Goal: Task Accomplishment & Management: Use online tool/utility

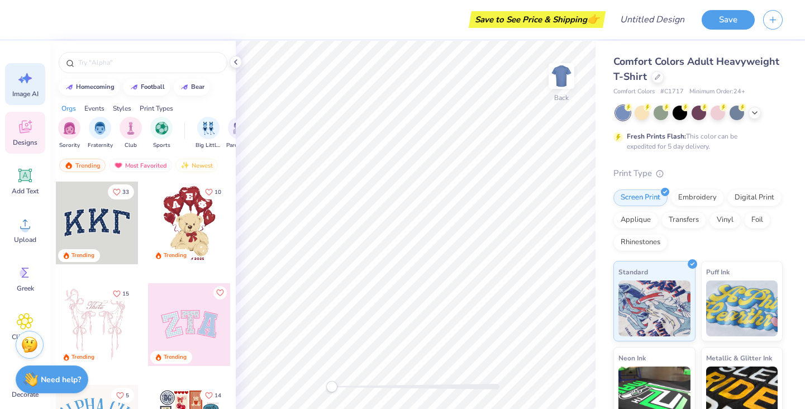
click at [26, 92] on span "Image AI" at bounding box center [25, 93] width 26 height 9
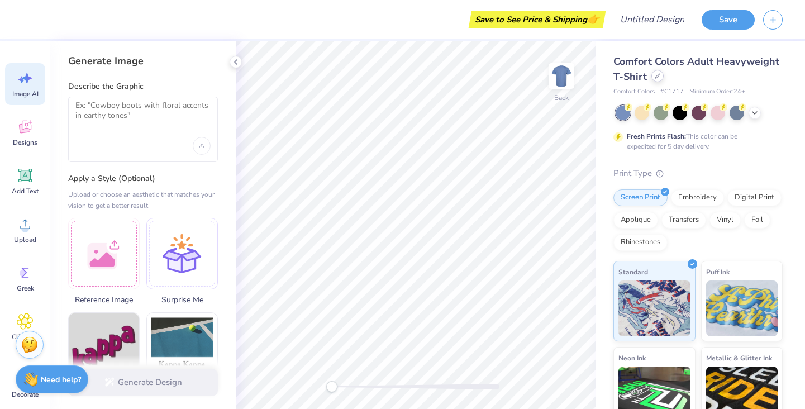
click at [660, 77] on icon at bounding box center [658, 76] width 6 height 6
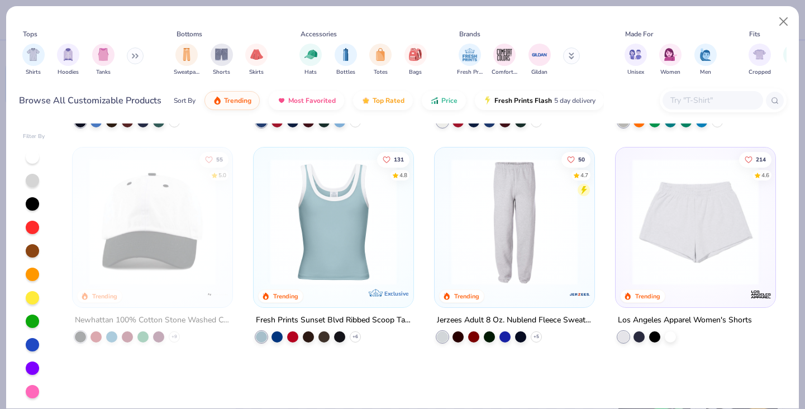
scroll to position [1493, 0]
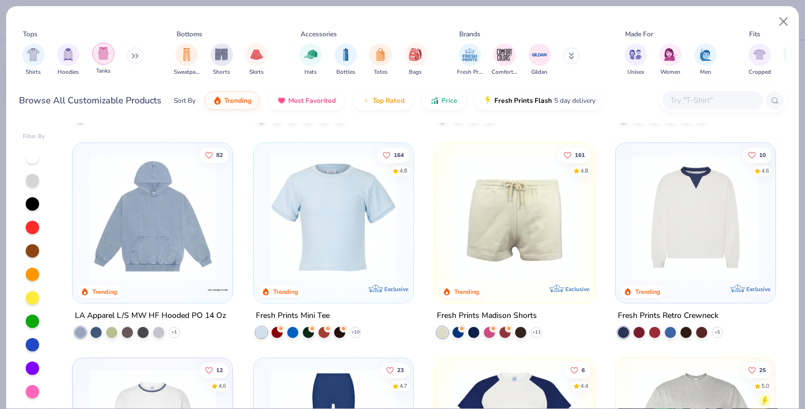
click at [106, 57] on img "filter for Tanks" at bounding box center [103, 53] width 12 height 13
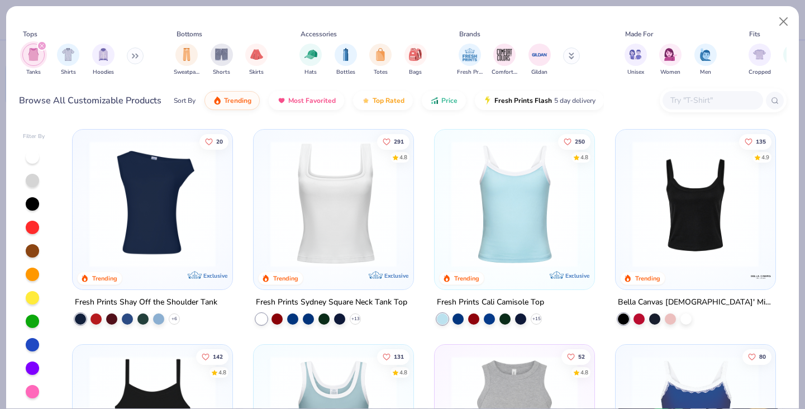
scroll to position [-1, 0]
click at [508, 230] on div "20 Trending Exclusive Fresh Prints Shay Off the Shoulder Tank + 6 291 4.8 Trend…" at bounding box center [424, 266] width 725 height 287
click at [534, 318] on polyline at bounding box center [536, 319] width 4 height 2
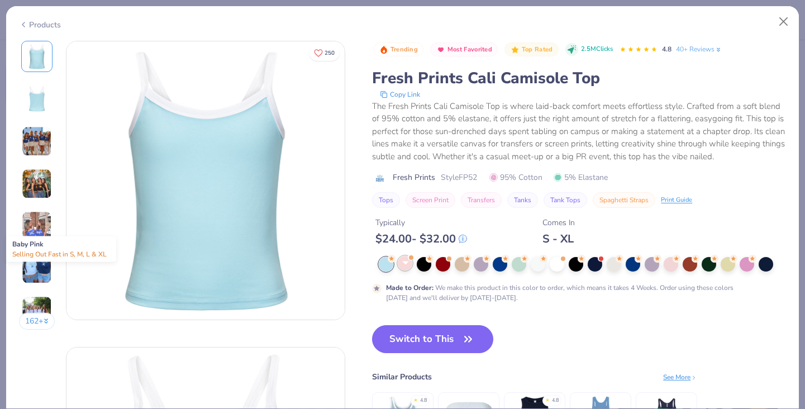
click at [402, 270] on div at bounding box center [405, 263] width 15 height 15
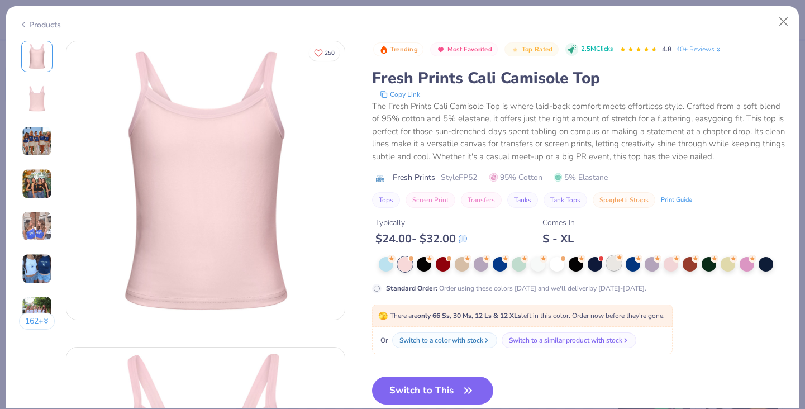
click at [612, 270] on div at bounding box center [614, 263] width 15 height 15
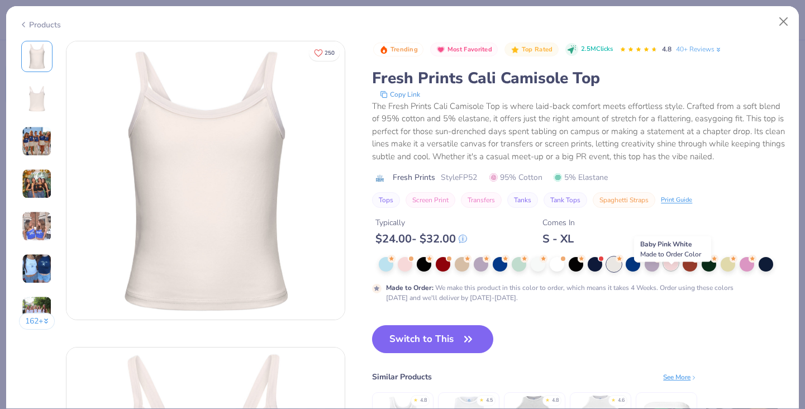
click at [672, 270] on div at bounding box center [671, 263] width 15 height 15
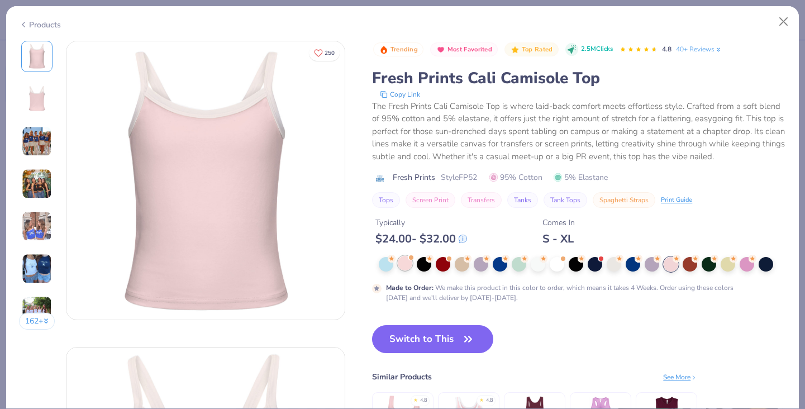
click at [407, 270] on div at bounding box center [405, 263] width 15 height 15
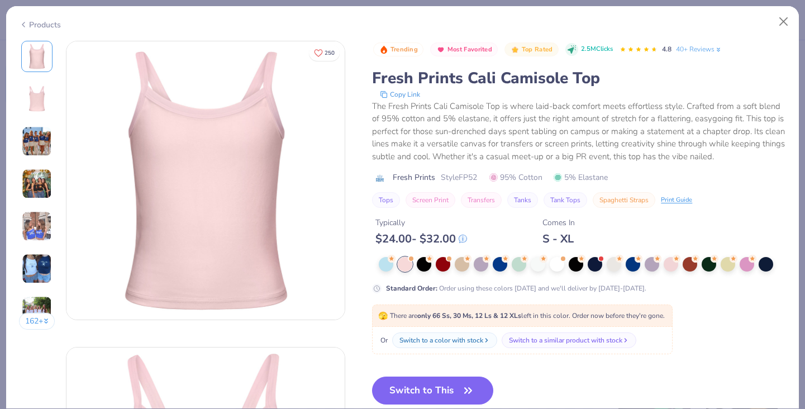
click at [605, 272] on div at bounding box center [582, 264] width 407 height 15
click at [616, 270] on div at bounding box center [614, 263] width 15 height 15
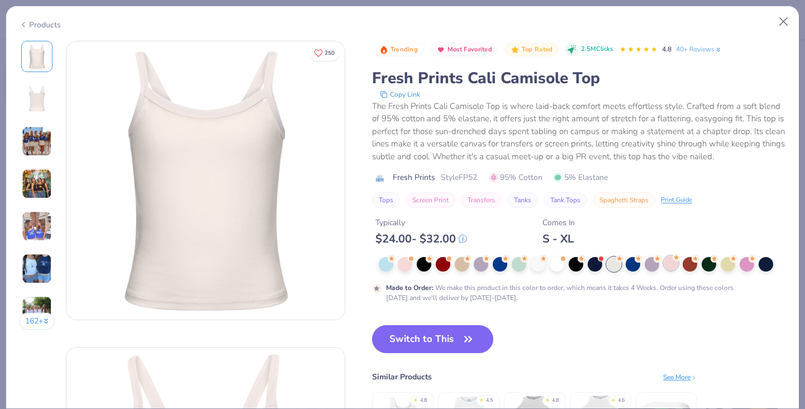
click at [671, 270] on div at bounding box center [671, 263] width 15 height 15
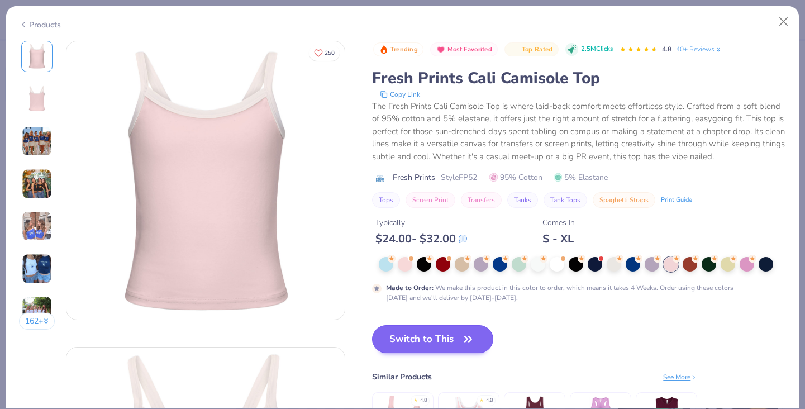
click at [430, 353] on button "Switch to This" at bounding box center [432, 339] width 121 height 28
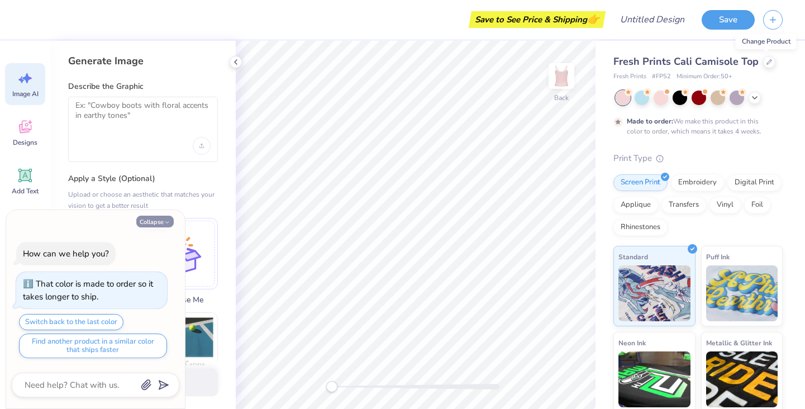
click at [156, 224] on button "Collapse" at bounding box center [154, 222] width 37 height 12
type textarea "x"
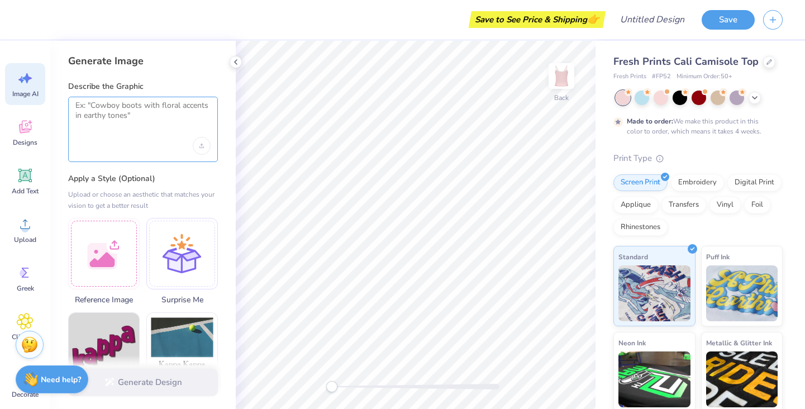
click at [111, 114] on textarea at bounding box center [142, 115] width 135 height 28
click at [20, 126] on icon at bounding box center [25, 128] width 11 height 9
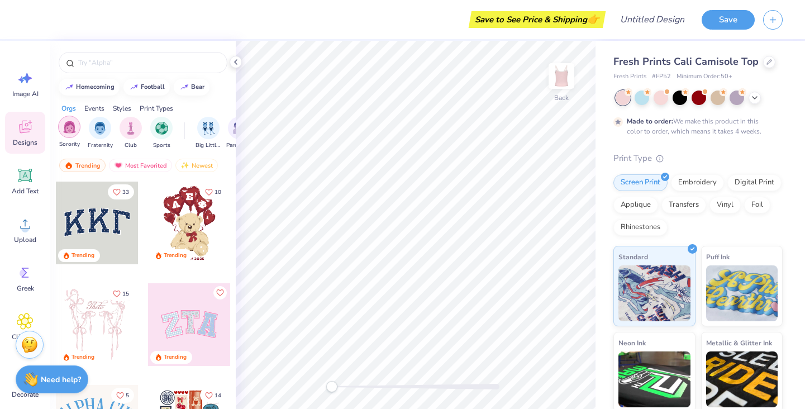
click at [70, 125] on img "filter for Sorority" at bounding box center [69, 127] width 13 height 13
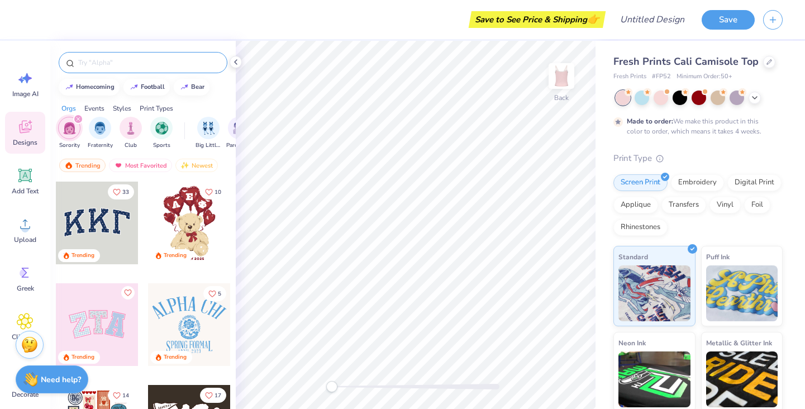
click at [122, 60] on input "text" at bounding box center [148, 62] width 143 height 11
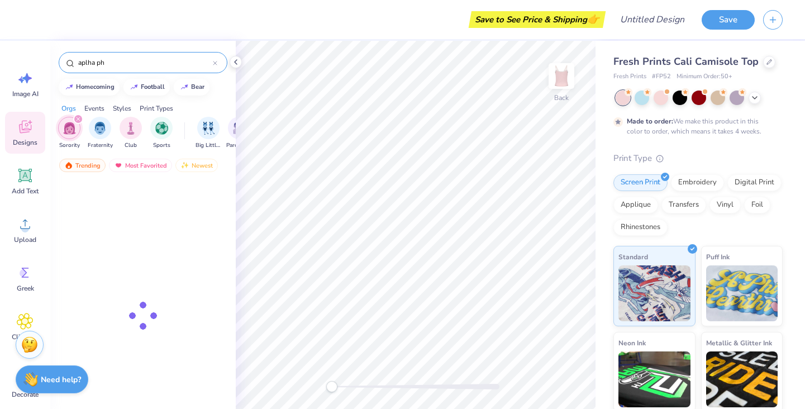
type input "aplha phi"
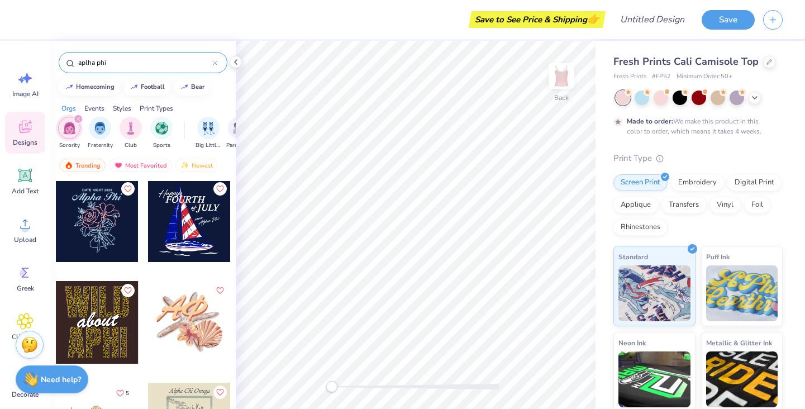
scroll to position [2687, 0]
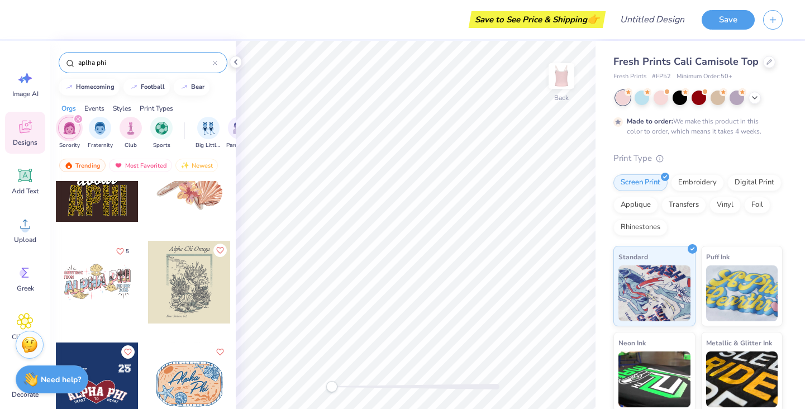
click at [215, 65] on icon at bounding box center [215, 63] width 4 height 4
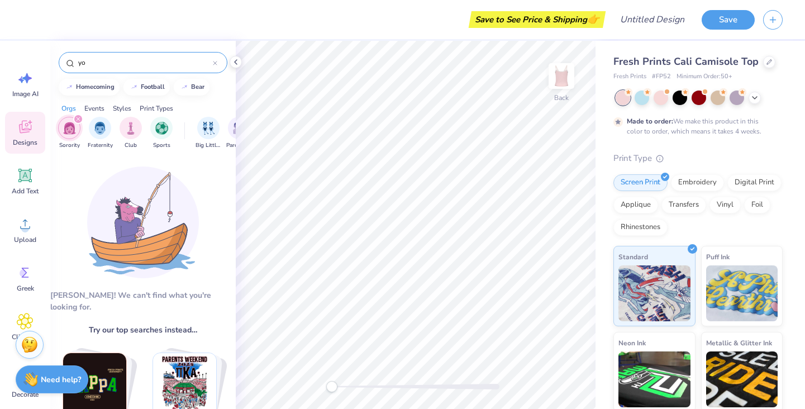
type input "y"
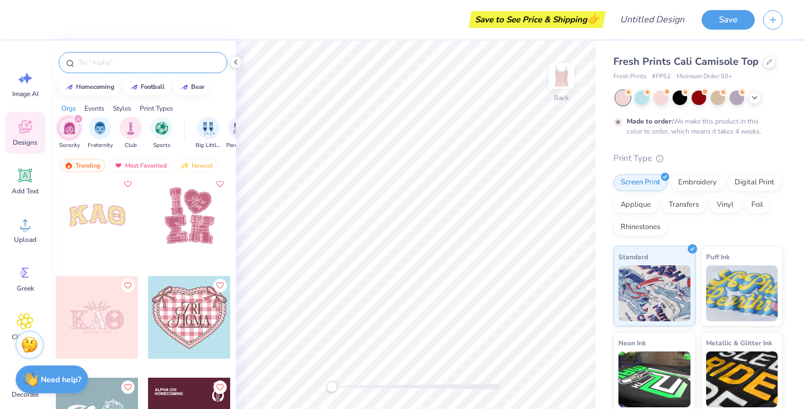
scroll to position [4893, 0]
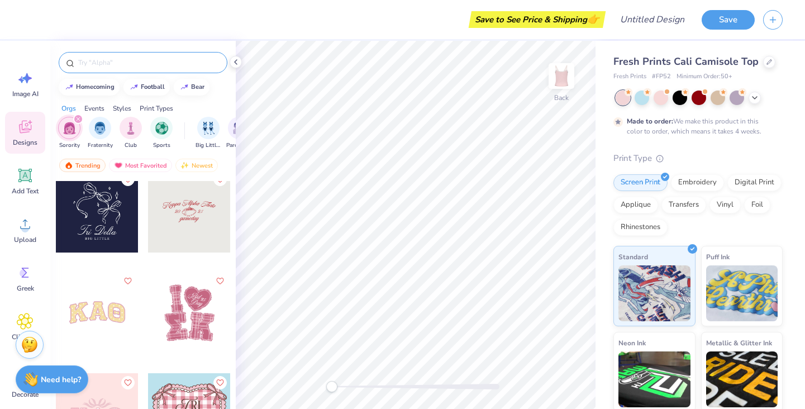
click at [183, 297] on div at bounding box center [189, 313] width 83 height 83
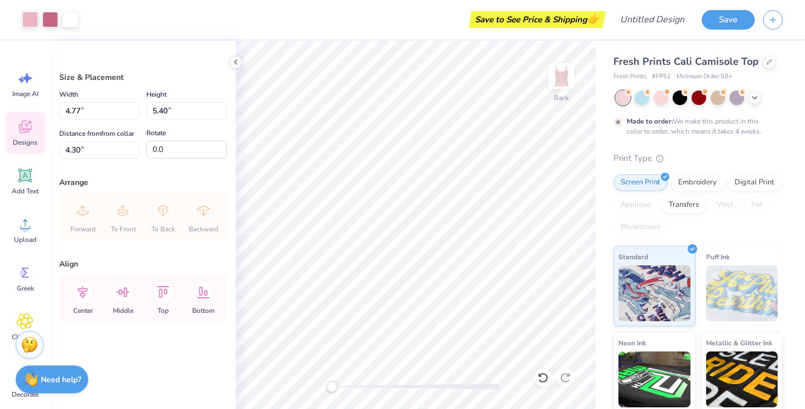
click at [22, 123] on icon at bounding box center [25, 127] width 12 height 13
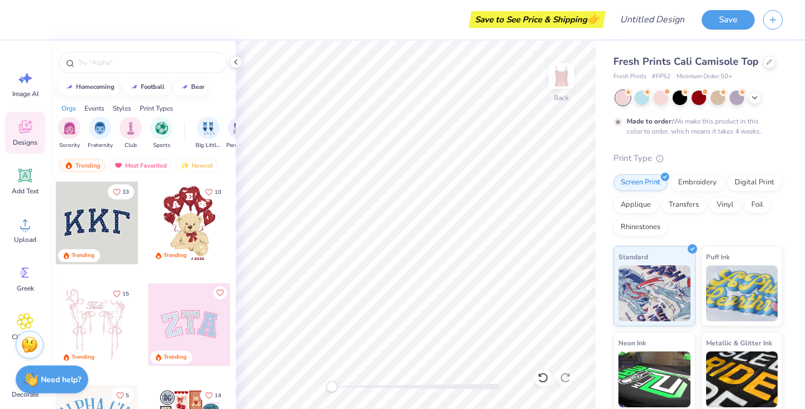
scroll to position [0, 0]
click at [115, 65] on input "text" at bounding box center [148, 62] width 143 height 11
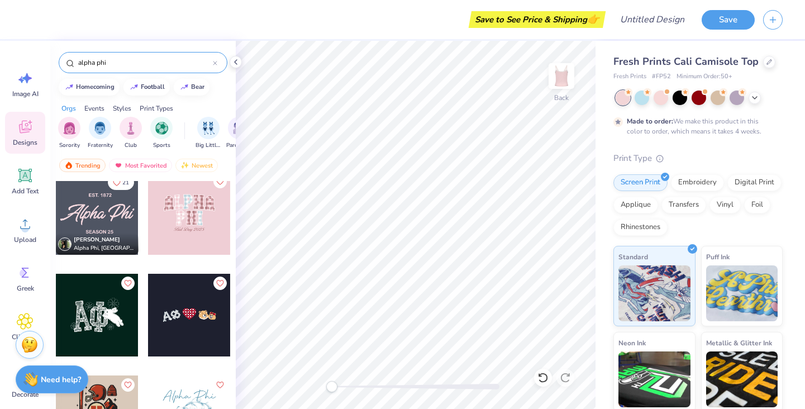
scroll to position [1231, 0]
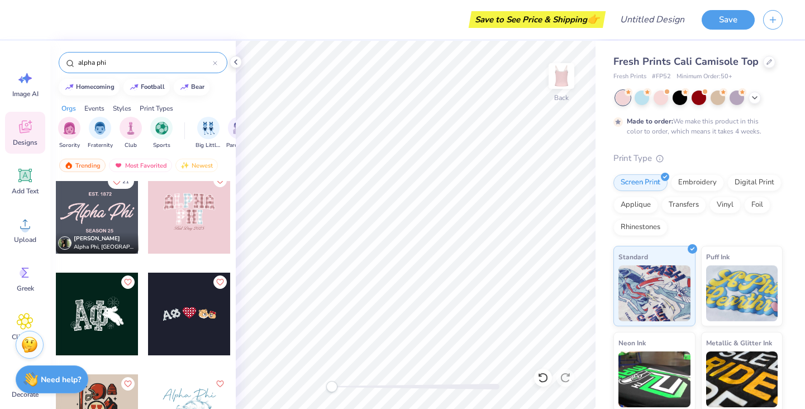
type input "alpha phi"
click at [188, 214] on div at bounding box center [189, 212] width 83 height 83
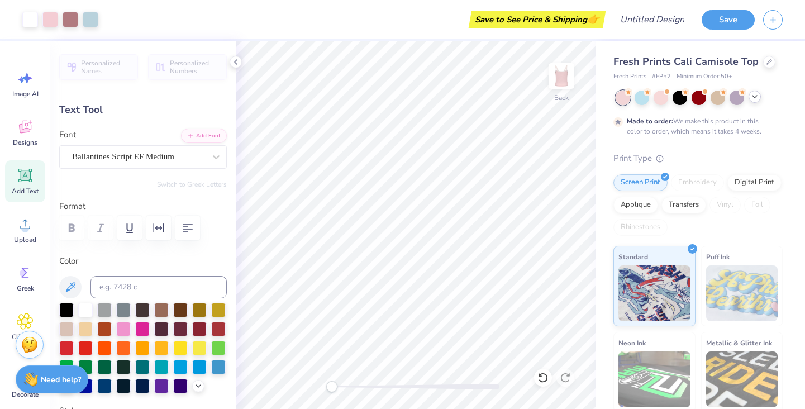
click at [757, 94] on icon at bounding box center [754, 96] width 9 height 9
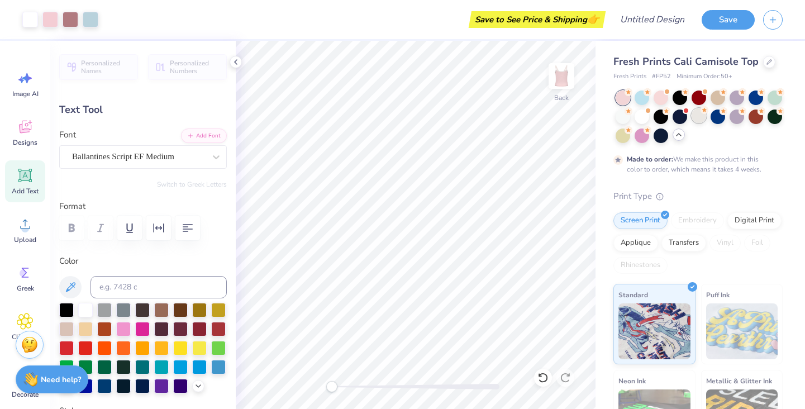
click at [706, 115] on div at bounding box center [699, 115] width 15 height 15
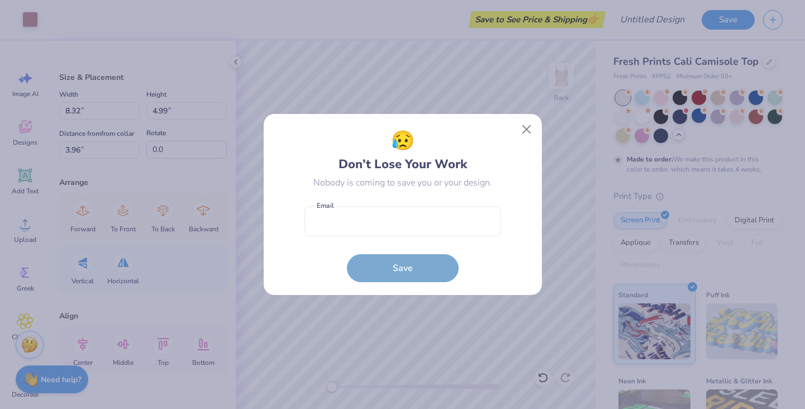
click at [474, 177] on body "Art colors Save to See Price & Shipping 👉 Design Title Save Image AI Designs Ad…" at bounding box center [402, 204] width 805 height 409
click at [527, 129] on button "Close" at bounding box center [526, 129] width 21 height 21
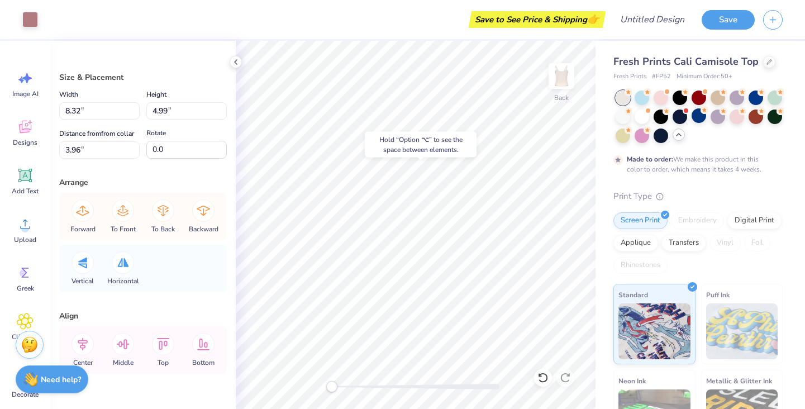
type input "4.51"
type input "5.05"
type input "3.95"
type input "8.32"
type input "4.99"
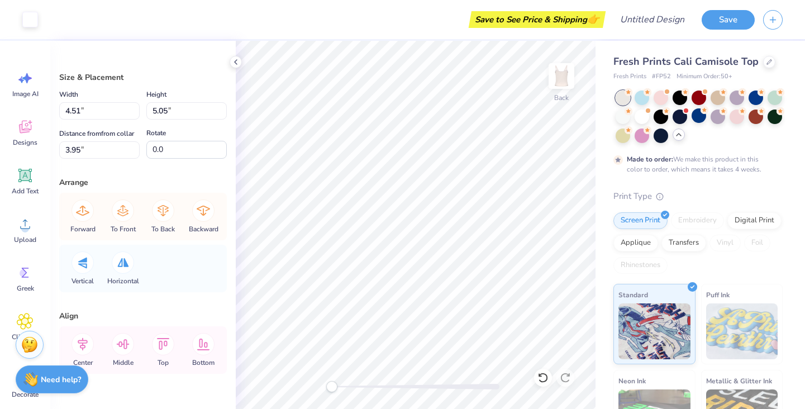
type input "3.96"
type input "8.49"
type input "5.23"
type input "3.86"
click at [543, 377] on icon at bounding box center [543, 377] width 11 height 11
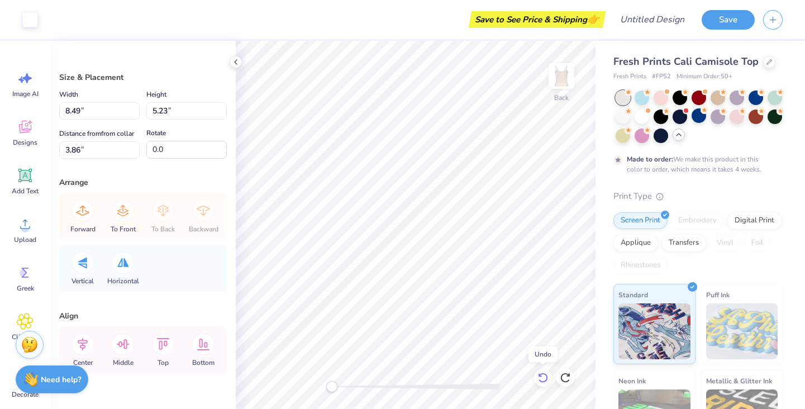
click at [543, 377] on icon at bounding box center [543, 377] width 11 height 11
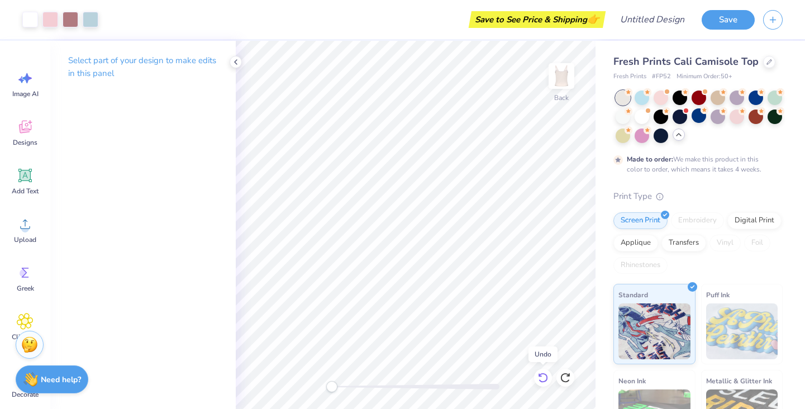
click at [543, 377] on icon at bounding box center [543, 377] width 11 height 11
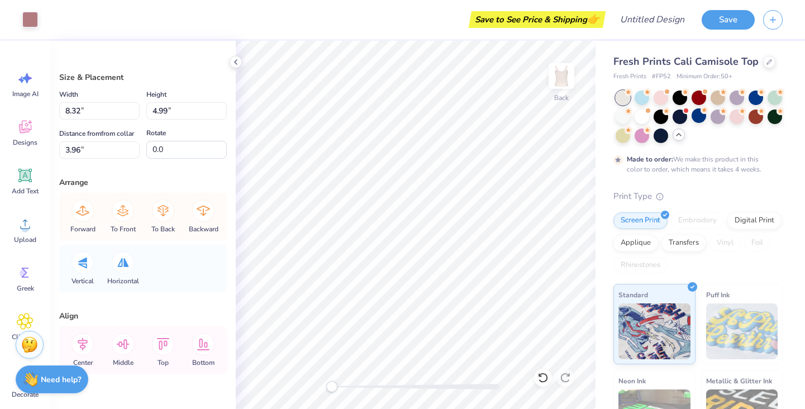
type input "-0.2"
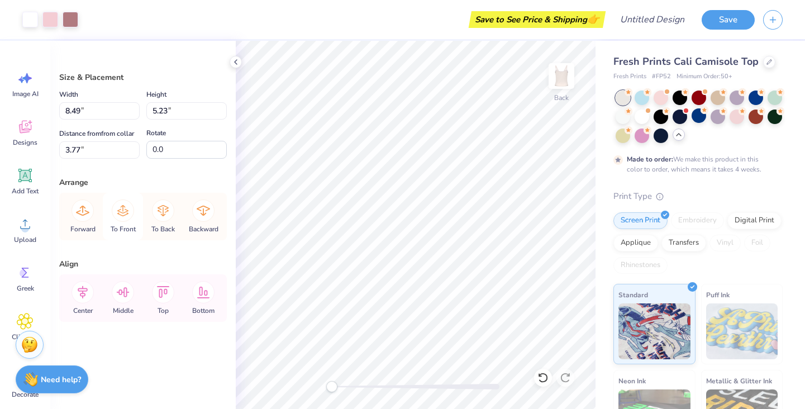
click at [123, 215] on icon at bounding box center [123, 210] width 22 height 22
click at [123, 215] on div "Forward To Front To Back Backward" at bounding box center [143, 216] width 161 height 47
click at [79, 213] on div "Forward To Front To Back Backward" at bounding box center [143, 216] width 161 height 47
click at [542, 378] on icon at bounding box center [543, 377] width 11 height 11
click at [544, 377] on icon at bounding box center [543, 377] width 11 height 11
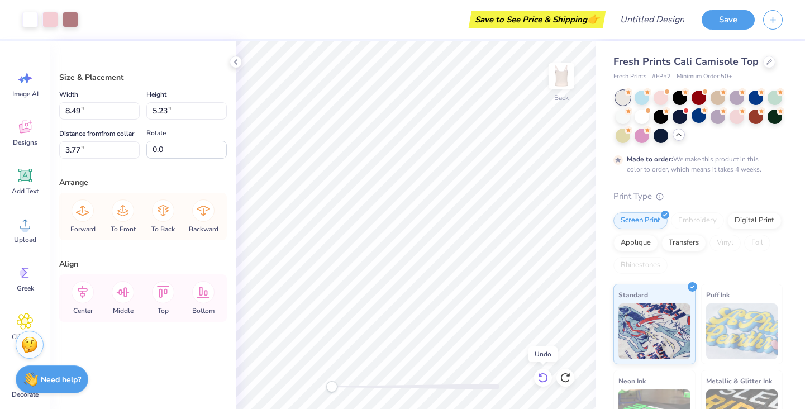
type input "3.86"
click at [544, 377] on icon at bounding box center [543, 377] width 11 height 11
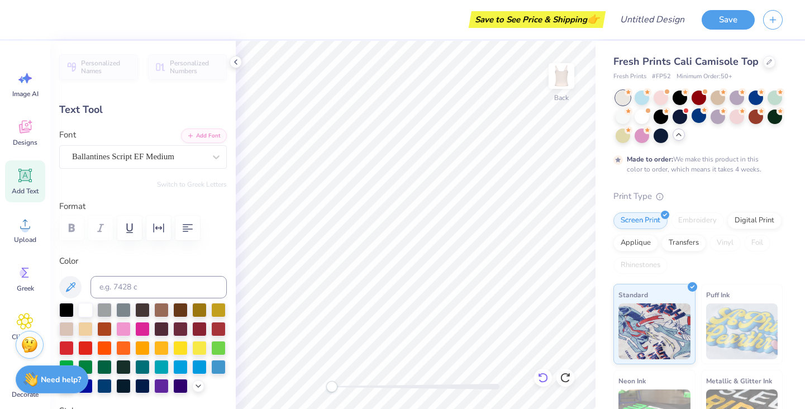
scroll to position [9, 2]
type textarea "B"
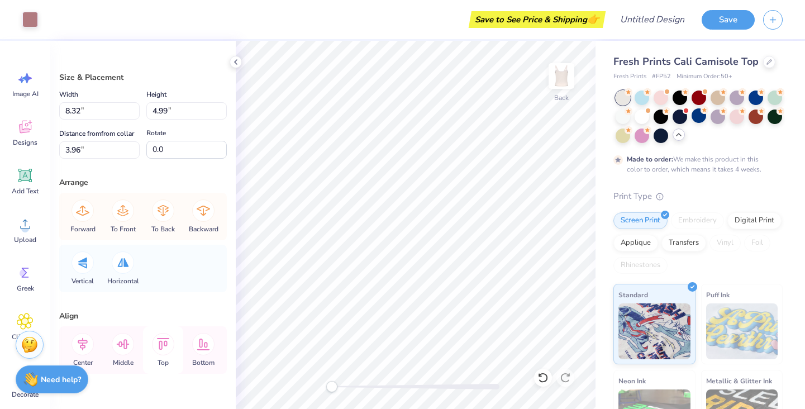
click at [160, 355] on icon at bounding box center [163, 344] width 22 height 22
click at [167, 350] on icon at bounding box center [163, 344] width 13 height 12
click at [160, 350] on icon at bounding box center [163, 344] width 13 height 12
type input "8.48"
type input "5.20"
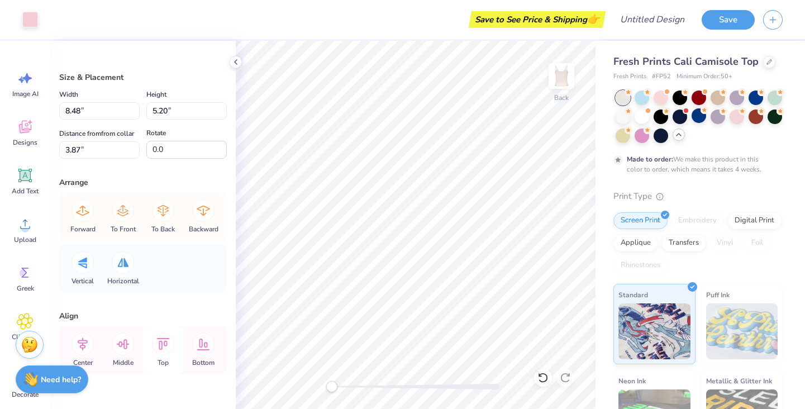
click at [161, 355] on icon at bounding box center [163, 344] width 22 height 22
click at [543, 372] on div at bounding box center [543, 378] width 18 height 18
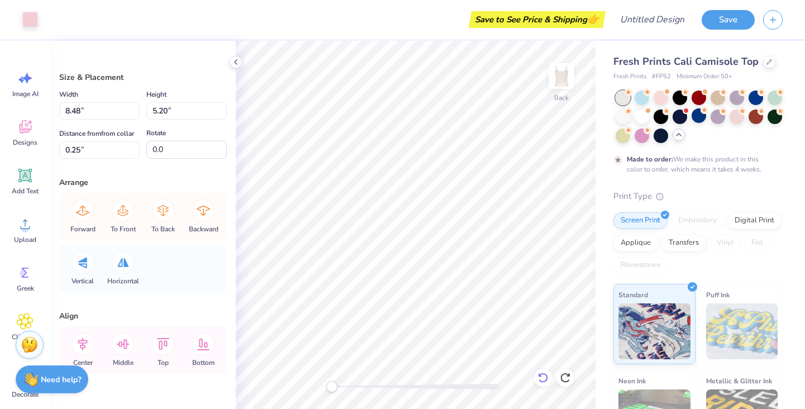
click at [543, 372] on div at bounding box center [543, 378] width 18 height 18
type input "3.87"
click at [543, 372] on div at bounding box center [543, 378] width 18 height 18
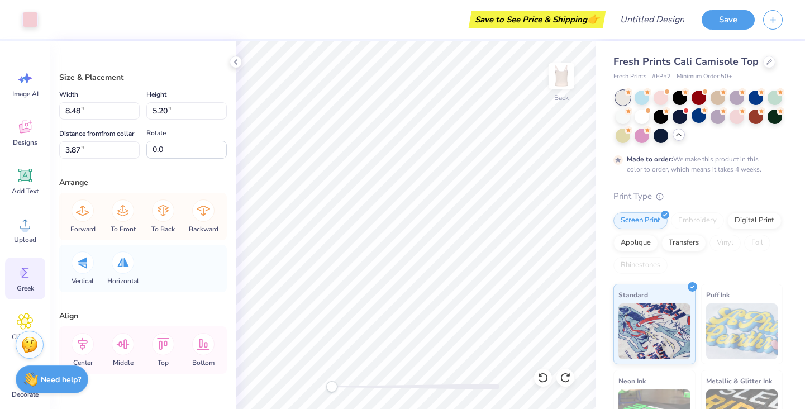
scroll to position [0, 0]
click at [24, 265] on icon at bounding box center [25, 272] width 17 height 17
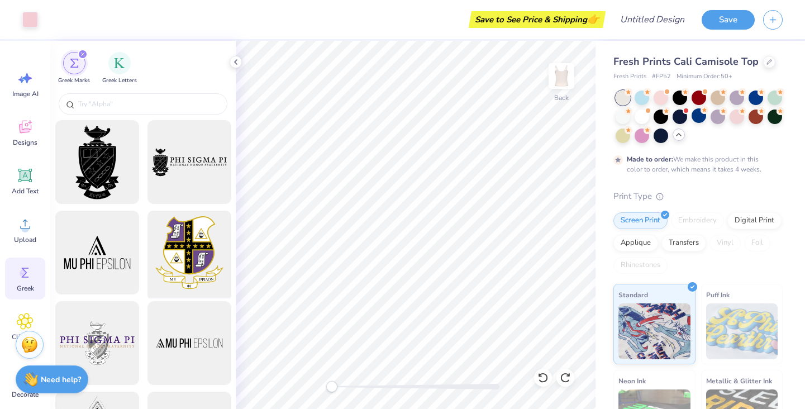
scroll to position [273, 0]
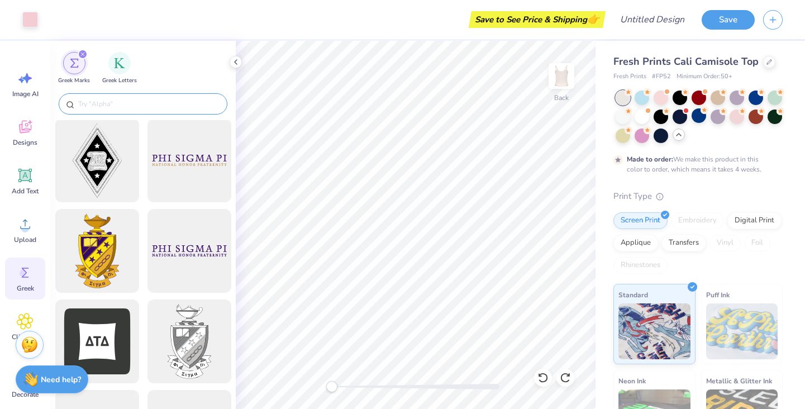
click at [139, 99] on input "text" at bounding box center [148, 103] width 143 height 11
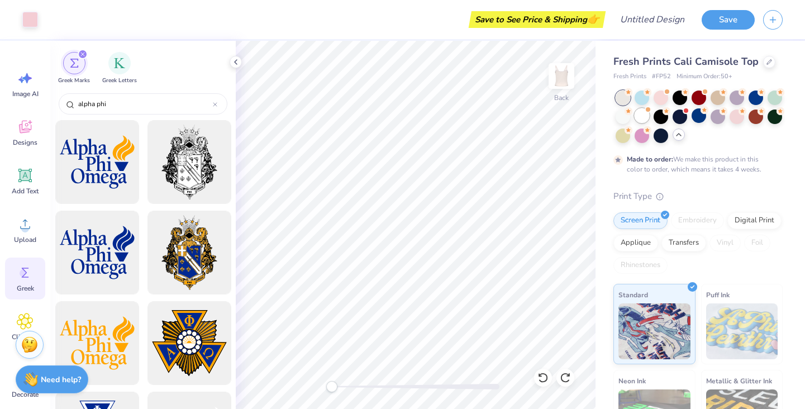
type input "alpha phi"
click at [649, 113] on div at bounding box center [642, 115] width 15 height 15
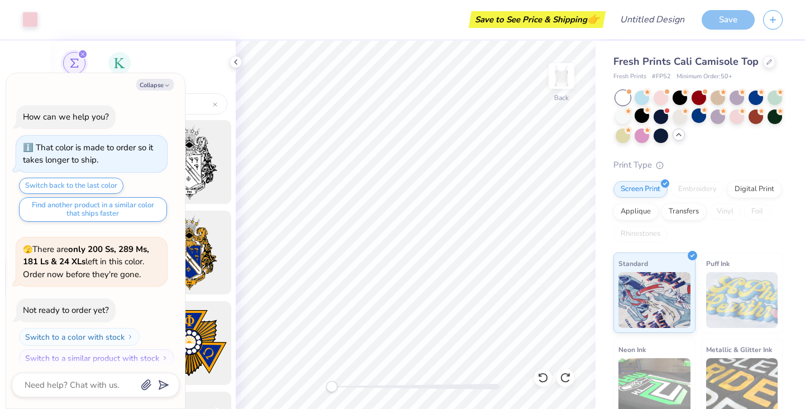
scroll to position [206, 0]
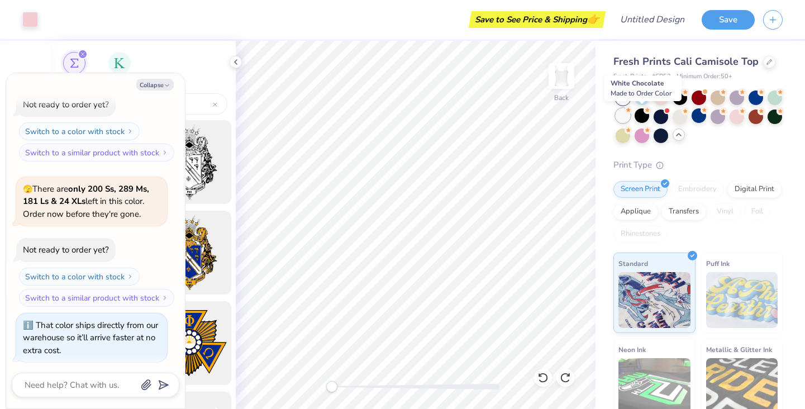
click at [630, 116] on div at bounding box center [623, 115] width 15 height 15
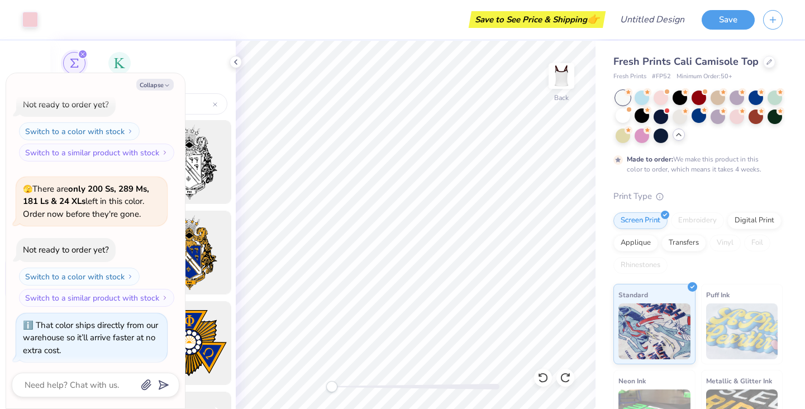
scroll to position [298, 0]
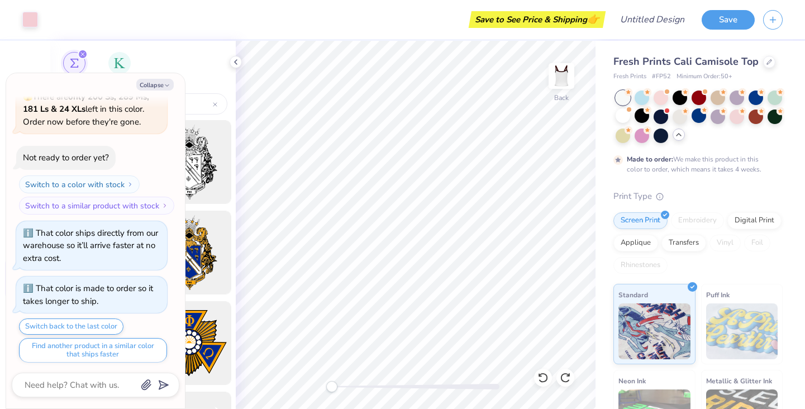
click at [170, 50] on div "Greek Marks Greek Letters" at bounding box center [143, 66] width 186 height 50
click at [159, 81] on button "Collapse" at bounding box center [154, 85] width 37 height 12
type textarea "x"
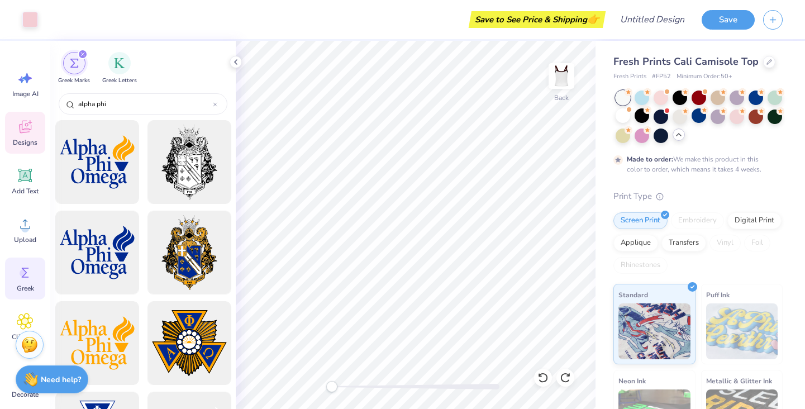
click at [18, 125] on icon at bounding box center [25, 126] width 17 height 17
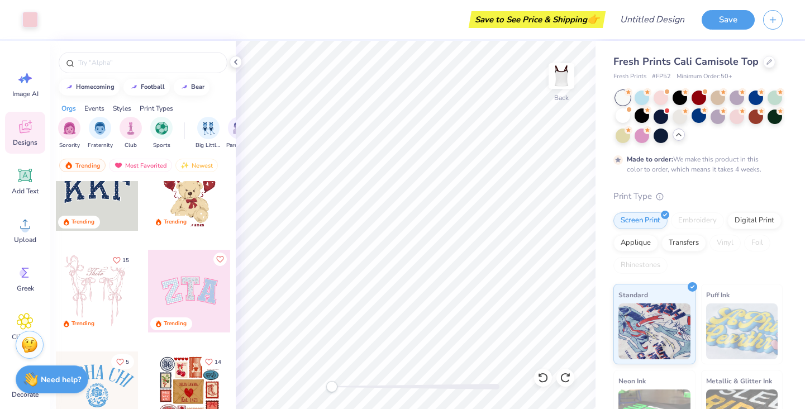
scroll to position [4, 0]
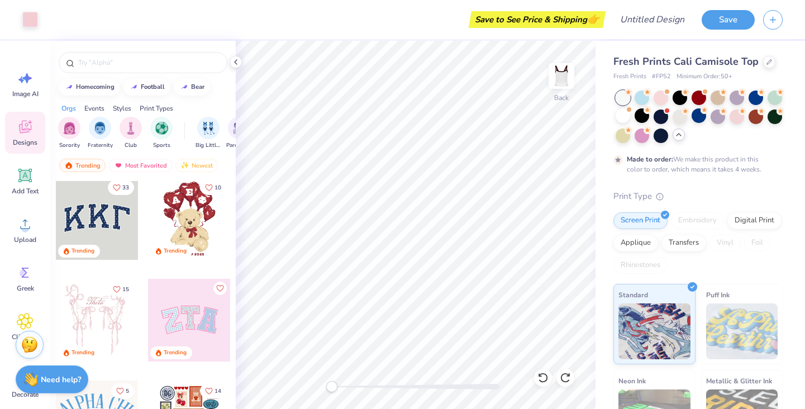
click at [105, 237] on div at bounding box center [97, 218] width 83 height 83
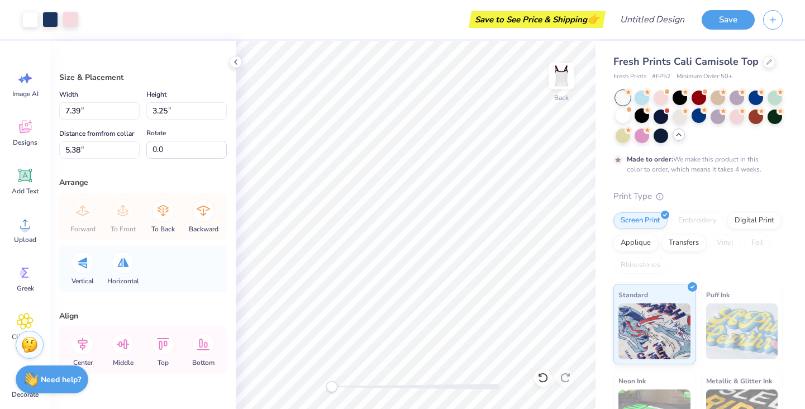
type input "8.32"
type input "4.99"
type input "3.96"
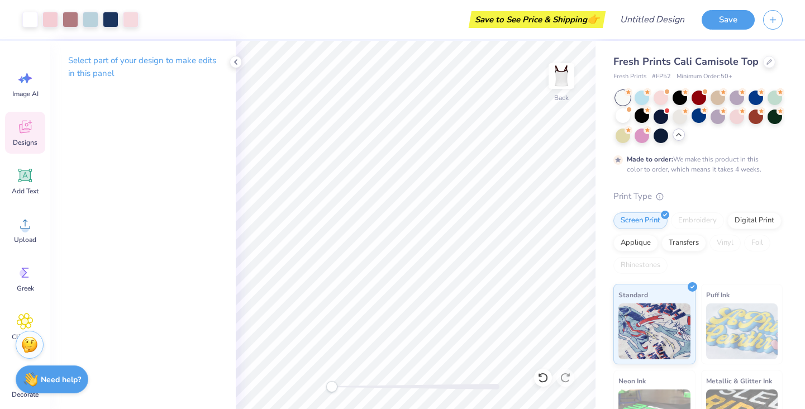
click at [24, 130] on icon at bounding box center [25, 127] width 12 height 13
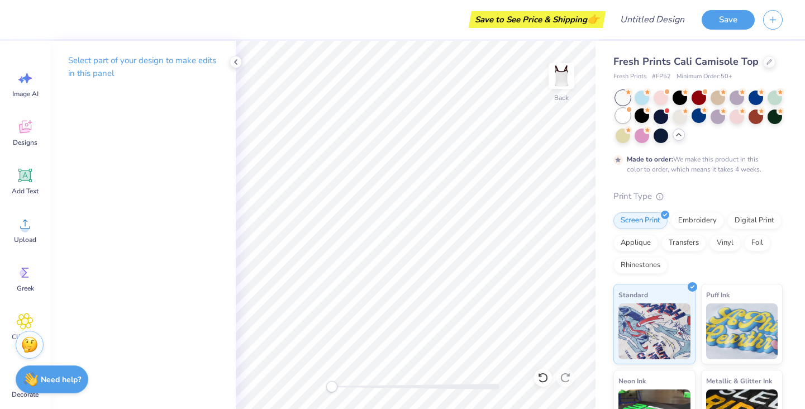
click at [630, 113] on div at bounding box center [623, 115] width 15 height 15
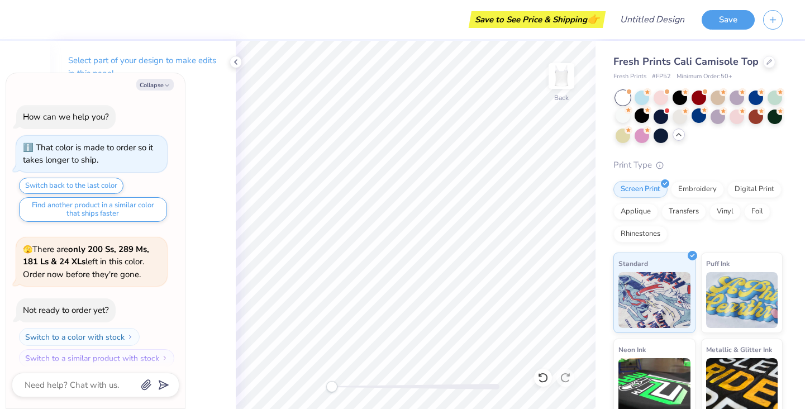
scroll to position [497, 0]
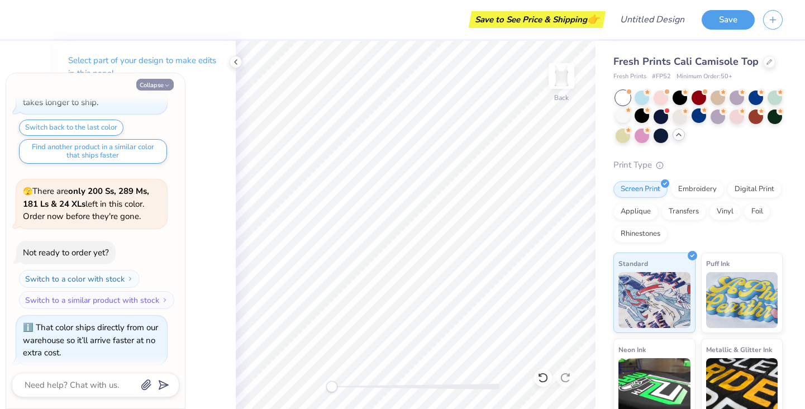
click at [152, 82] on button "Collapse" at bounding box center [154, 85] width 37 height 12
type textarea "x"
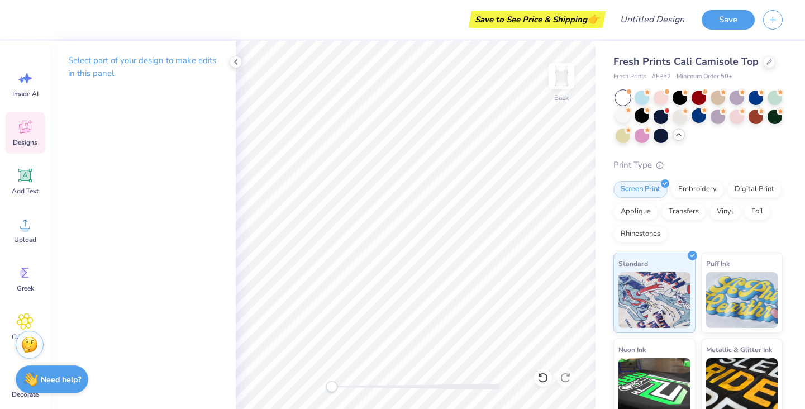
click at [26, 128] on icon at bounding box center [25, 126] width 17 height 17
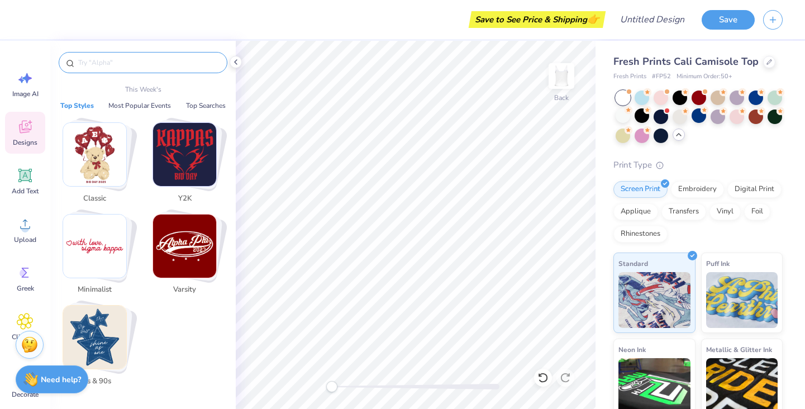
click at [121, 60] on input "text" at bounding box center [148, 62] width 143 height 11
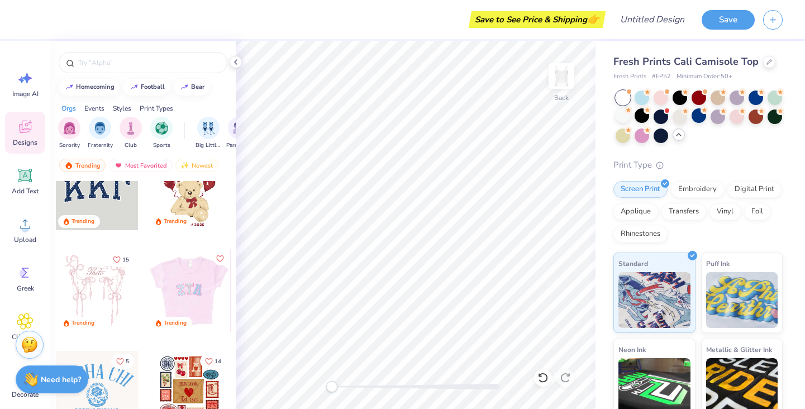
scroll to position [0, 0]
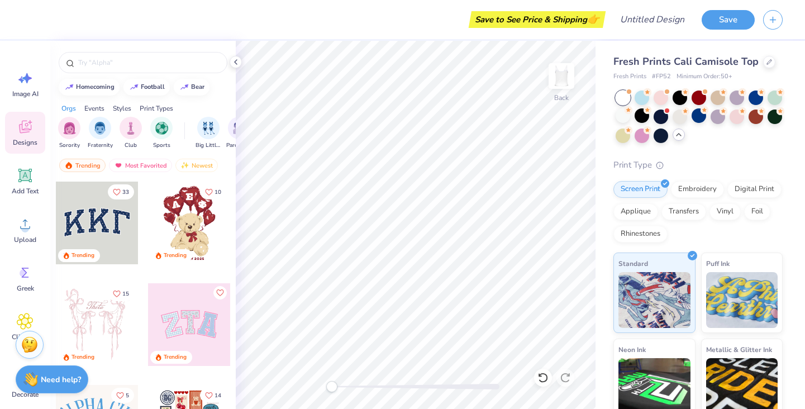
click at [108, 224] on div at bounding box center [97, 223] width 83 height 83
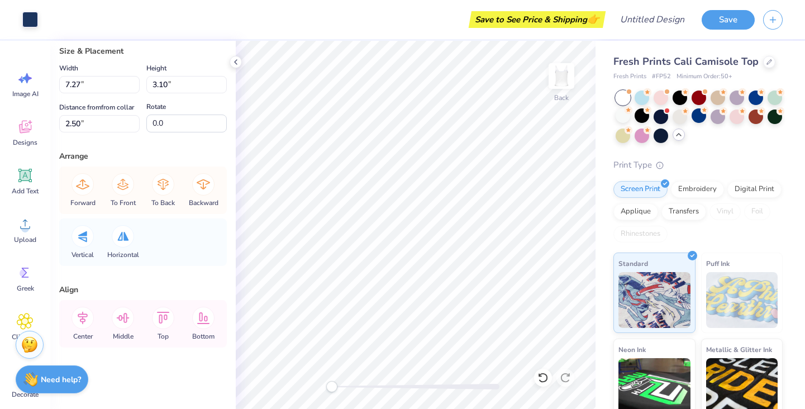
scroll to position [39, 0]
click at [18, 178] on icon at bounding box center [25, 175] width 17 height 17
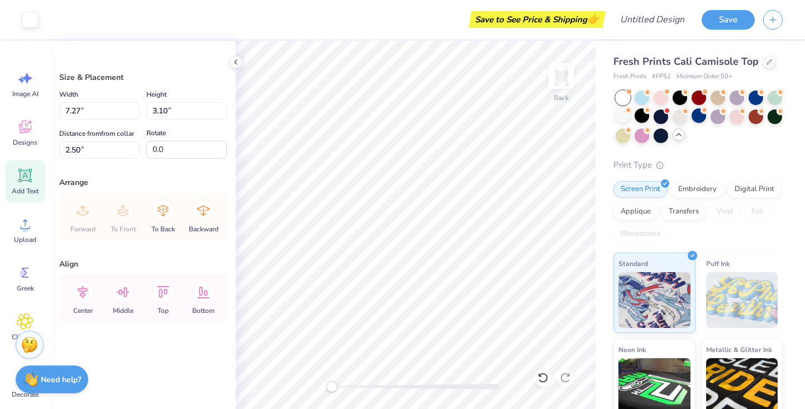
scroll to position [0, 0]
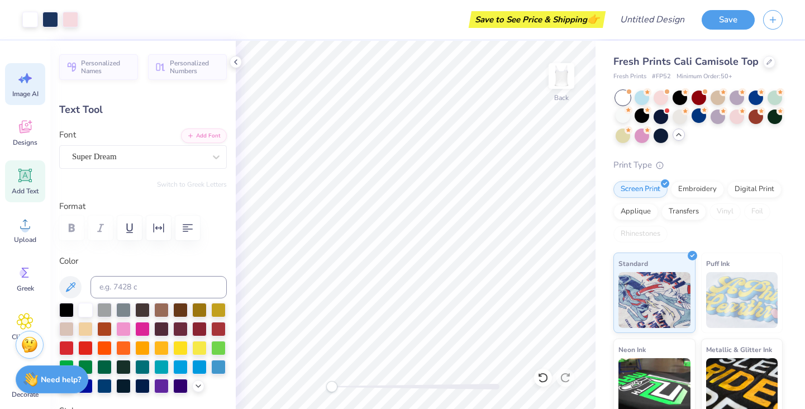
click at [23, 85] on icon at bounding box center [25, 78] width 17 height 17
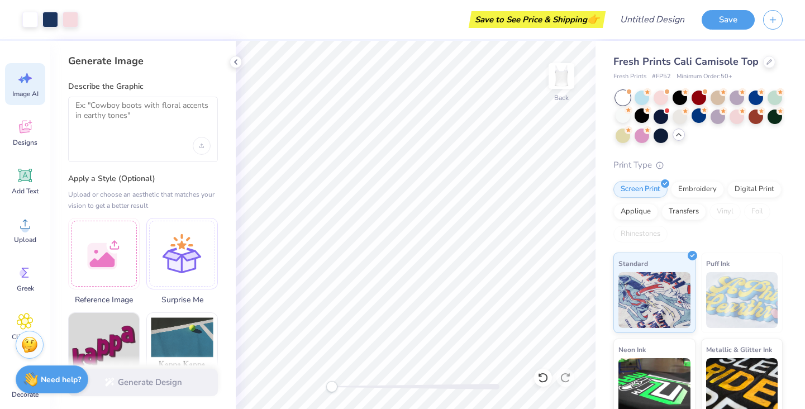
click at [117, 131] on div at bounding box center [143, 129] width 150 height 65
click at [99, 104] on textarea at bounding box center [142, 115] width 135 height 28
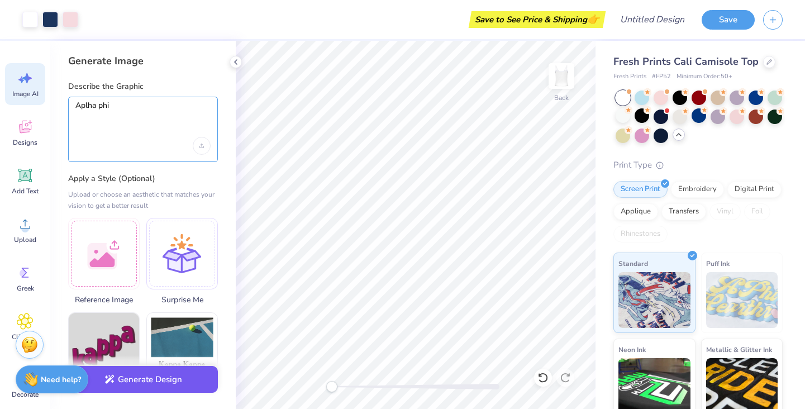
type textarea "Aplha phi"
click at [146, 385] on button "Generate Design" at bounding box center [143, 379] width 150 height 27
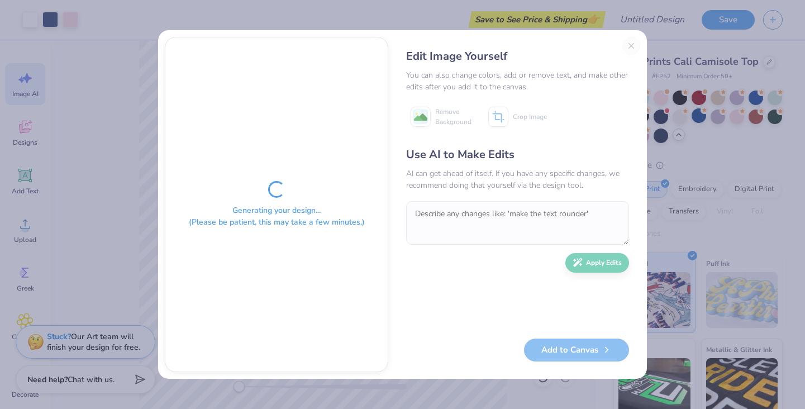
click at [632, 45] on div "Edit Image Yourself You can also change colors, add or remove text, and make ot…" at bounding box center [517, 204] width 245 height 335
click at [565, 369] on div "Edit Image Yourself You can also change colors, add or remove text, and make ot…" at bounding box center [517, 204] width 245 height 335
click at [492, 376] on div "Generating your design... (Please be patient, this may take a few minutes.) Edi…" at bounding box center [402, 204] width 489 height 349
click at [628, 44] on div "Edit Image Yourself You can also change colors, add or remove text, and make ot…" at bounding box center [517, 204] width 245 height 335
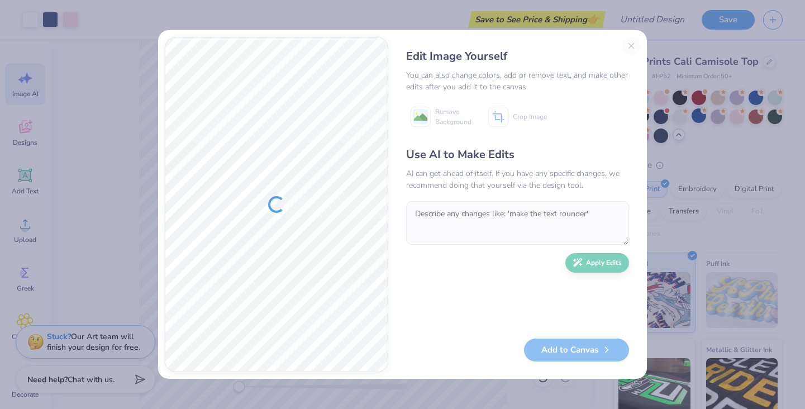
click at [631, 45] on div "Edit Image Yourself You can also change colors, add or remove text, and make ot…" at bounding box center [517, 204] width 245 height 335
click at [279, 192] on div at bounding box center [276, 204] width 222 height 334
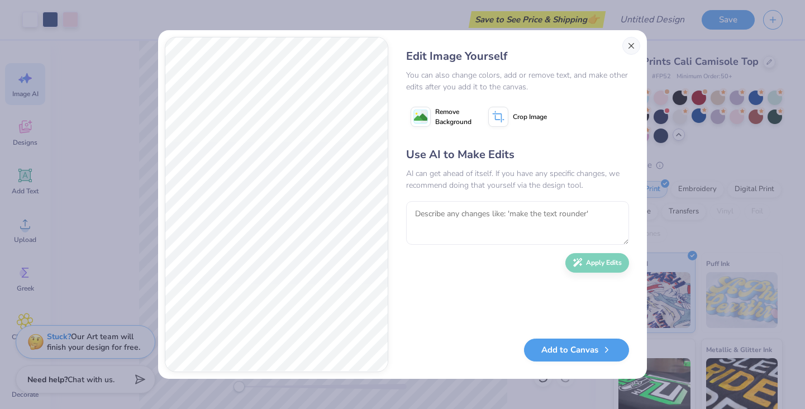
click at [633, 47] on button "Close" at bounding box center [631, 46] width 18 height 18
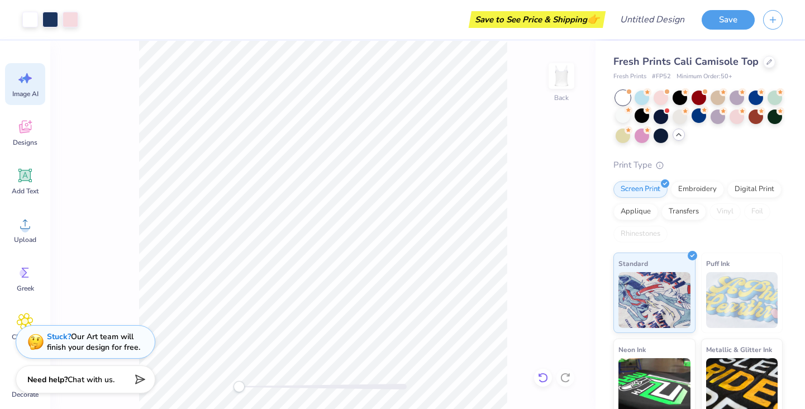
click at [542, 381] on icon at bounding box center [543, 377] width 11 height 11
click at [541, 376] on icon at bounding box center [540, 375] width 2 height 2
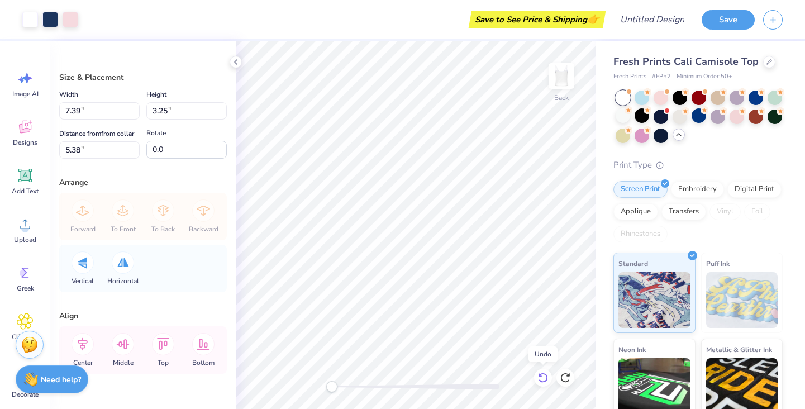
click at [541, 376] on icon at bounding box center [540, 375] width 2 height 2
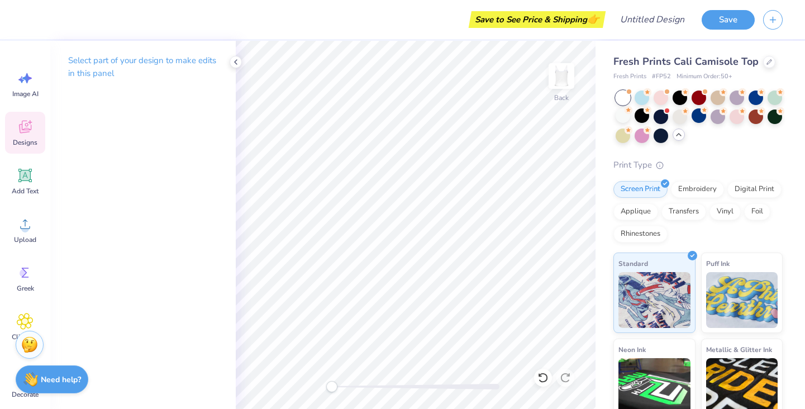
click at [26, 127] on icon at bounding box center [25, 126] width 17 height 17
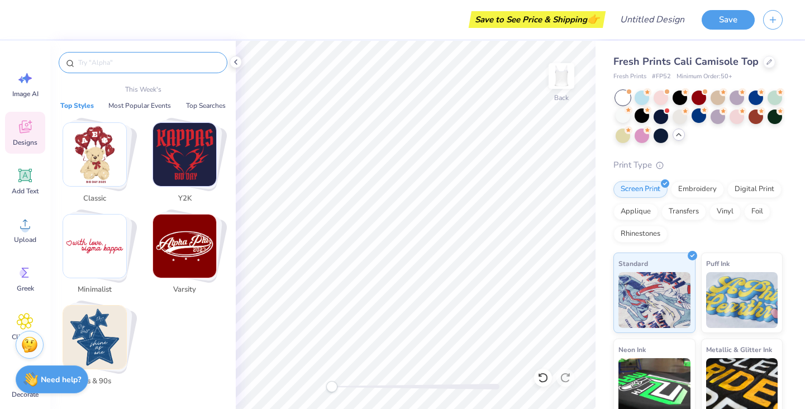
click at [115, 67] on input "text" at bounding box center [148, 62] width 143 height 11
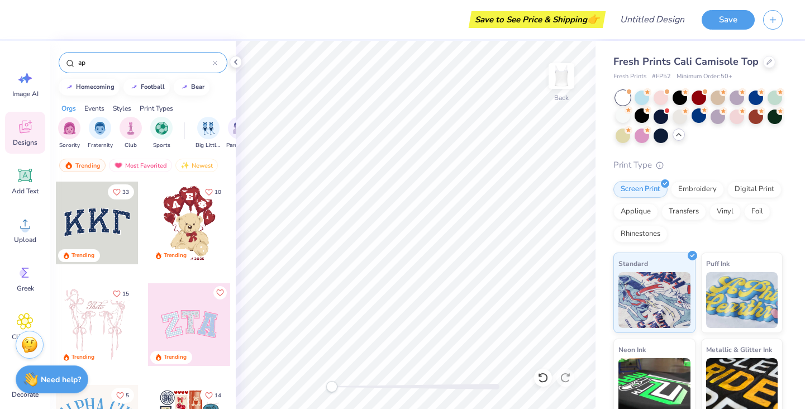
type input "a"
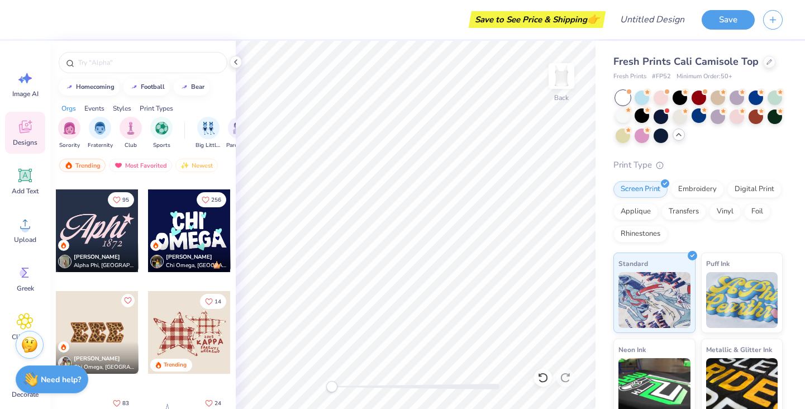
scroll to position [1417, 0]
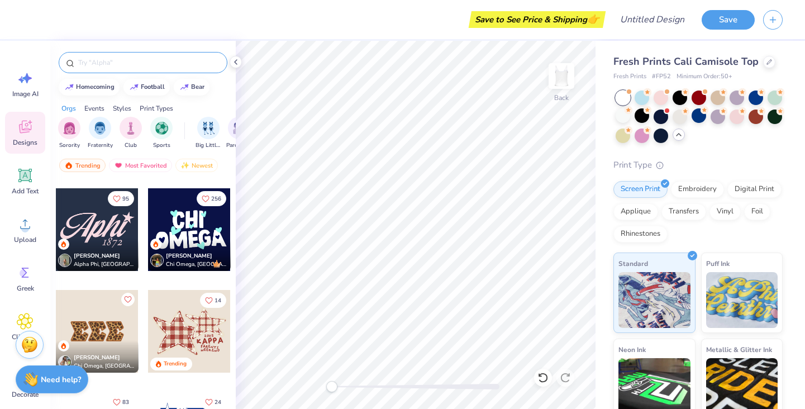
click at [153, 55] on div at bounding box center [143, 62] width 169 height 21
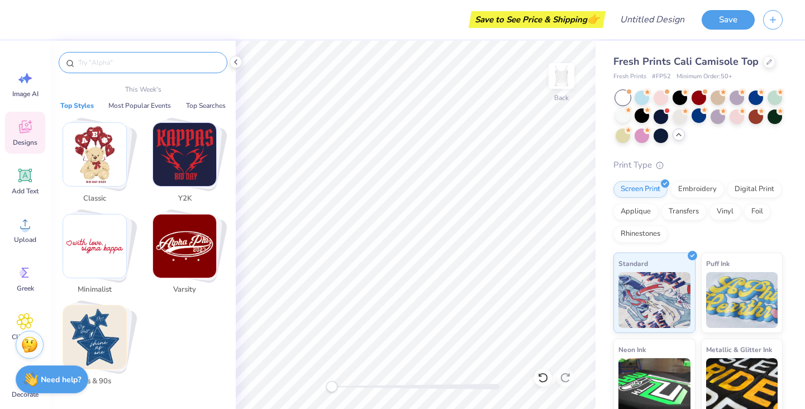
click at [136, 63] on input "text" at bounding box center [148, 62] width 143 height 11
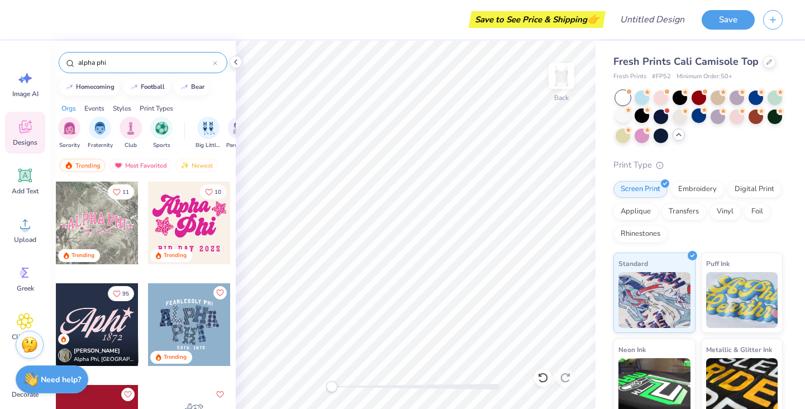
type input "alpha phi"
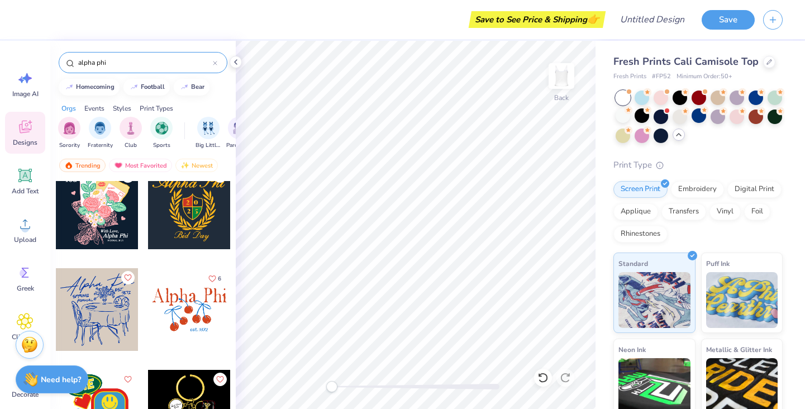
scroll to position [3676, 0]
click at [186, 320] on div at bounding box center [189, 310] width 83 height 83
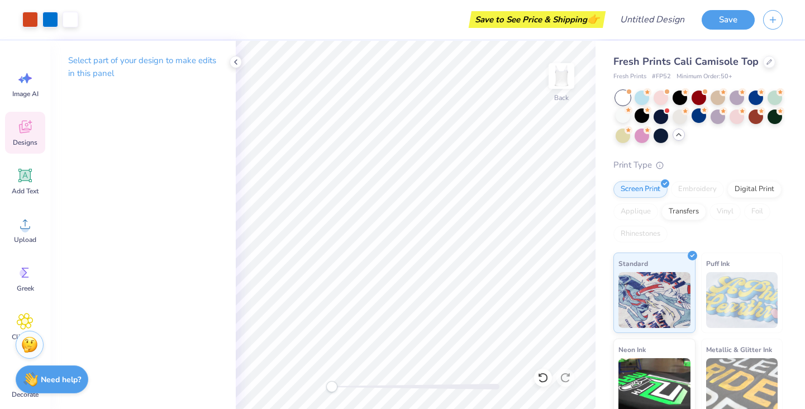
click at [22, 123] on icon at bounding box center [25, 126] width 17 height 17
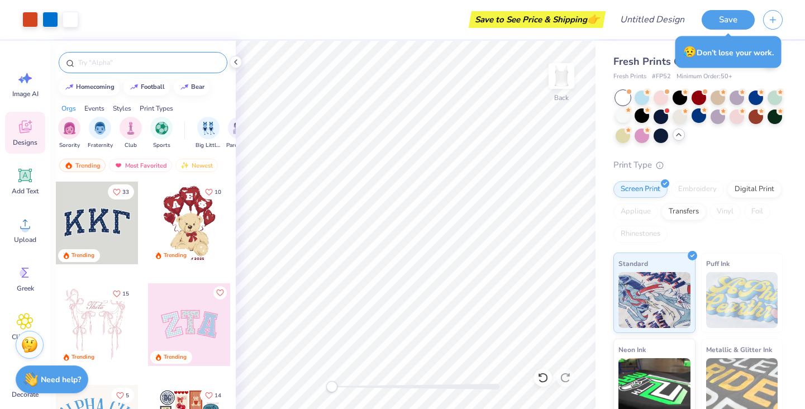
click at [121, 56] on div at bounding box center [143, 62] width 169 height 21
click at [118, 72] on div at bounding box center [143, 62] width 169 height 21
click at [112, 65] on input "text" at bounding box center [148, 62] width 143 height 11
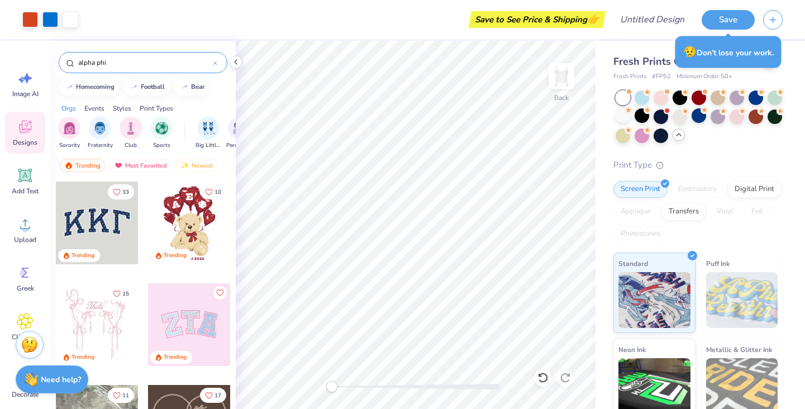
type input "alpha phi"
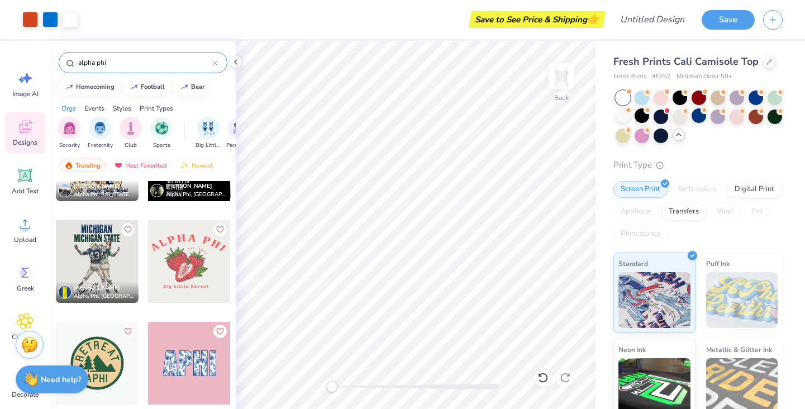
scroll to position [7992, 0]
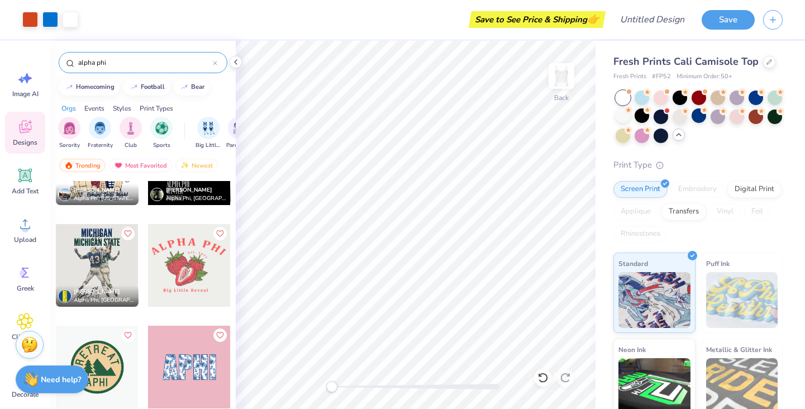
click at [184, 259] on div at bounding box center [189, 265] width 83 height 83
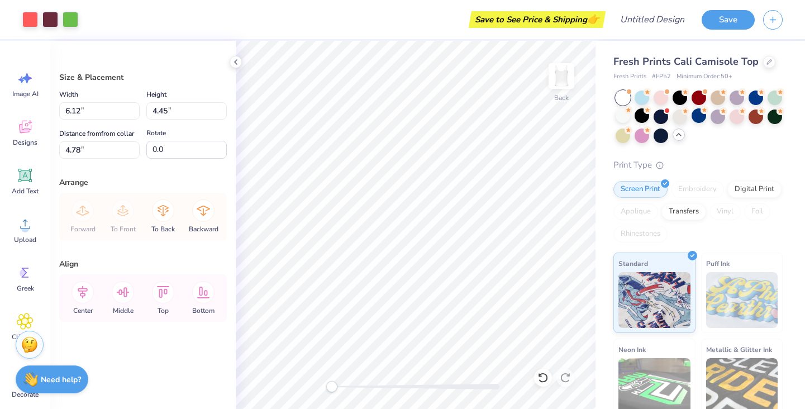
type input "7.50"
type input "4.39"
type input "2.61"
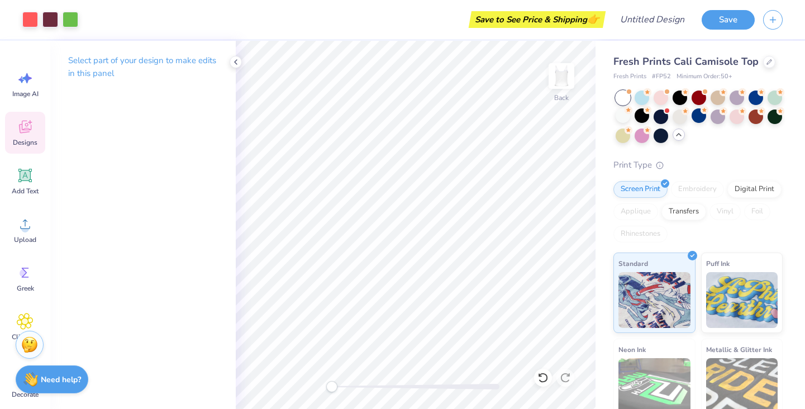
click at [25, 124] on icon at bounding box center [25, 126] width 17 height 17
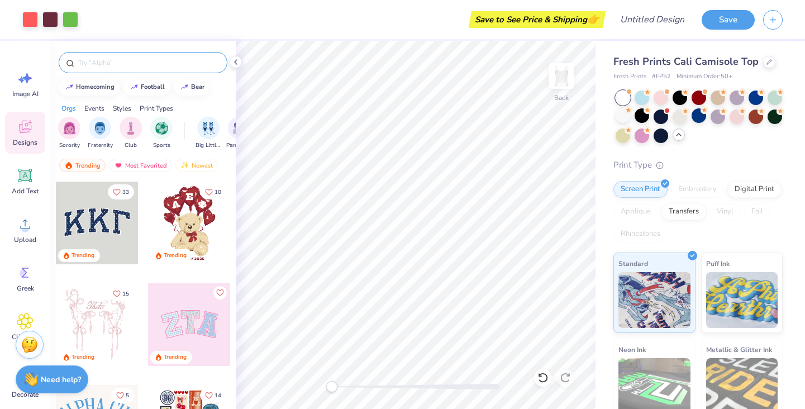
click at [113, 57] on input "text" at bounding box center [148, 62] width 143 height 11
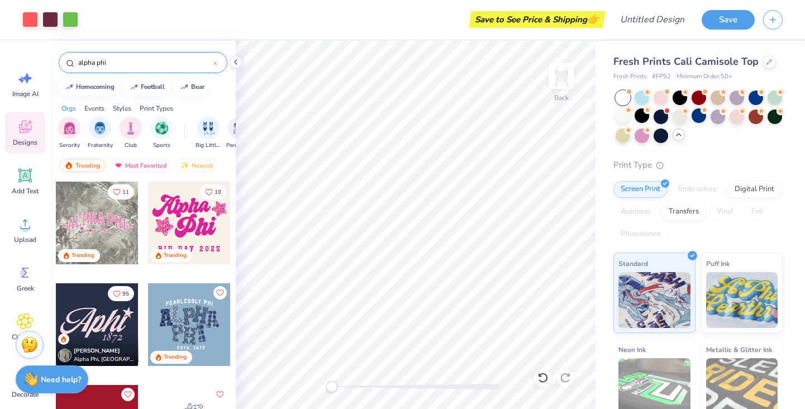
type input "alpha phi"
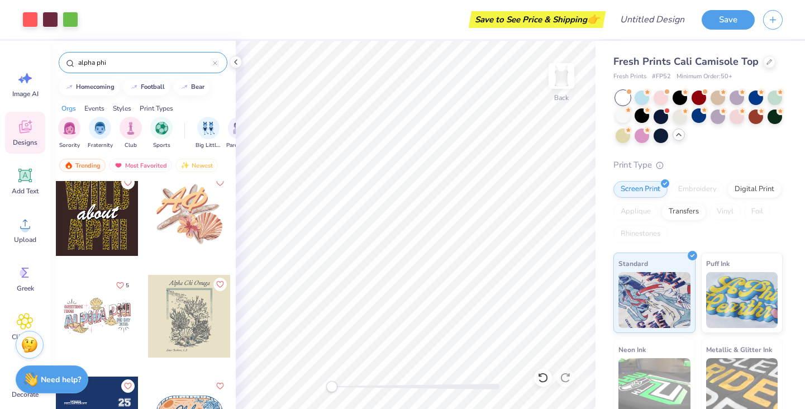
scroll to position [2643, 0]
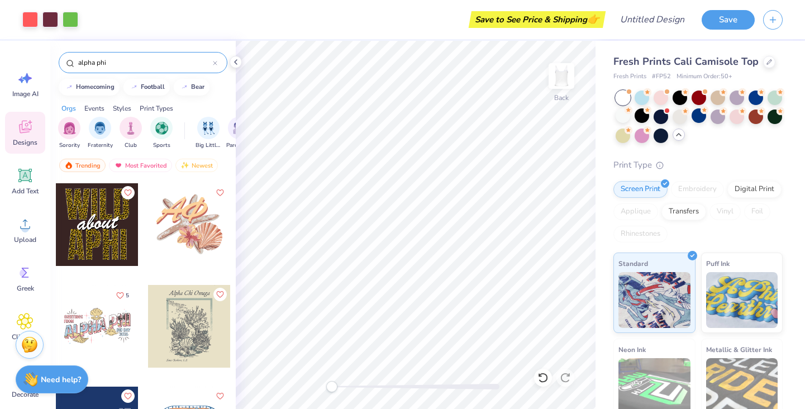
click at [191, 221] on div at bounding box center [189, 224] width 83 height 83
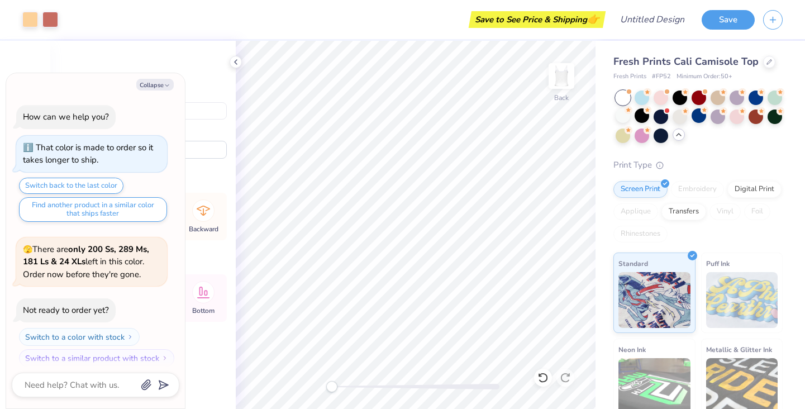
scroll to position [589, 0]
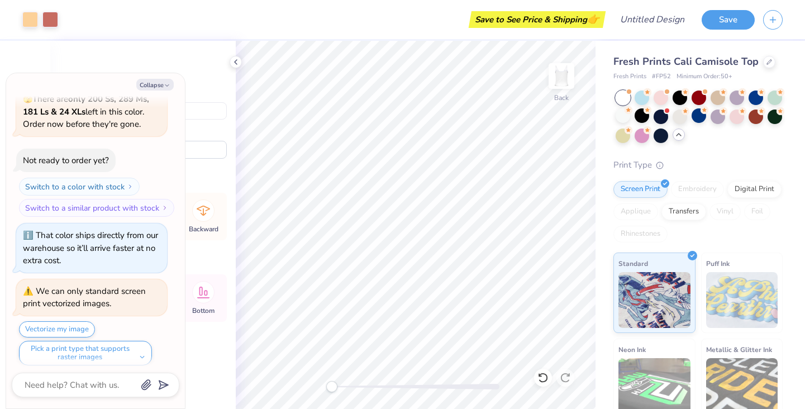
type textarea "x"
type input "6.12"
type input "4.45"
type input "4.78"
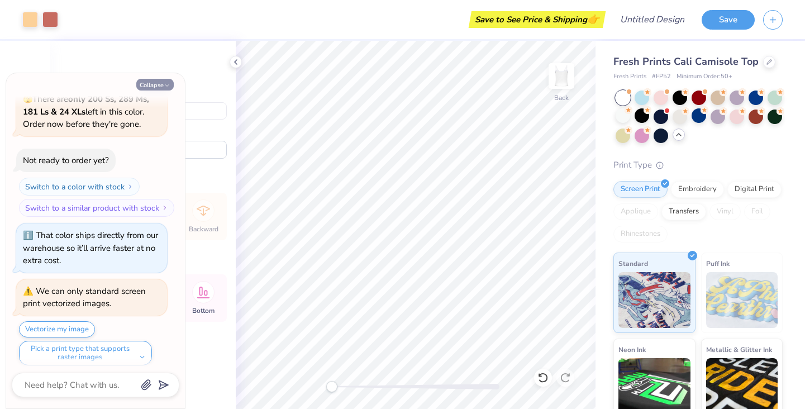
click at [156, 83] on button "Collapse" at bounding box center [154, 85] width 37 height 12
type textarea "x"
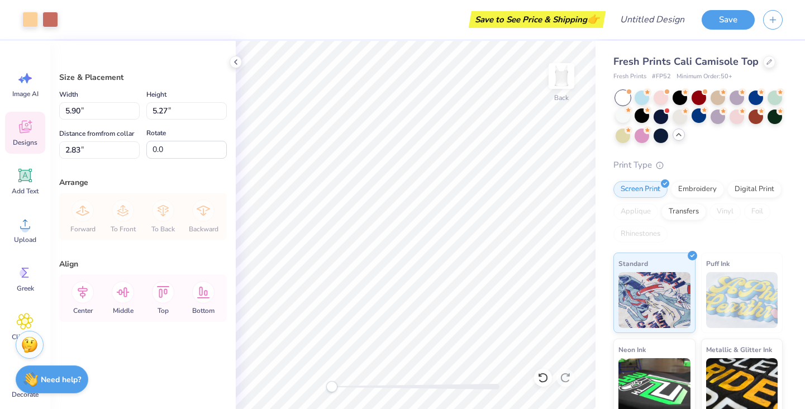
click at [22, 132] on icon at bounding box center [25, 127] width 12 height 13
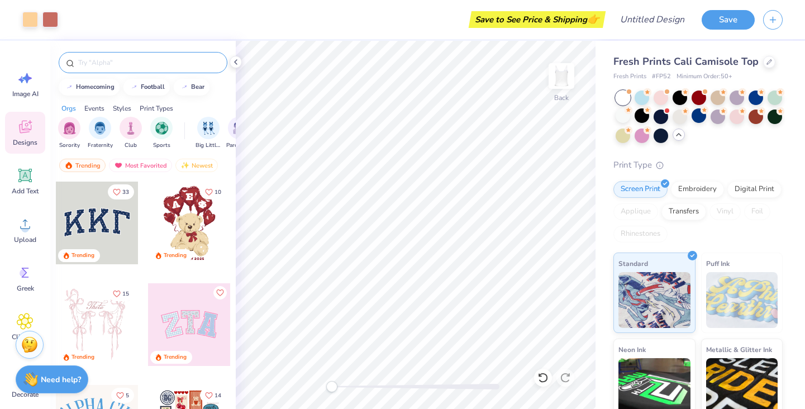
click at [109, 55] on div at bounding box center [143, 62] width 169 height 21
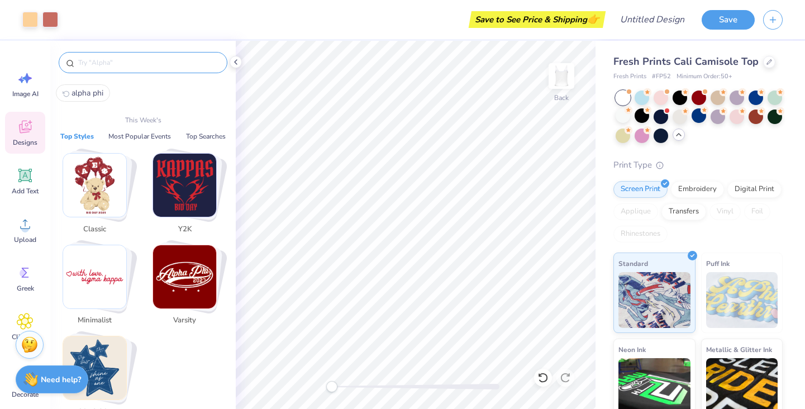
click at [112, 65] on input "text" at bounding box center [148, 62] width 143 height 11
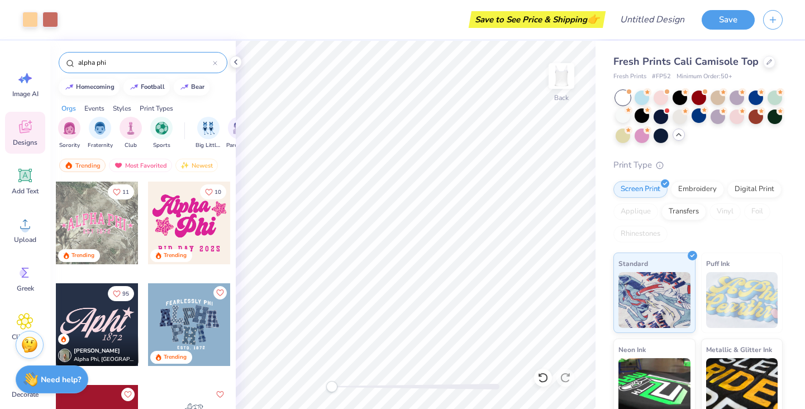
type input "alpha phi"
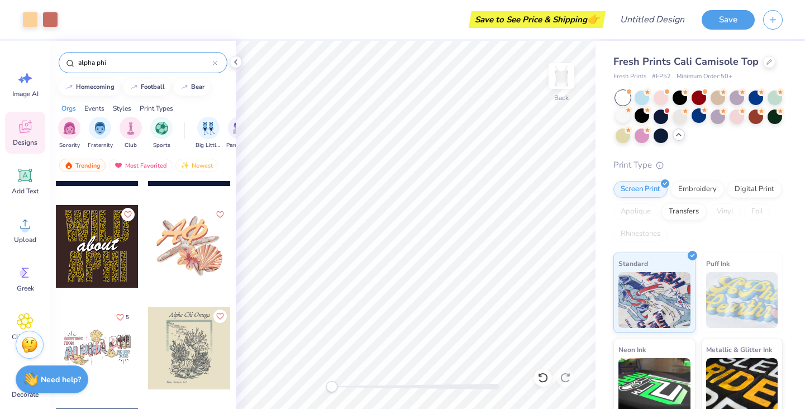
scroll to position [2622, 0]
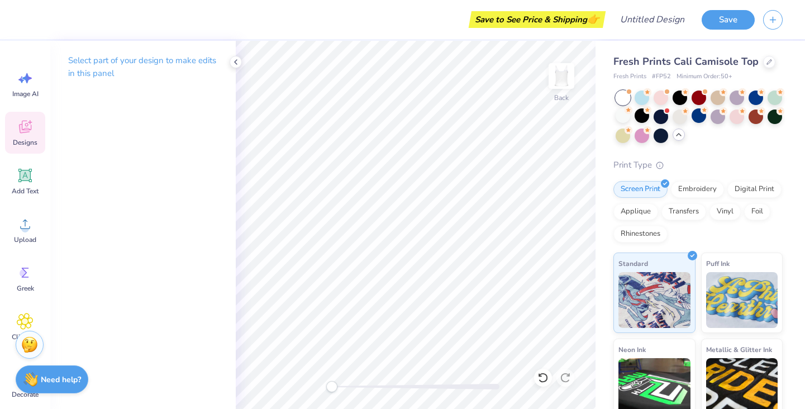
click at [22, 129] on icon at bounding box center [25, 127] width 12 height 13
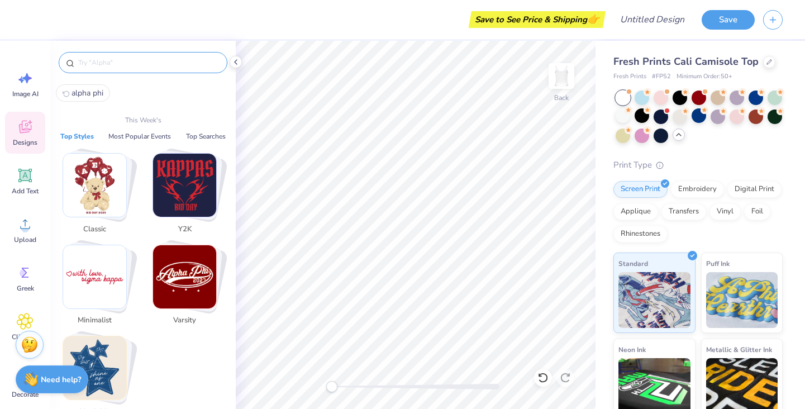
click at [143, 63] on input "text" at bounding box center [148, 62] width 143 height 11
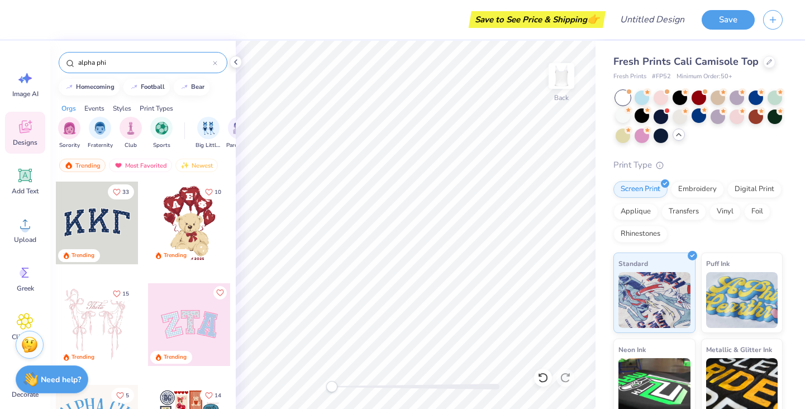
type input "alpha phi"
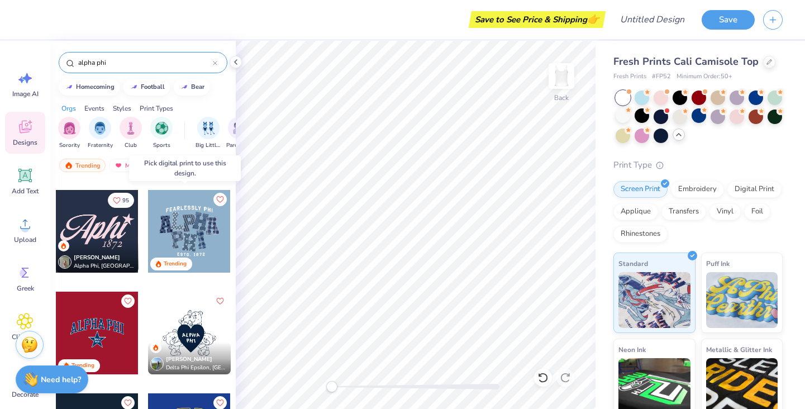
scroll to position [89, 0]
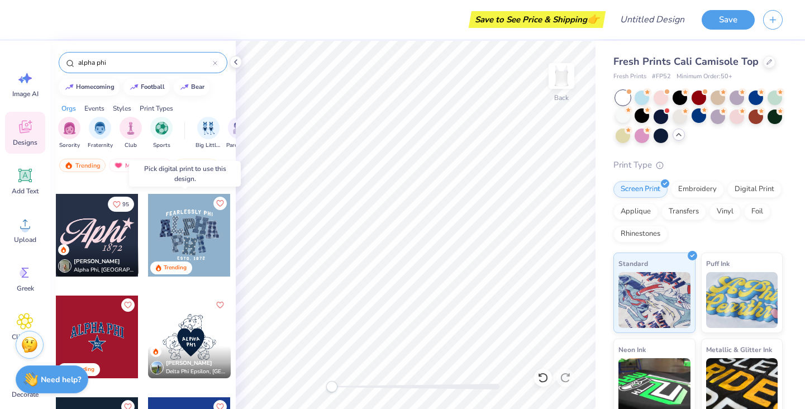
click at [191, 229] on div at bounding box center [189, 235] width 83 height 83
click at [187, 239] on div at bounding box center [189, 235] width 83 height 83
click at [177, 216] on div at bounding box center [189, 235] width 83 height 83
click at [164, 224] on div at bounding box center [189, 235] width 83 height 83
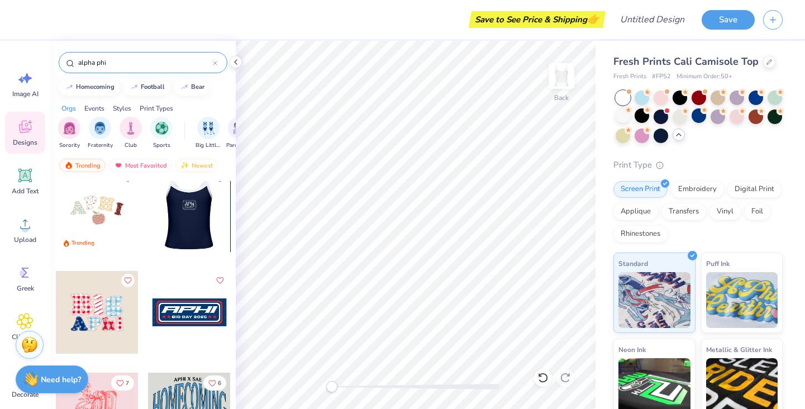
scroll to position [383, 0]
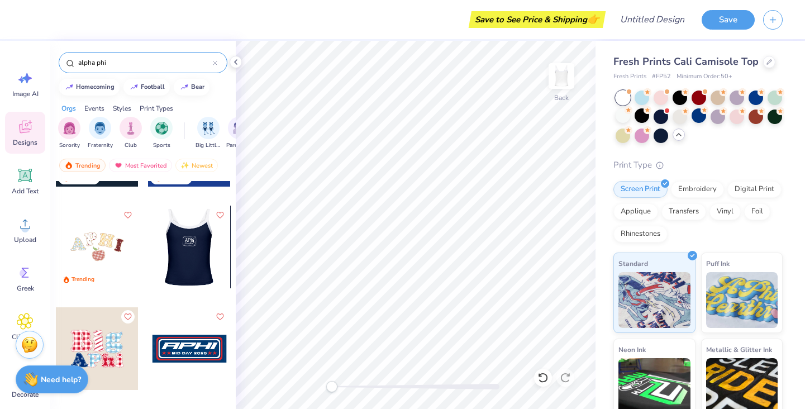
click at [148, 272] on div at bounding box center [106, 247] width 83 height 83
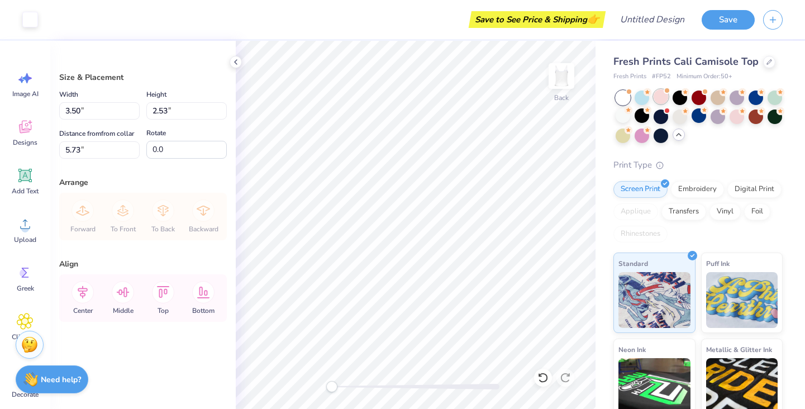
click at [658, 94] on div at bounding box center [661, 96] width 15 height 15
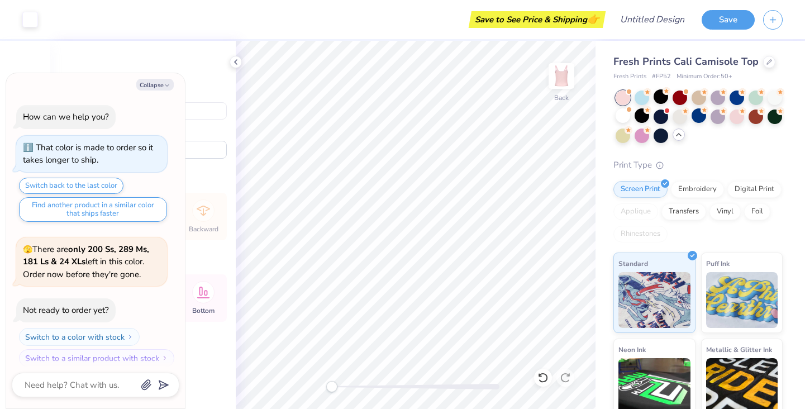
type textarea "x"
type input "1.62"
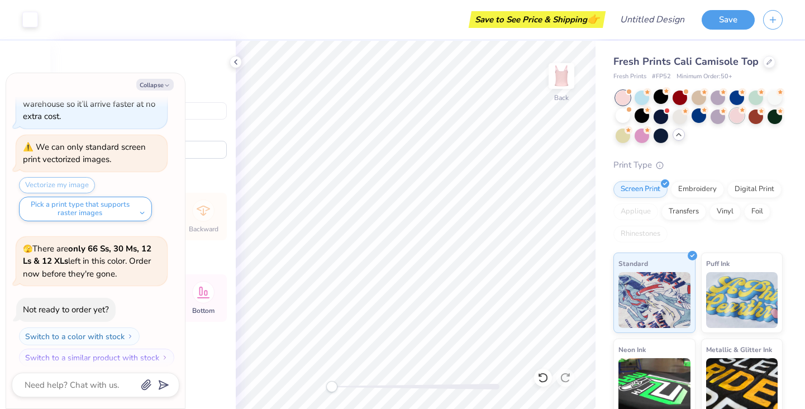
click at [744, 116] on div at bounding box center [737, 115] width 15 height 15
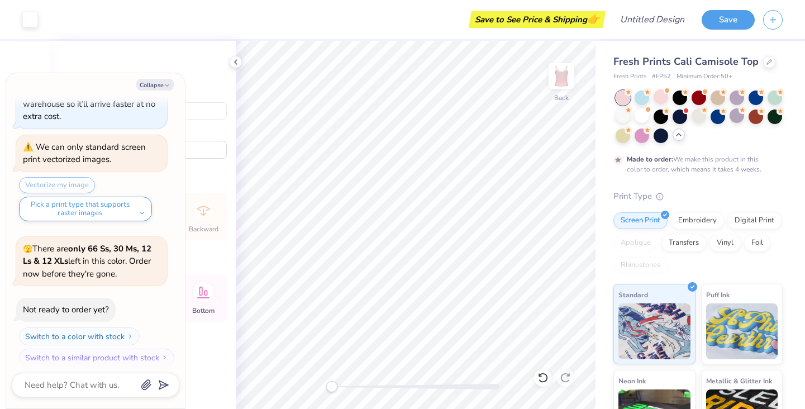
scroll to position [825, 0]
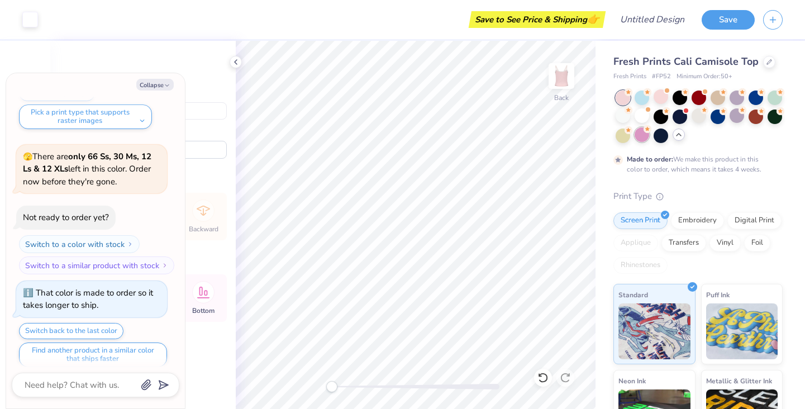
click at [649, 132] on div at bounding box center [642, 134] width 15 height 15
click at [630, 117] on div at bounding box center [623, 115] width 15 height 15
click at [630, 113] on div at bounding box center [623, 115] width 15 height 15
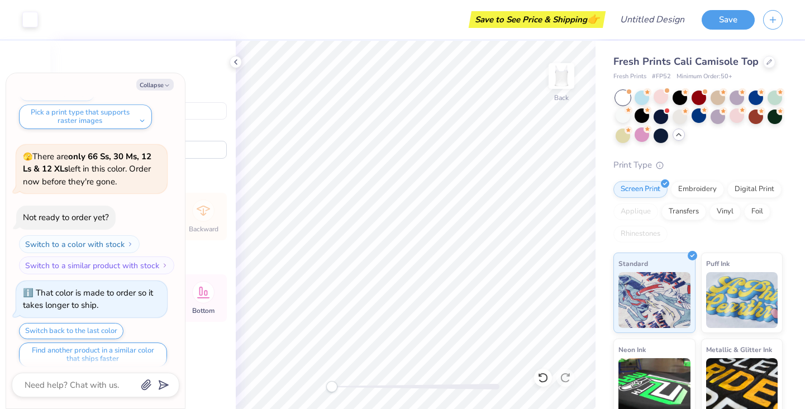
scroll to position [1024, 0]
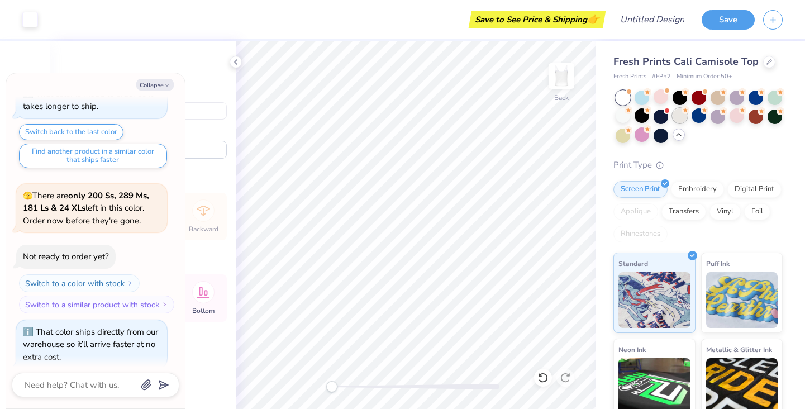
click at [687, 116] on div at bounding box center [680, 115] width 15 height 15
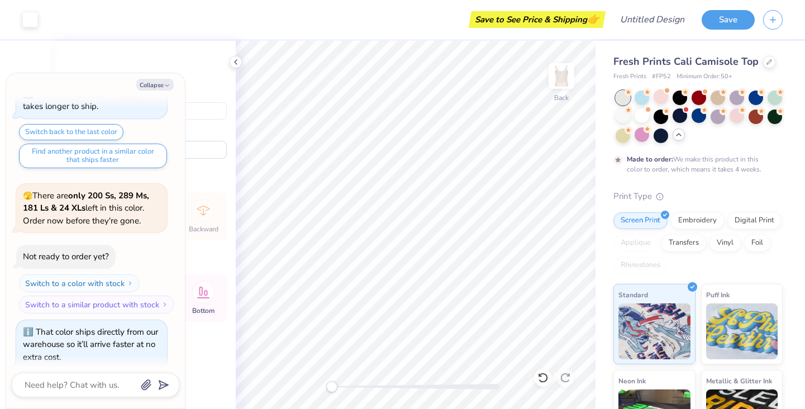
scroll to position [1116, 0]
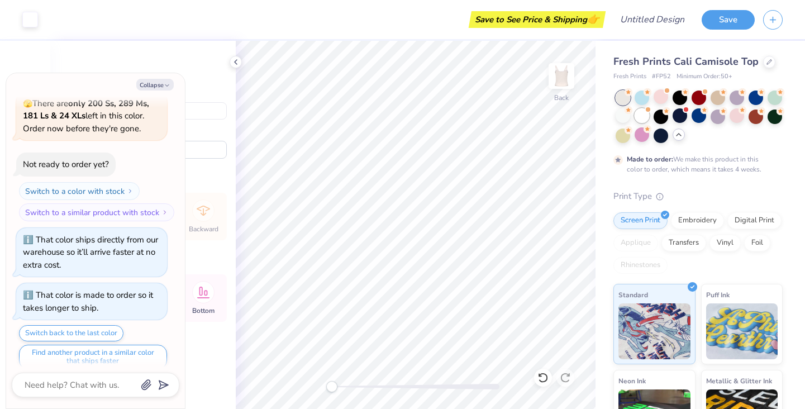
click at [651, 112] on span at bounding box center [648, 110] width 6 height 6
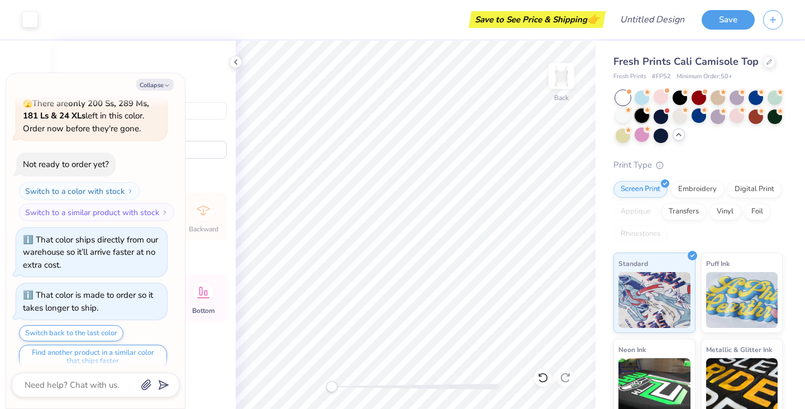
scroll to position [1315, 0]
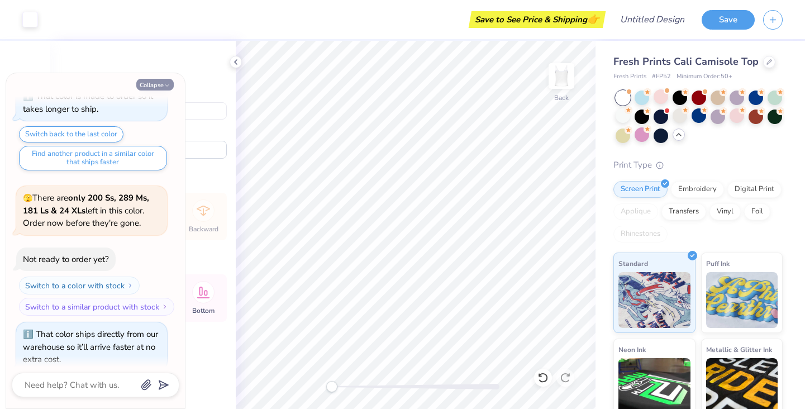
click at [163, 83] on button "Collapse" at bounding box center [154, 85] width 37 height 12
type textarea "x"
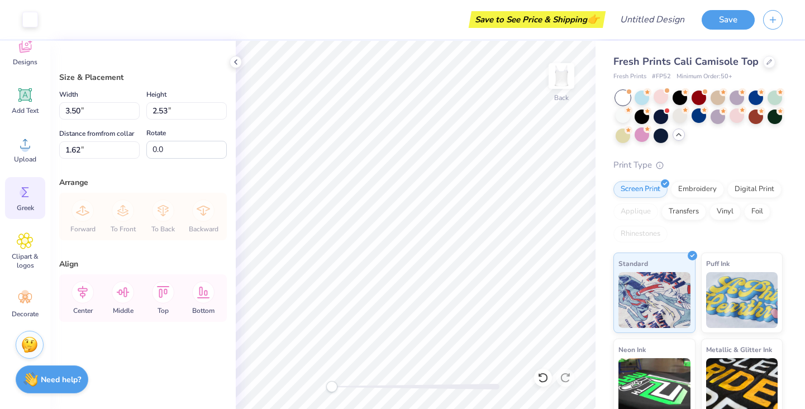
scroll to position [80, 0]
click at [24, 296] on circle at bounding box center [25, 294] width 8 height 8
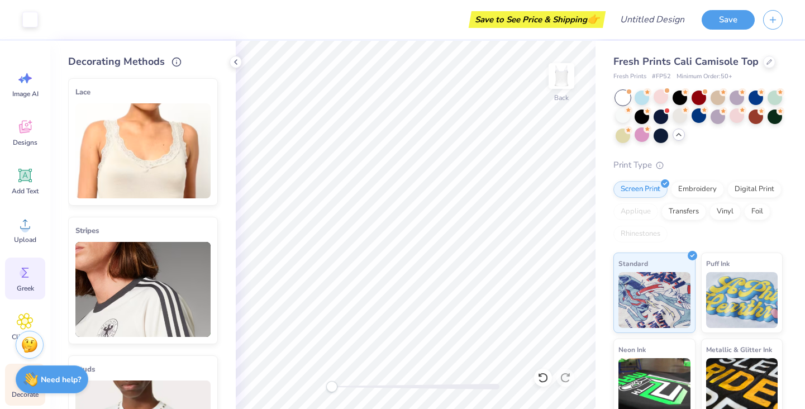
scroll to position [0, 0]
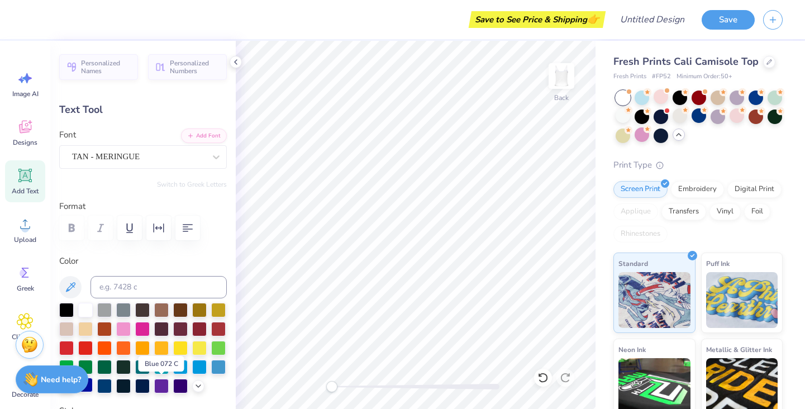
click at [93, 386] on div at bounding box center [85, 385] width 15 height 15
type input "2.62"
type input "0.61"
type input "3.13"
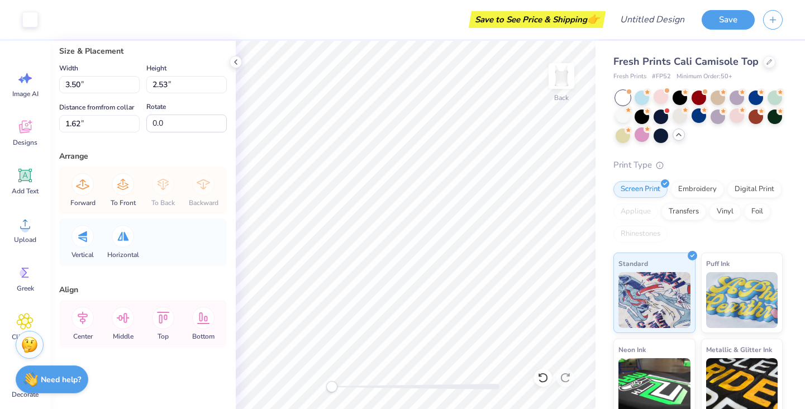
scroll to position [39, 0]
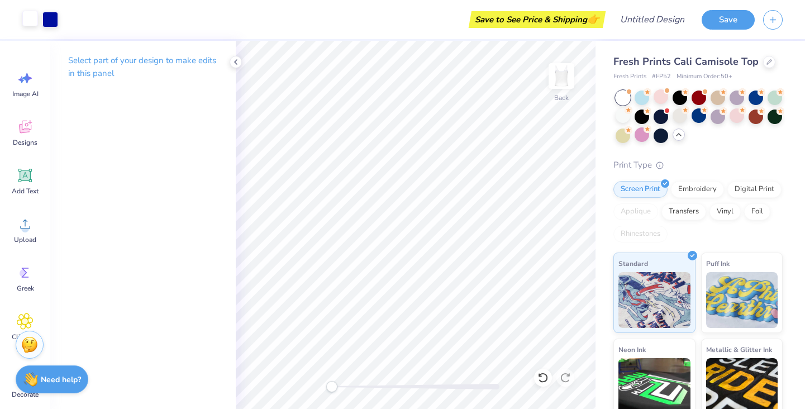
click at [28, 22] on div at bounding box center [30, 19] width 16 height 16
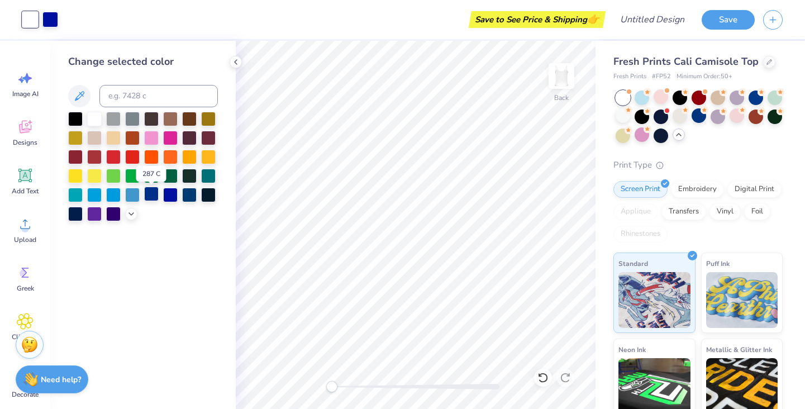
click at [153, 196] on div at bounding box center [151, 194] width 15 height 15
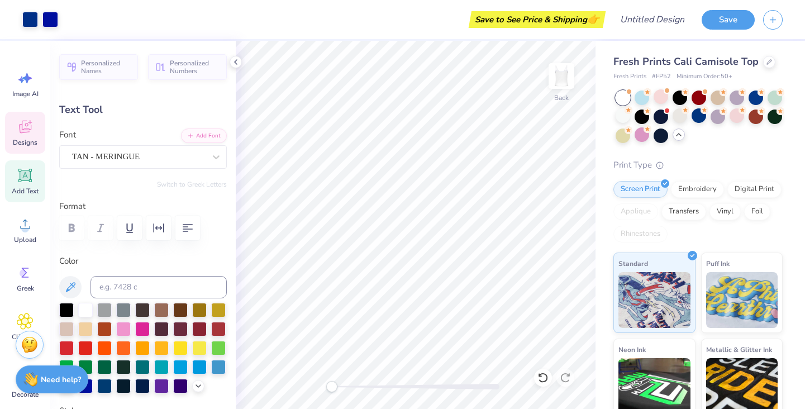
click at [22, 126] on icon at bounding box center [25, 127] width 12 height 13
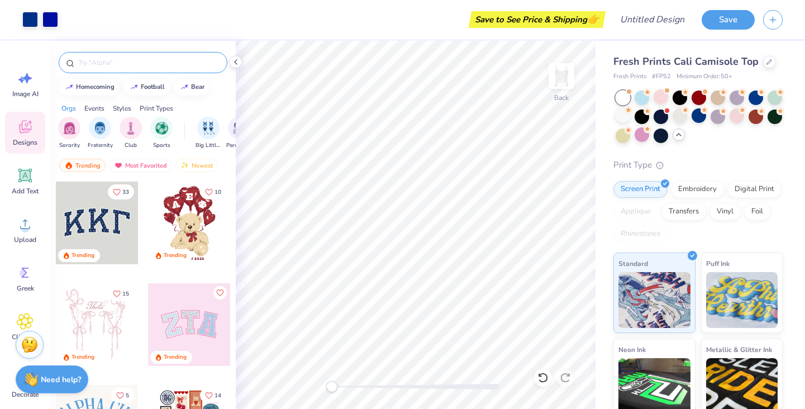
click at [129, 61] on input "text" at bounding box center [148, 62] width 143 height 11
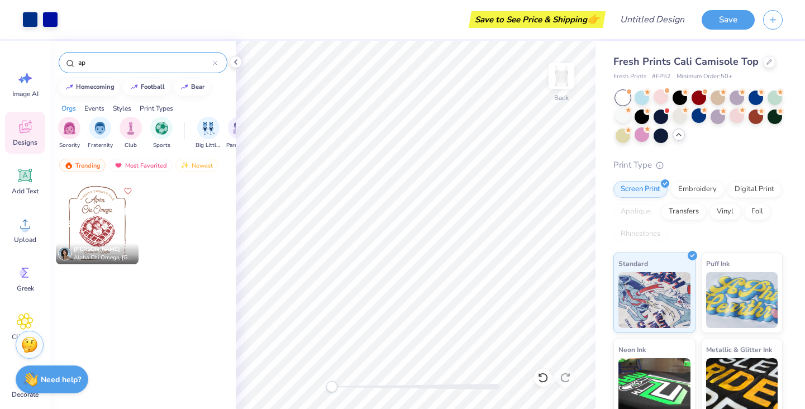
type input "a"
type input "Alpha phi"
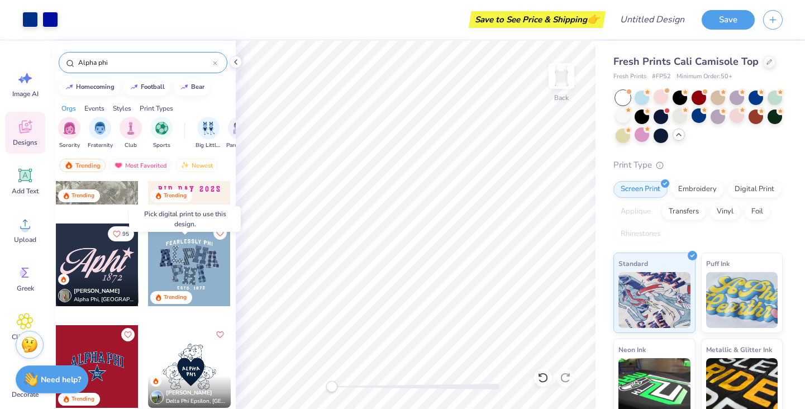
scroll to position [68, 0]
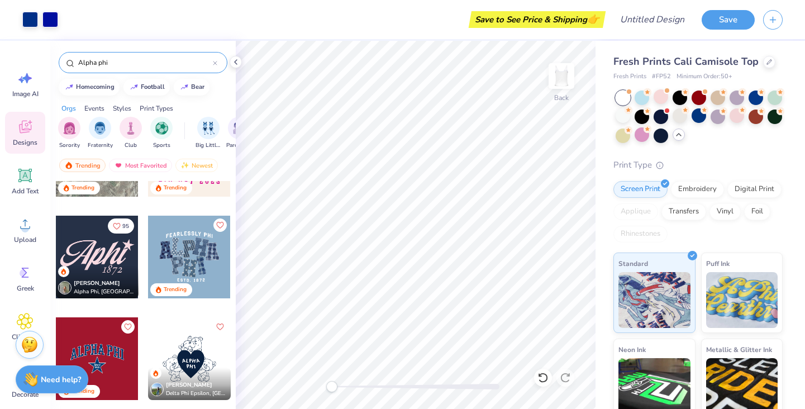
click at [106, 266] on div "[PERSON_NAME] Alpha Phi, [GEOGRAPHIC_DATA][US_STATE], [PERSON_NAME]" at bounding box center [97, 282] width 83 height 32
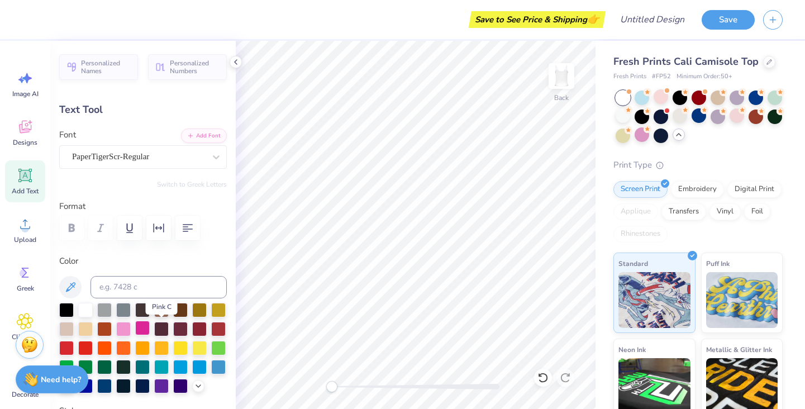
click at [150, 327] on div at bounding box center [142, 328] width 15 height 15
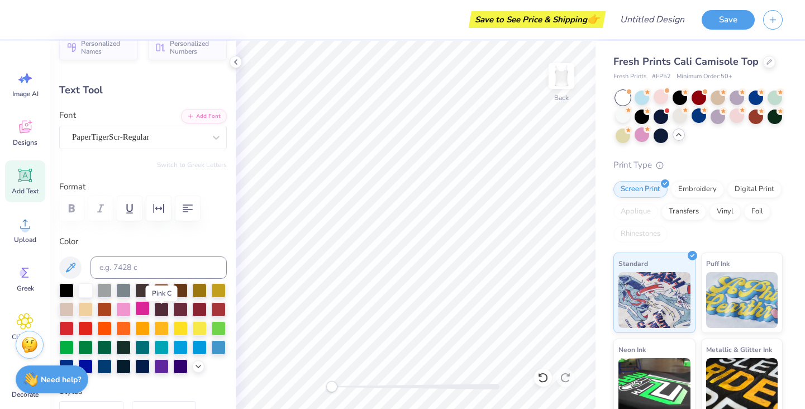
scroll to position [20, 0]
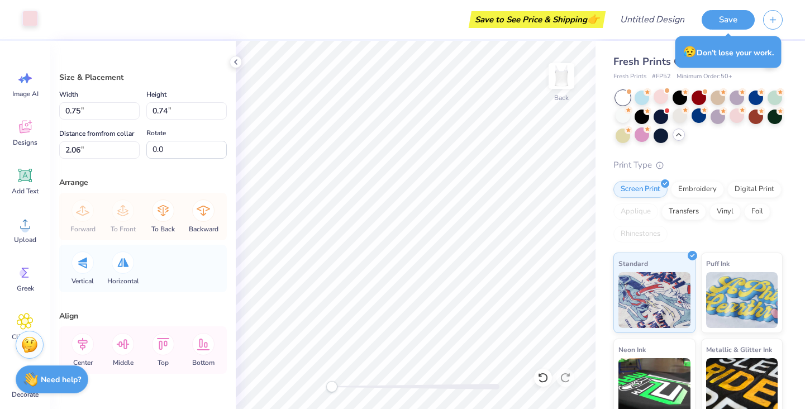
click at [29, 16] on div at bounding box center [30, 19] width 16 height 16
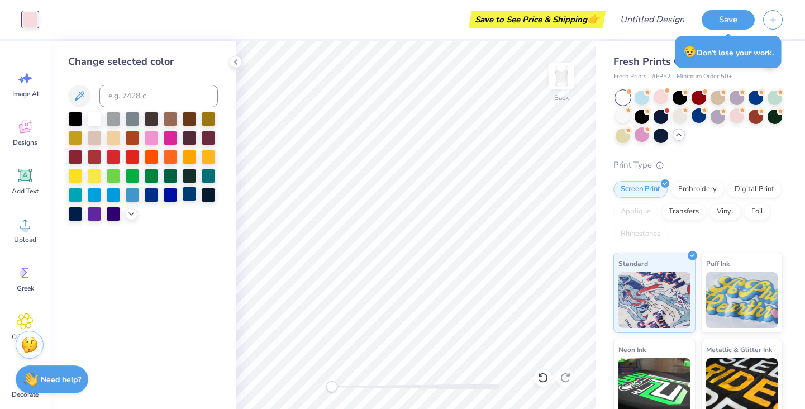
click at [188, 194] on div at bounding box center [189, 194] width 15 height 15
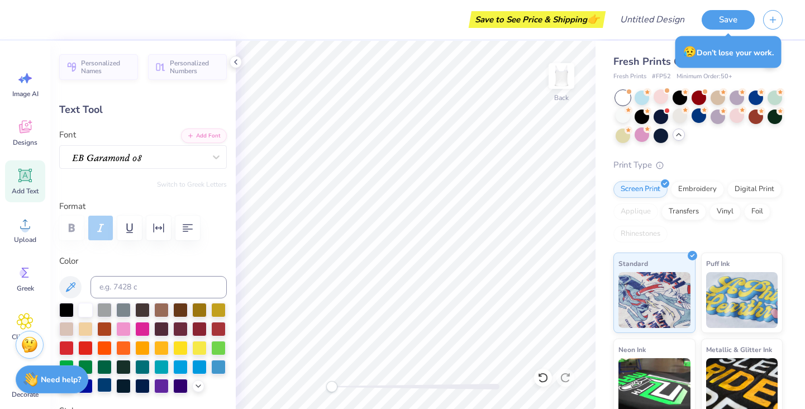
click at [112, 384] on div at bounding box center [104, 385] width 15 height 15
type input "4.50"
type input "1.92"
type input "2.11"
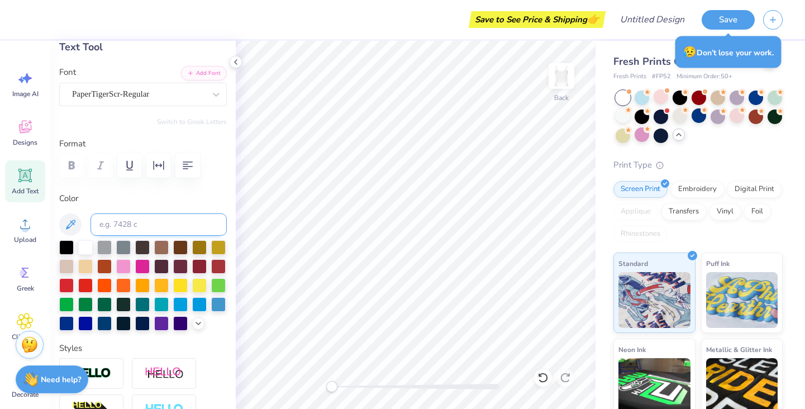
scroll to position [60, 0]
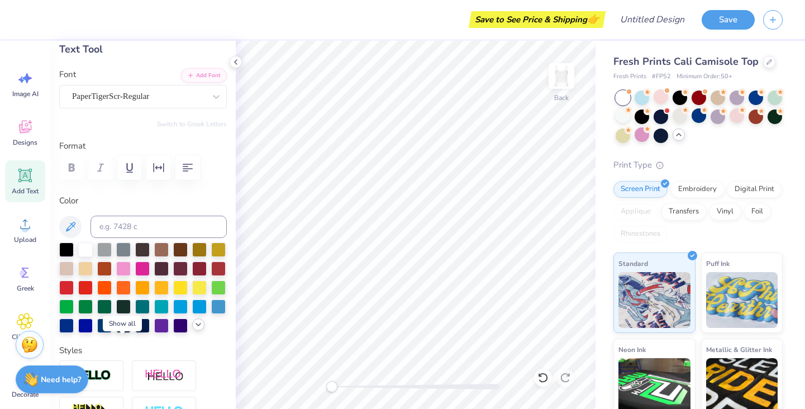
click at [192, 331] on div at bounding box center [198, 325] width 12 height 12
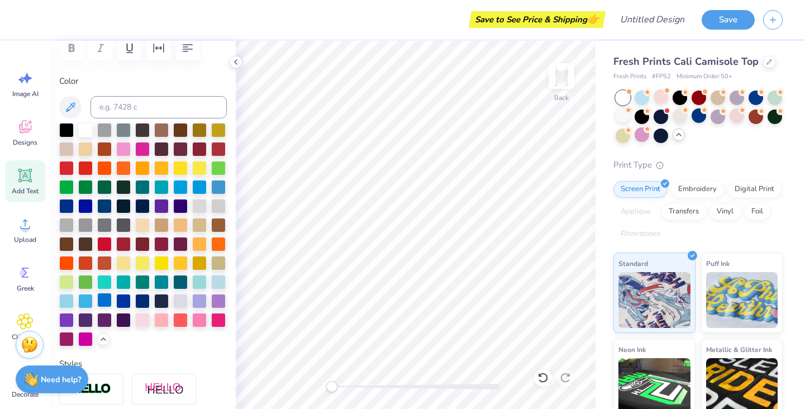
scroll to position [207, 0]
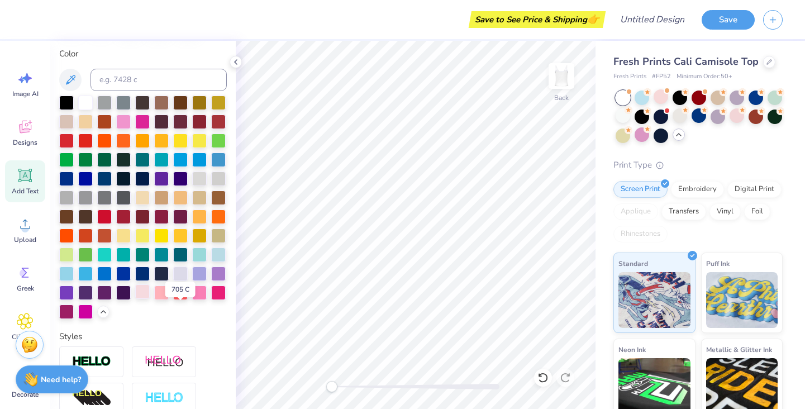
click at [150, 299] on div at bounding box center [142, 291] width 15 height 15
click at [192, 299] on div at bounding box center [199, 291] width 15 height 15
click at [211, 299] on div at bounding box center [218, 291] width 15 height 15
click at [74, 318] on div at bounding box center [66, 310] width 15 height 15
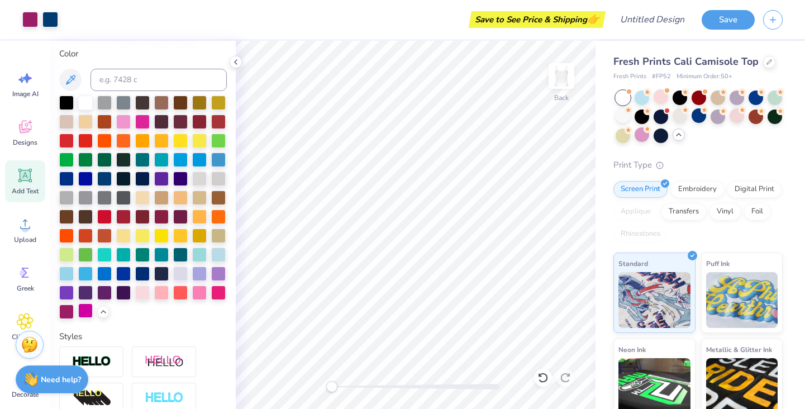
click at [93, 318] on div at bounding box center [85, 310] width 15 height 15
click at [74, 318] on div at bounding box center [66, 310] width 15 height 15
click at [192, 280] on div at bounding box center [199, 272] width 15 height 15
click at [211, 261] on div at bounding box center [218, 253] width 15 height 15
click at [74, 318] on div at bounding box center [66, 310] width 15 height 15
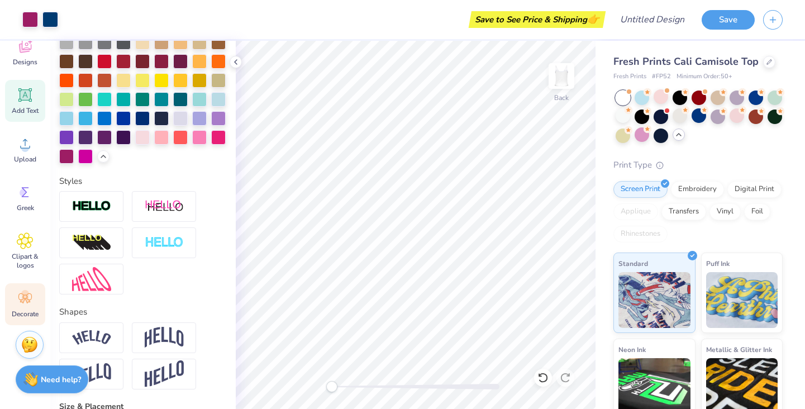
scroll to position [80, 0]
click at [23, 306] on icon at bounding box center [25, 298] width 17 height 17
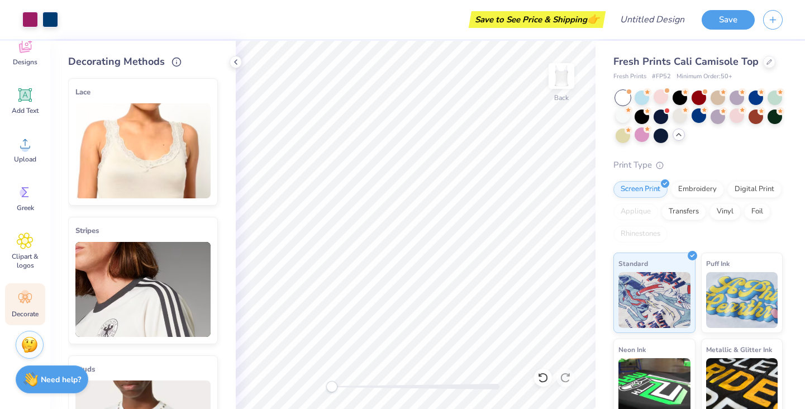
click at [99, 156] on img at bounding box center [142, 150] width 135 height 95
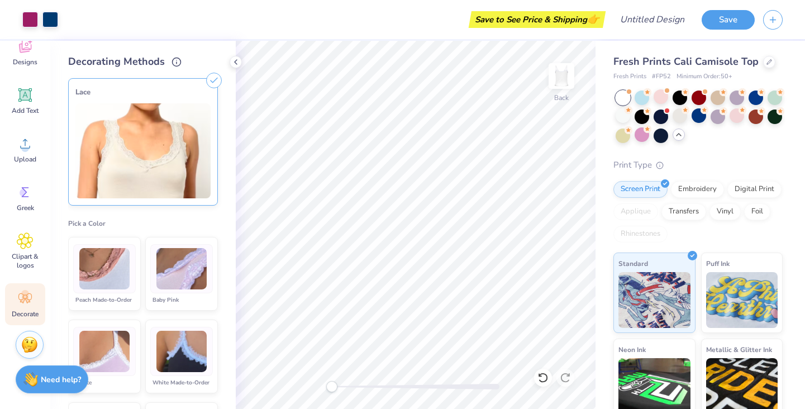
click at [103, 369] on img at bounding box center [104, 352] width 50 height 42
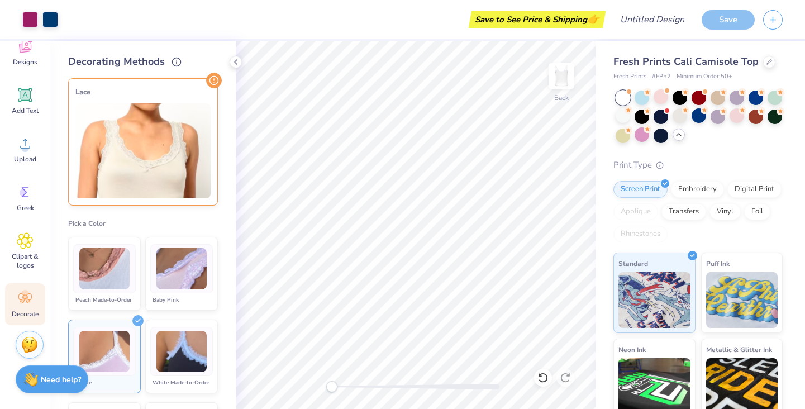
click at [103, 369] on img at bounding box center [104, 352] width 50 height 42
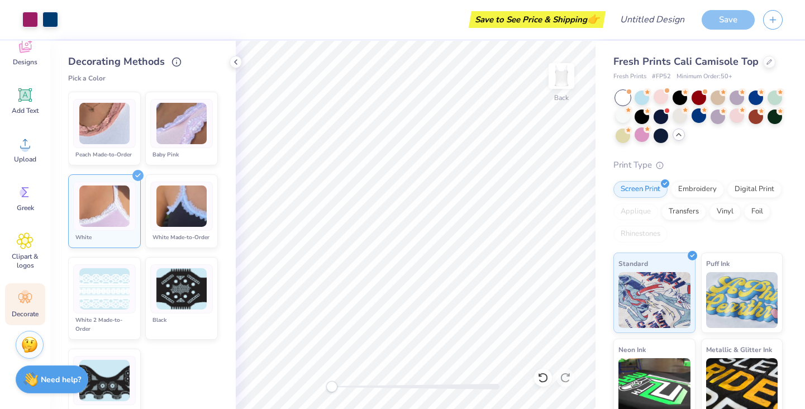
scroll to position [0, 0]
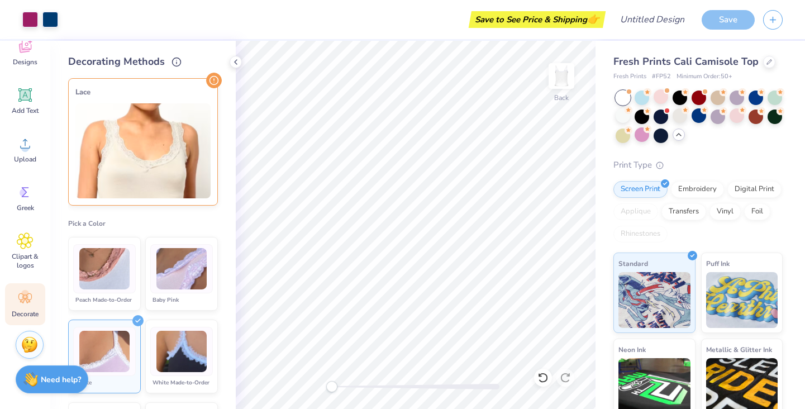
click at [209, 72] on div "Cover Stitch Pick a Color Pick a Placement Neckline & arms Neckline, arms & bot…" at bounding box center [152, 239] width 168 height 340
click at [167, 118] on img at bounding box center [142, 150] width 135 height 95
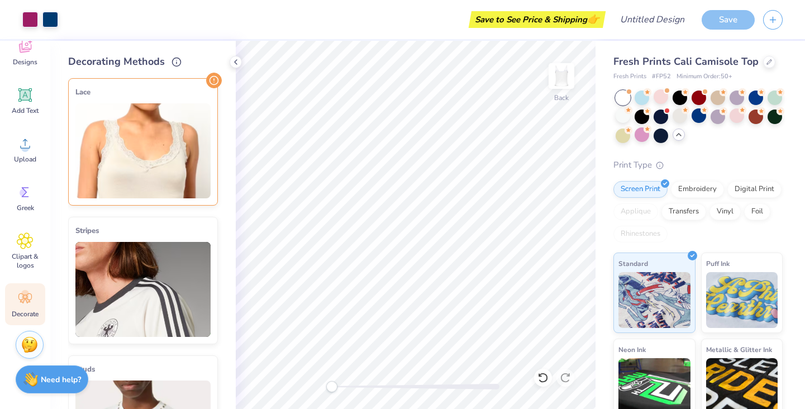
click at [167, 118] on img at bounding box center [142, 150] width 135 height 95
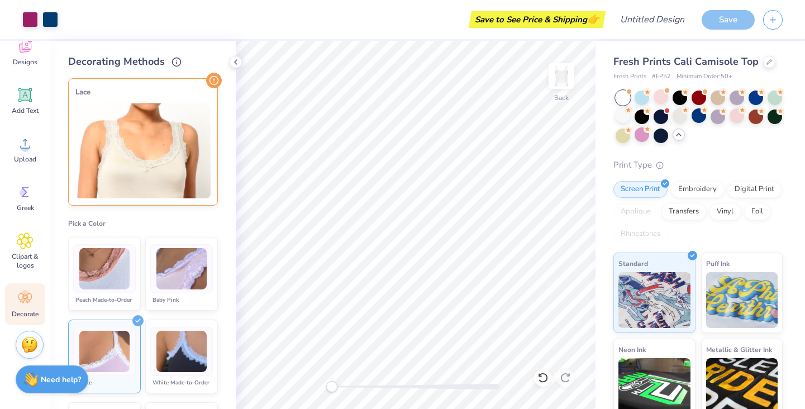
click at [170, 284] on img at bounding box center [181, 269] width 50 height 42
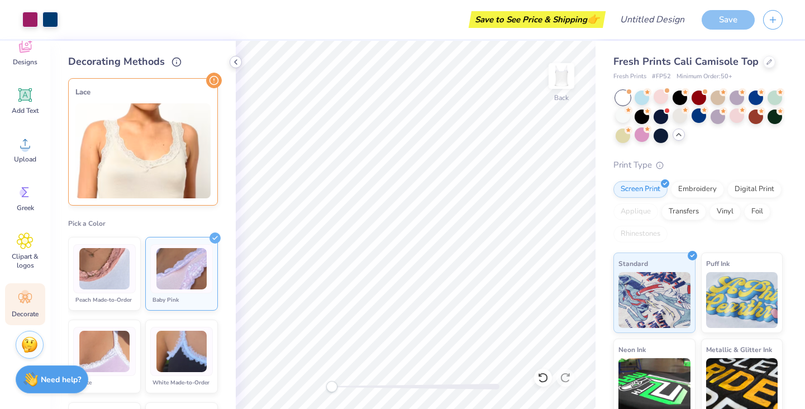
click at [235, 63] on icon at bounding box center [235, 62] width 9 height 9
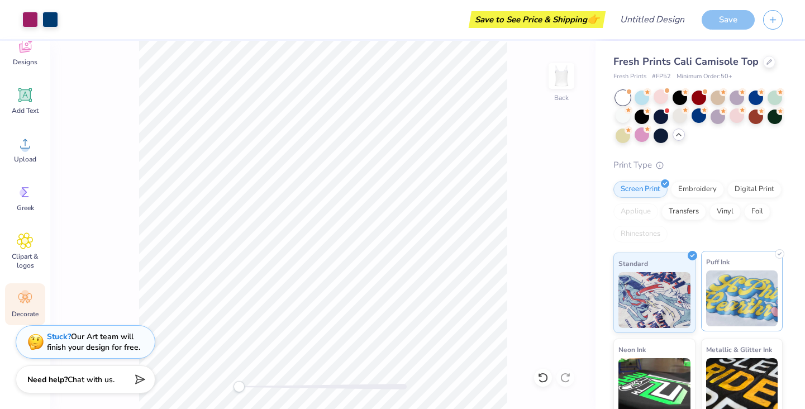
click at [728, 309] on img at bounding box center [742, 298] width 72 height 56
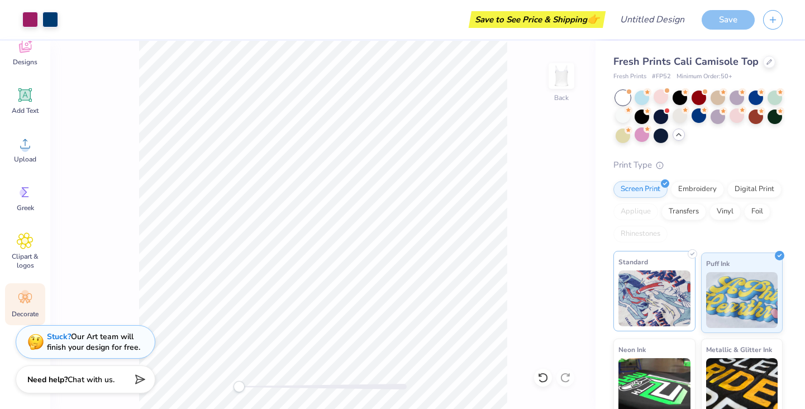
click at [672, 309] on img at bounding box center [655, 298] width 72 height 56
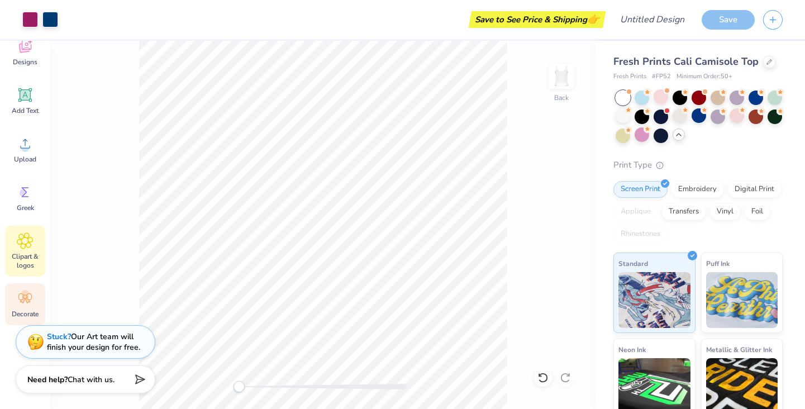
click at [18, 243] on icon at bounding box center [25, 240] width 16 height 17
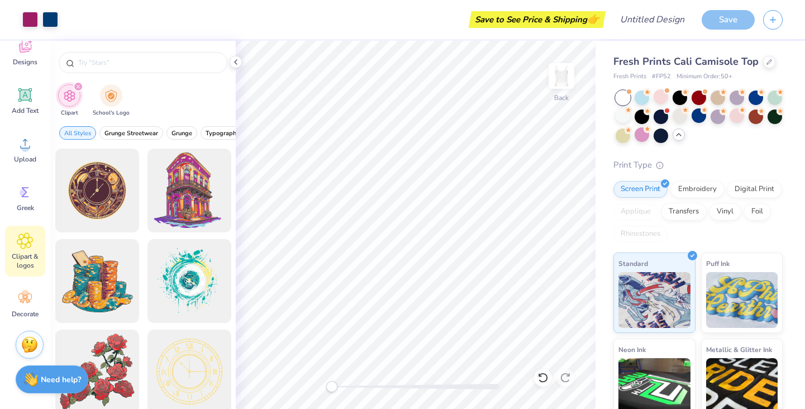
scroll to position [49, 0]
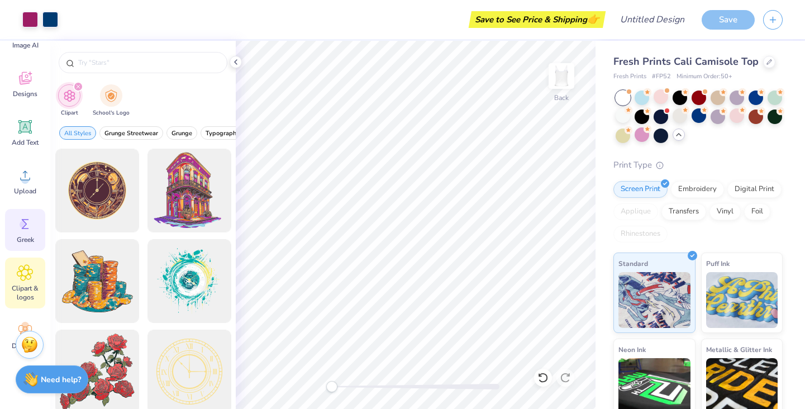
click at [19, 224] on icon at bounding box center [25, 224] width 17 height 17
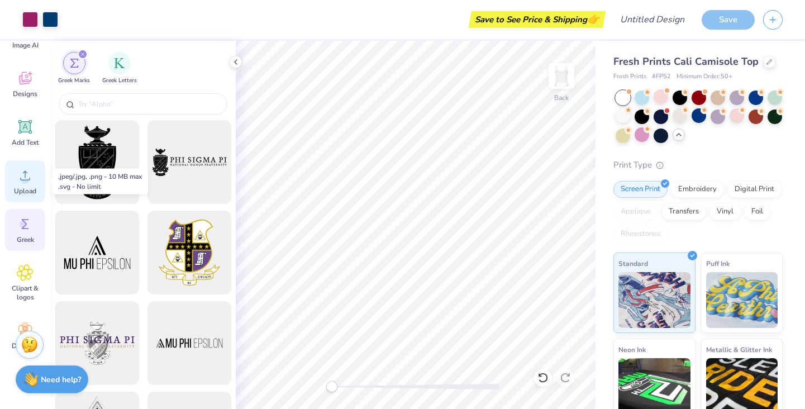
click at [23, 178] on circle at bounding box center [25, 180] width 8 height 8
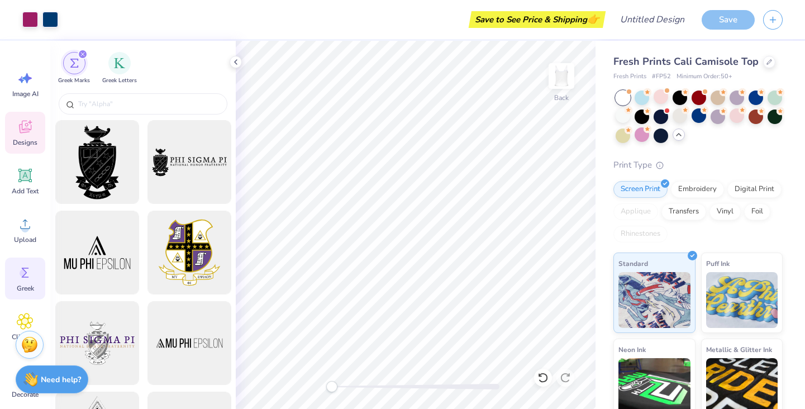
click at [18, 132] on icon at bounding box center [25, 126] width 17 height 17
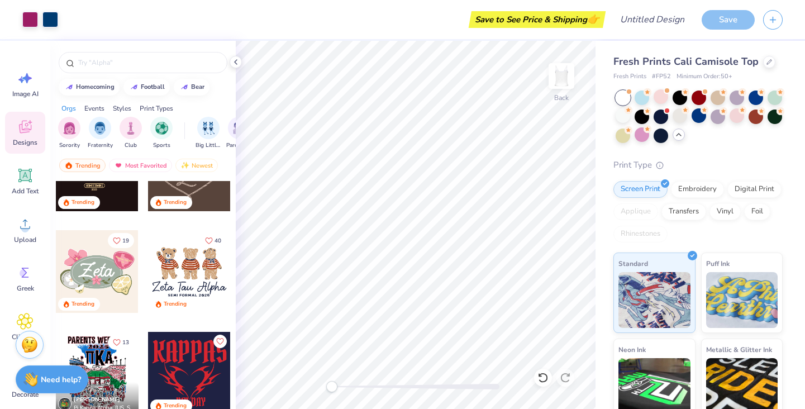
scroll to position [562, 0]
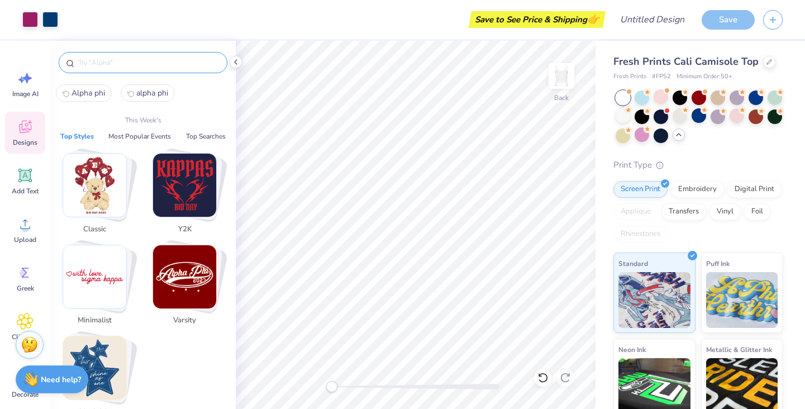
click at [137, 63] on input "text" at bounding box center [148, 62] width 143 height 11
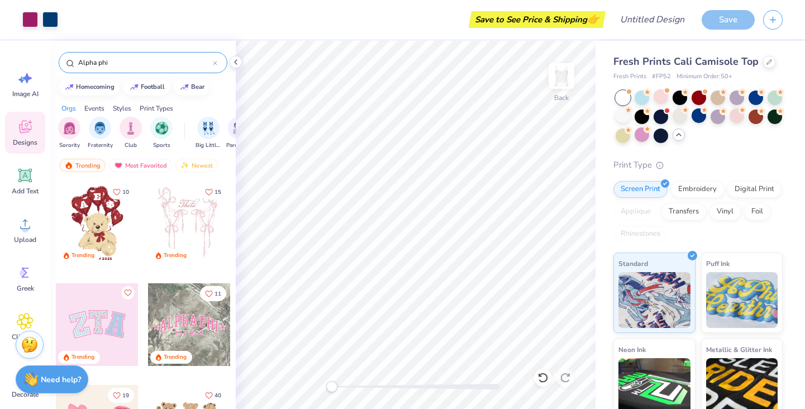
type input "Alpha phi"
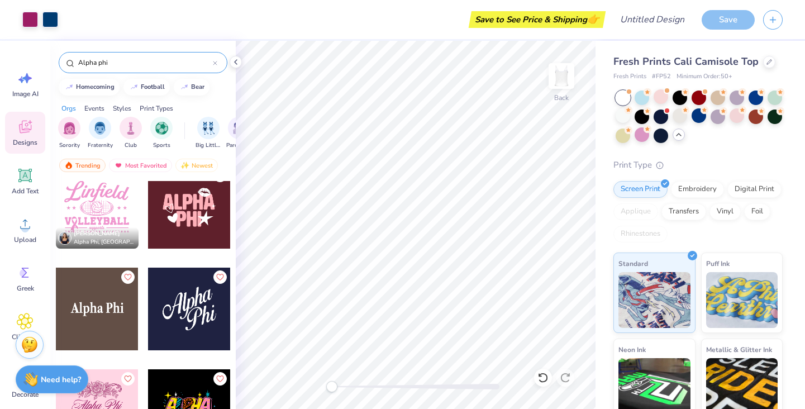
scroll to position [1712, 0]
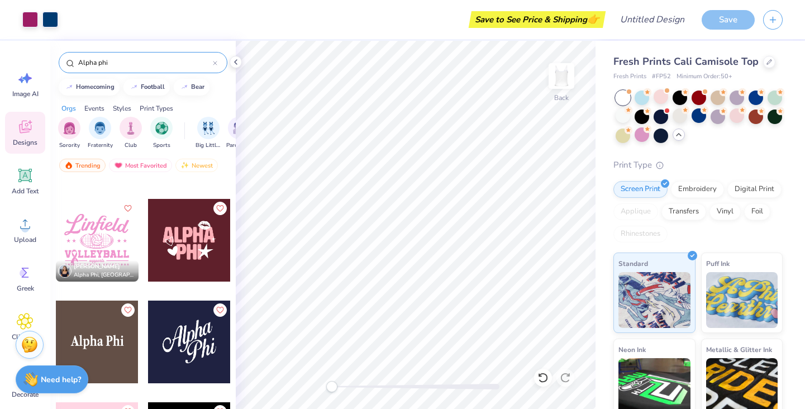
click at [183, 247] on div at bounding box center [189, 240] width 83 height 83
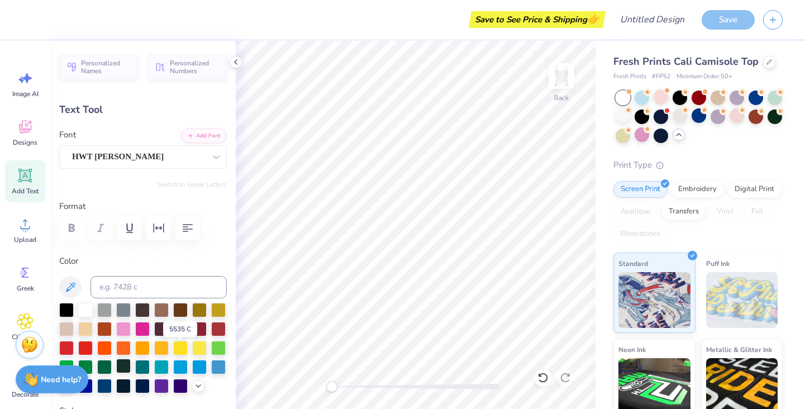
scroll to position [47, 0]
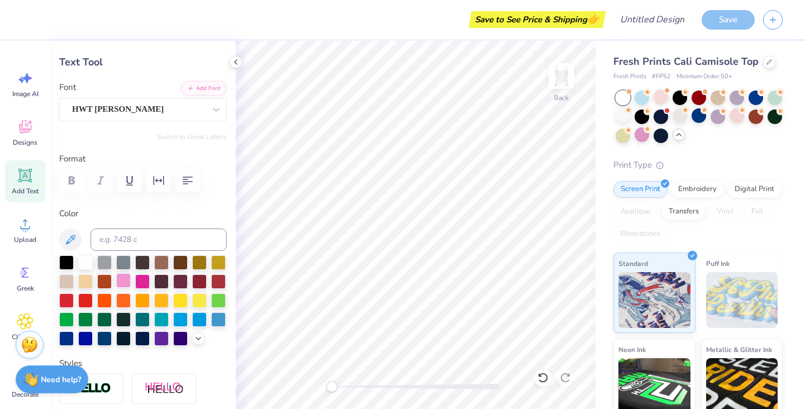
click at [131, 281] on div at bounding box center [123, 280] width 15 height 15
type input "3.12"
type input "4.85"
click at [131, 280] on div at bounding box center [123, 280] width 15 height 15
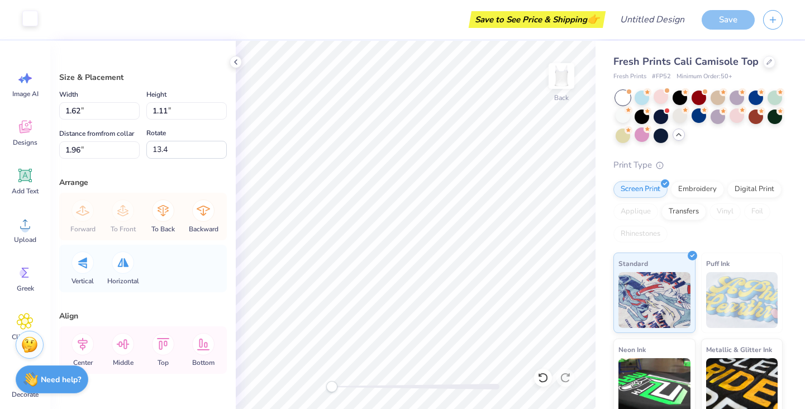
click at [29, 20] on div at bounding box center [30, 19] width 16 height 16
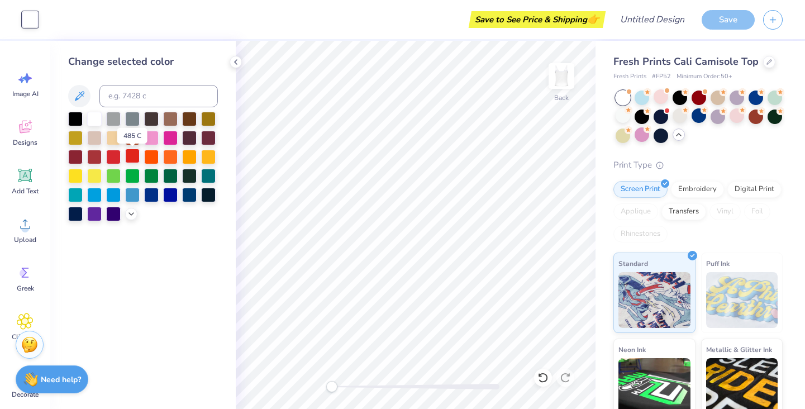
click at [131, 158] on div at bounding box center [132, 156] width 15 height 15
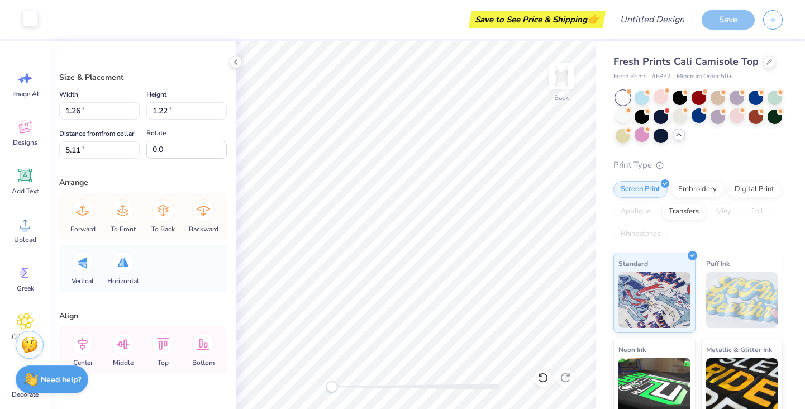
click at [31, 14] on div at bounding box center [30, 19] width 16 height 16
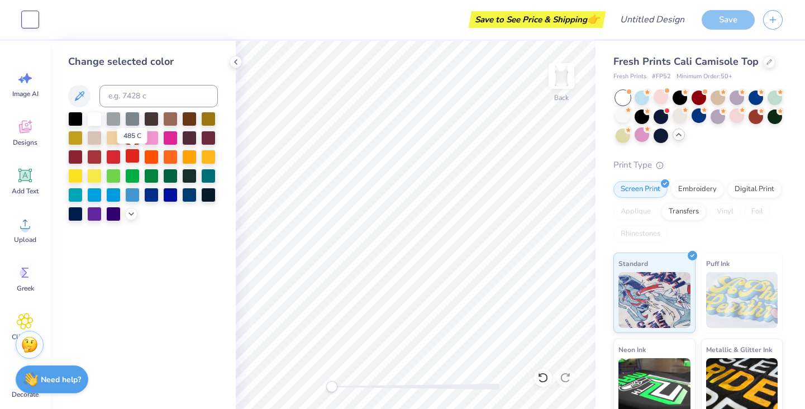
click at [132, 157] on div at bounding box center [132, 156] width 15 height 15
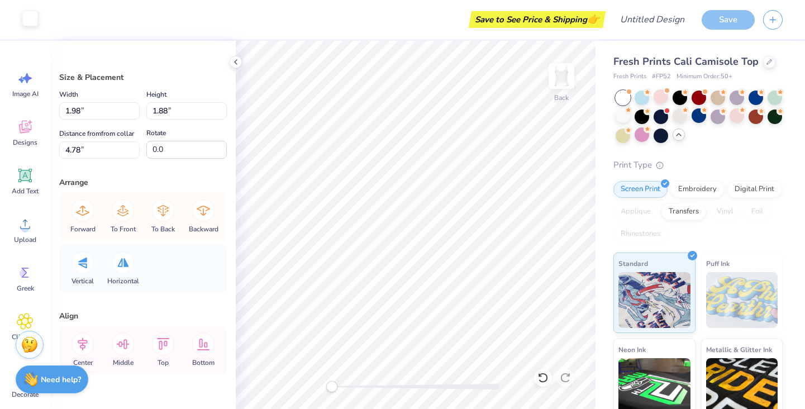
click at [24, 18] on div at bounding box center [30, 19] width 16 height 16
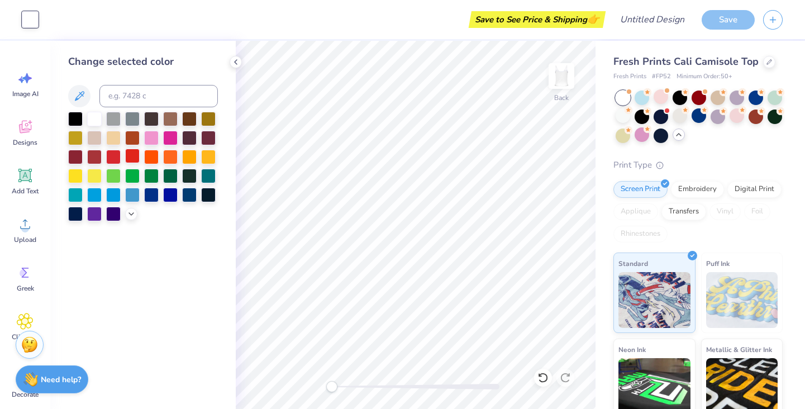
click at [131, 156] on div at bounding box center [132, 156] width 15 height 15
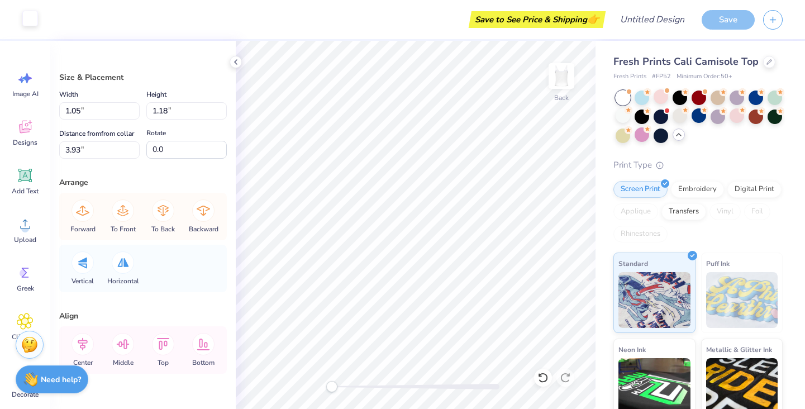
click at [28, 21] on div at bounding box center [30, 19] width 16 height 16
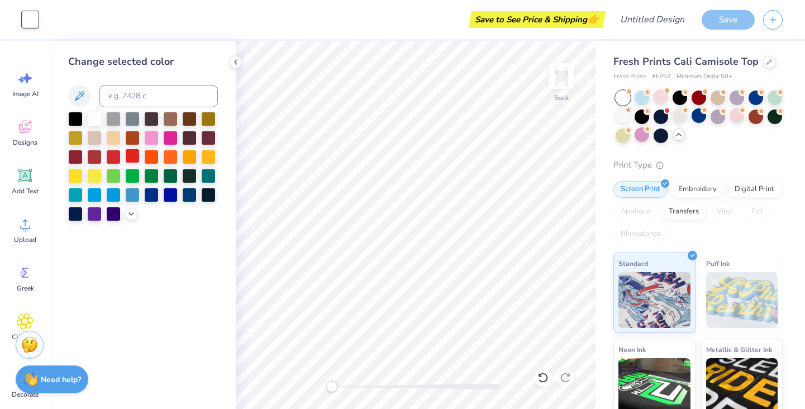
click at [134, 160] on div at bounding box center [132, 156] width 15 height 15
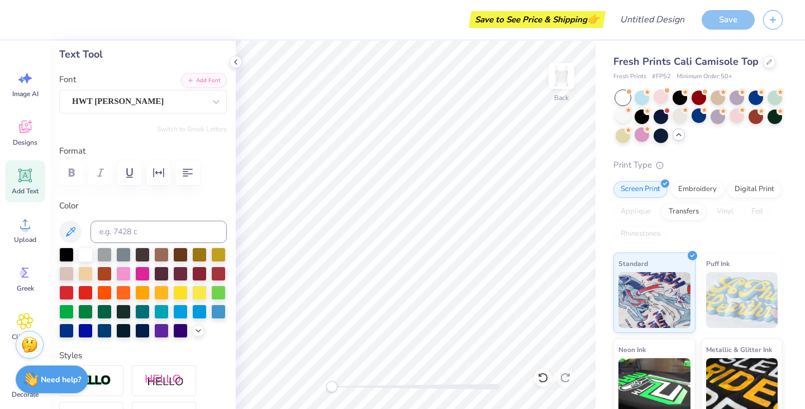
scroll to position [56, 0]
click at [131, 330] on div at bounding box center [123, 329] width 15 height 15
type input "3.12"
type input "4.85"
click at [131, 332] on div at bounding box center [123, 329] width 15 height 15
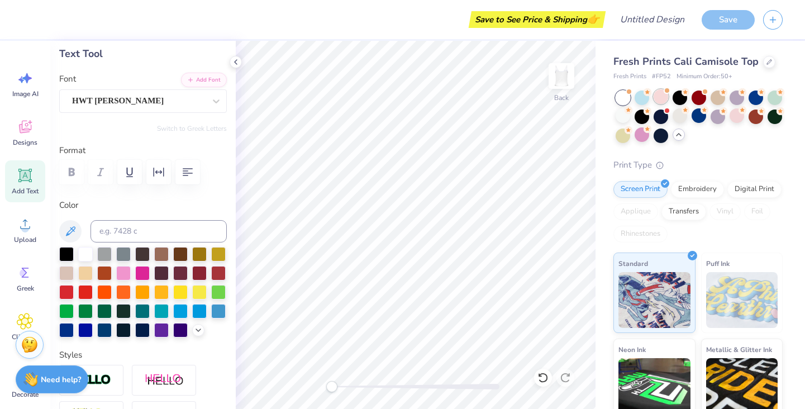
click at [659, 97] on div at bounding box center [661, 96] width 15 height 15
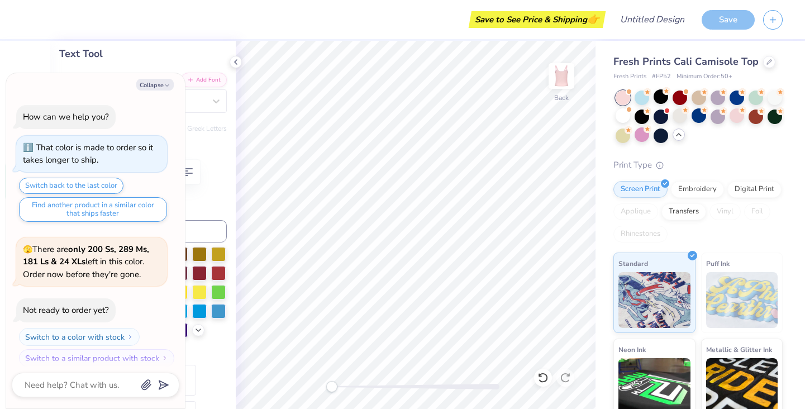
scroll to position [1460, 0]
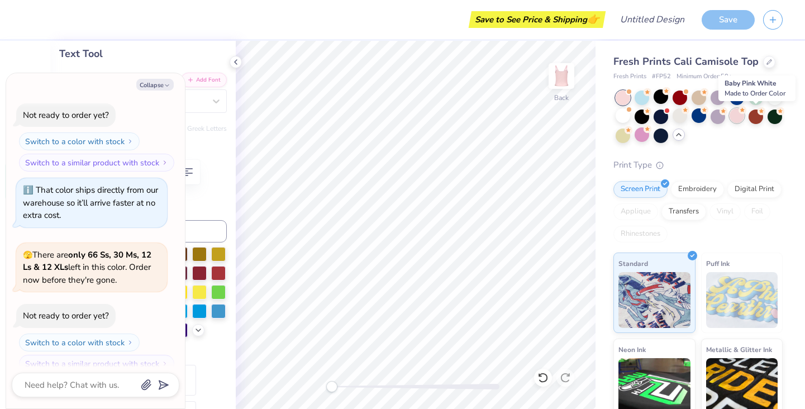
click at [744, 118] on div at bounding box center [737, 115] width 15 height 15
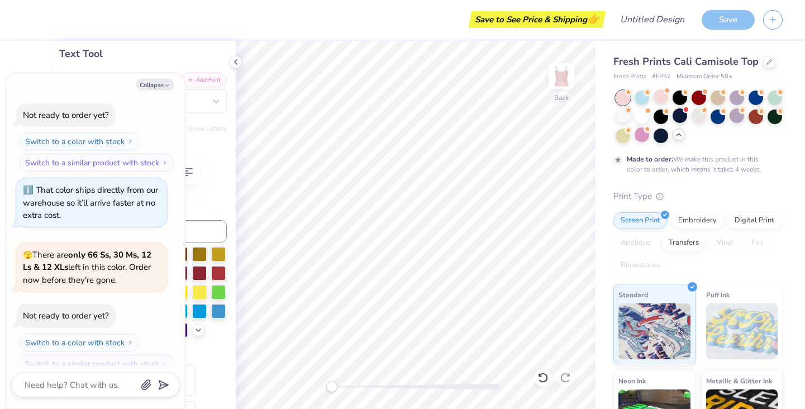
scroll to position [1552, 0]
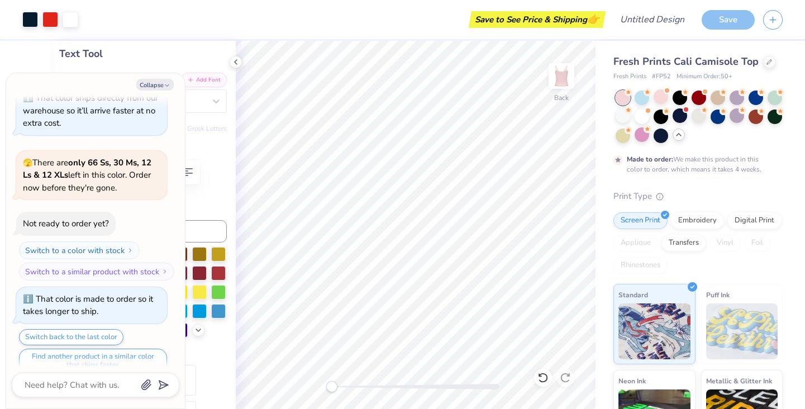
click at [156, 55] on div "Text Tool" at bounding box center [143, 53] width 168 height 15
click at [47, 17] on div at bounding box center [50, 19] width 16 height 16
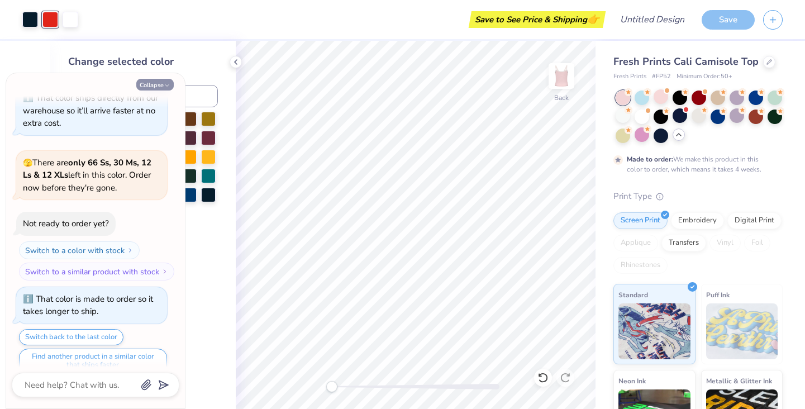
click at [161, 84] on button "Collapse" at bounding box center [154, 85] width 37 height 12
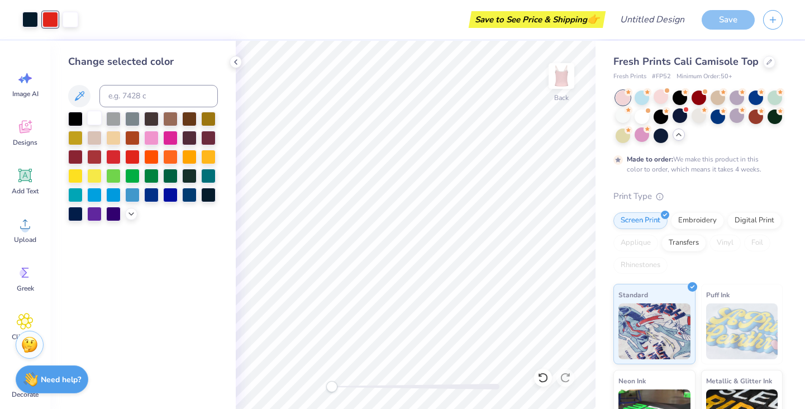
click at [96, 117] on div at bounding box center [94, 118] width 15 height 15
click at [236, 66] on div at bounding box center [236, 62] width 12 height 12
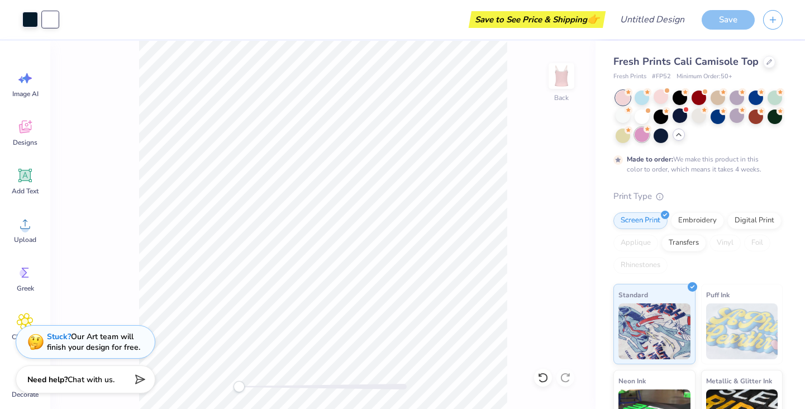
click at [649, 135] on div at bounding box center [642, 134] width 15 height 15
click at [683, 136] on icon at bounding box center [678, 134] width 9 height 9
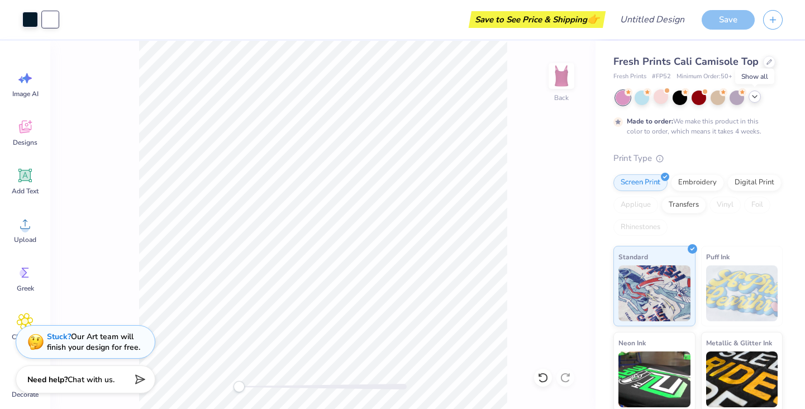
click at [755, 96] on icon at bounding box center [754, 96] width 9 height 9
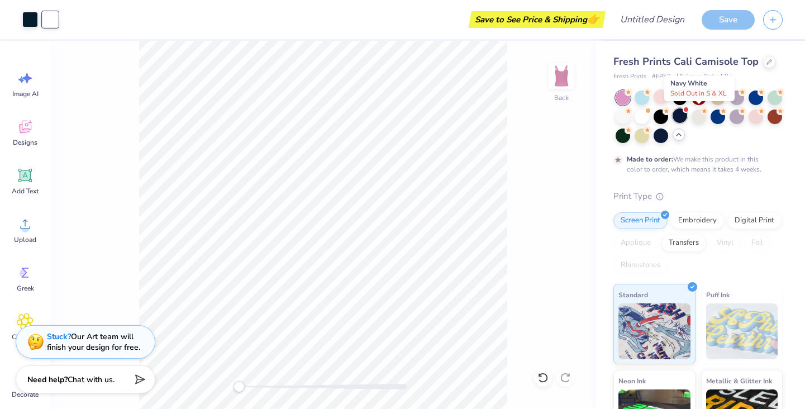
click at [687, 113] on div at bounding box center [680, 115] width 15 height 15
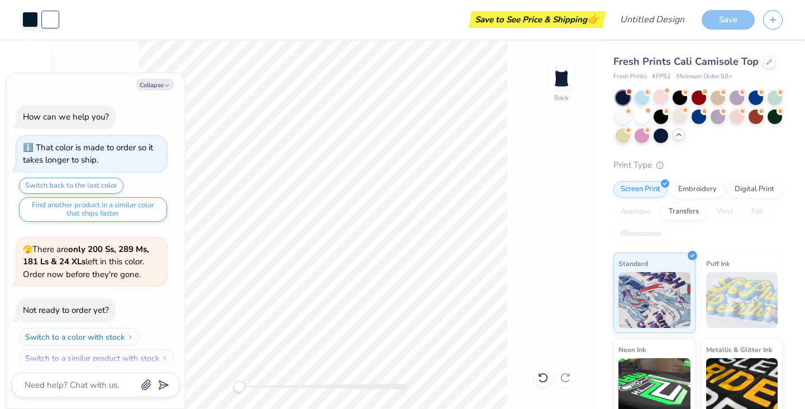
scroll to position [1775, 0]
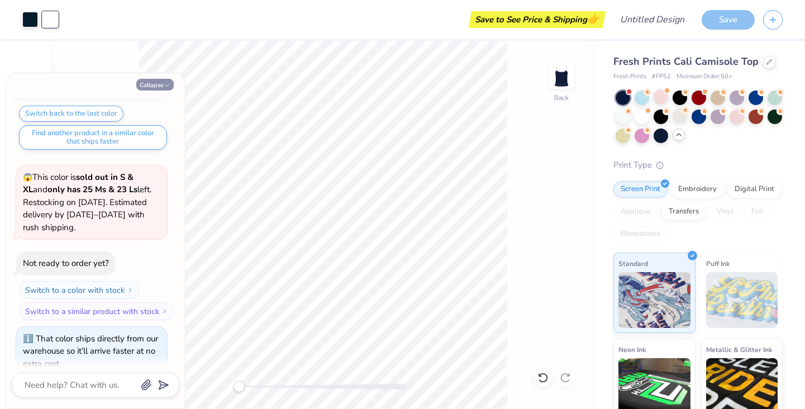
click at [153, 81] on button "Collapse" at bounding box center [154, 85] width 37 height 12
type textarea "x"
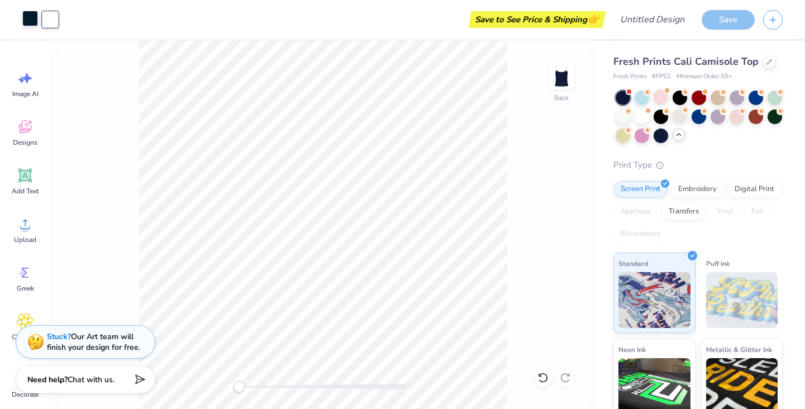
click at [25, 16] on div at bounding box center [30, 19] width 16 height 16
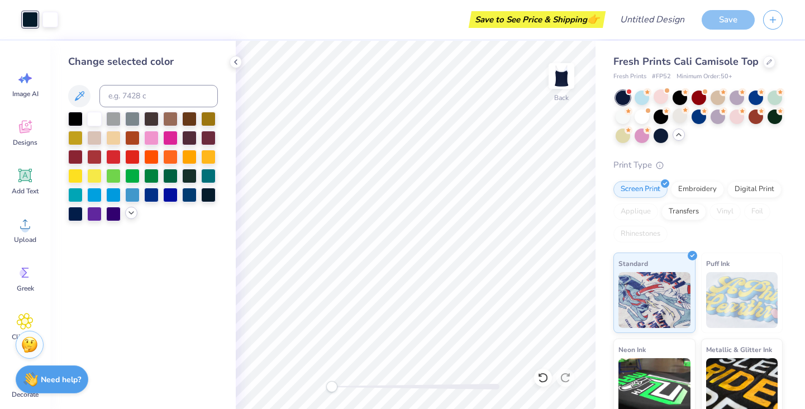
click at [129, 215] on icon at bounding box center [131, 212] width 9 height 9
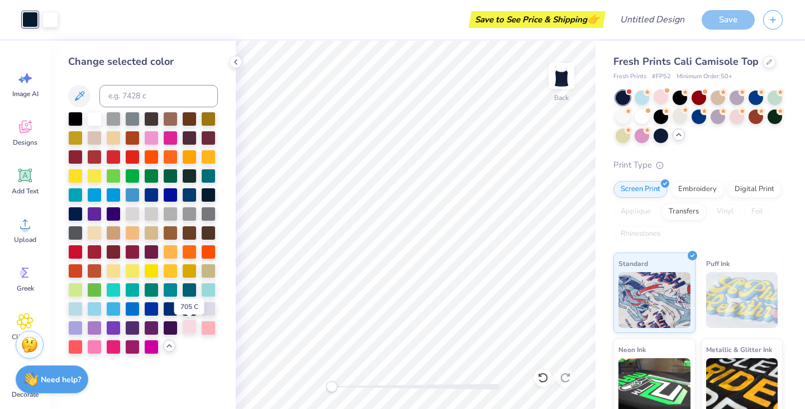
click at [190, 330] on div at bounding box center [189, 327] width 15 height 15
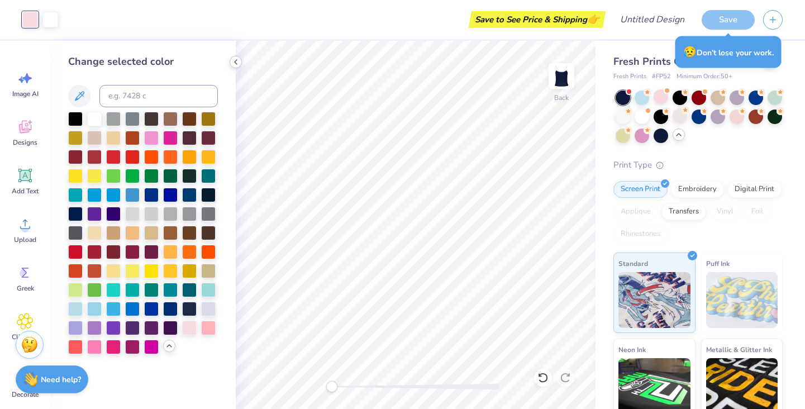
click at [237, 61] on icon at bounding box center [235, 62] width 9 height 9
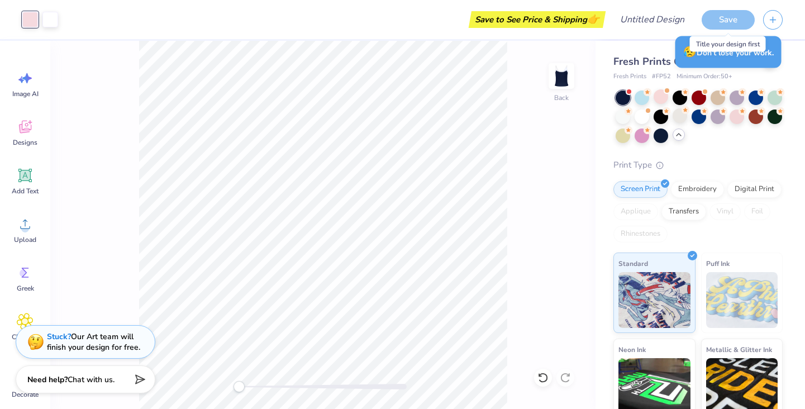
click at [735, 20] on div "Save" at bounding box center [728, 20] width 53 height 20
click at [715, 14] on div "Save" at bounding box center [728, 20] width 53 height 20
click at [720, 54] on div "😥 Don’t lose your work." at bounding box center [729, 52] width 106 height 32
click at [725, 21] on div "Save" at bounding box center [728, 20] width 53 height 20
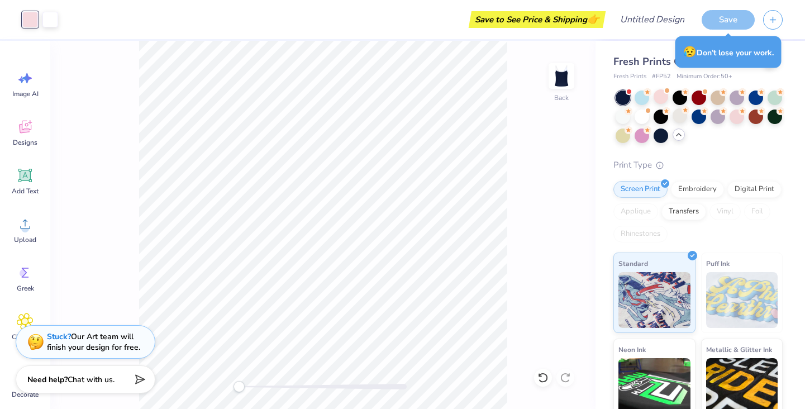
click at [725, 44] on div "😥 Don’t lose your work." at bounding box center [729, 52] width 106 height 32
click at [723, 13] on div "Save" at bounding box center [728, 20] width 53 height 20
click at [668, 18] on input "Design Title" at bounding box center [666, 19] width 55 height 22
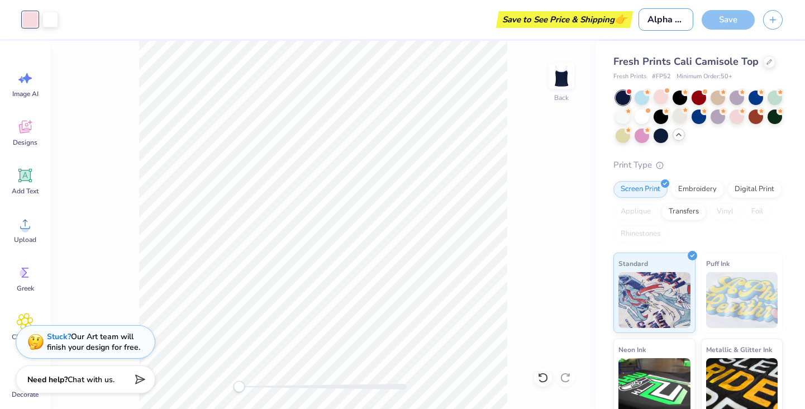
type input "Alpha Phi"
click at [716, 21] on div "Save" at bounding box center [728, 20] width 53 height 20
click at [736, 19] on div "Save" at bounding box center [728, 20] width 53 height 20
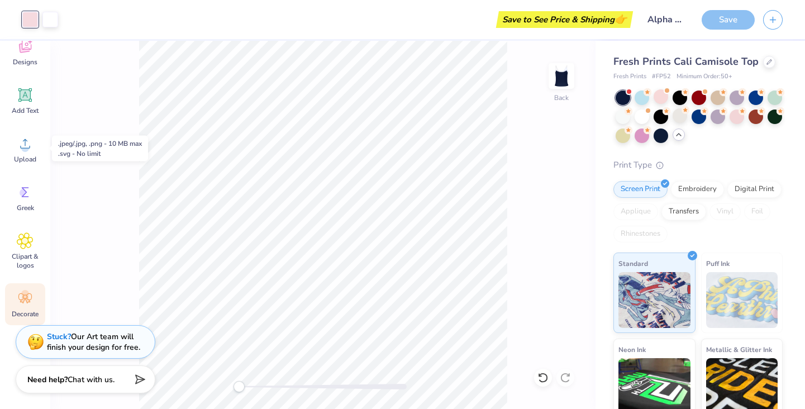
scroll to position [80, 0]
click at [726, 15] on div "Save" at bounding box center [728, 20] width 53 height 20
click at [26, 301] on icon at bounding box center [25, 298] width 17 height 17
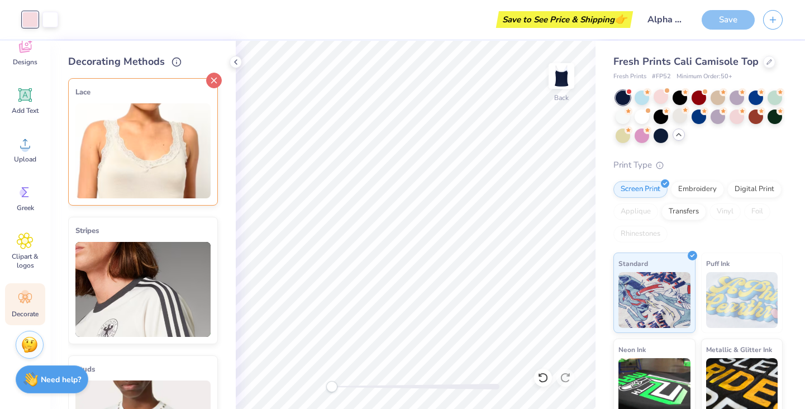
click at [212, 79] on line at bounding box center [214, 80] width 5 height 5
click at [235, 61] on icon at bounding box center [235, 62] width 9 height 9
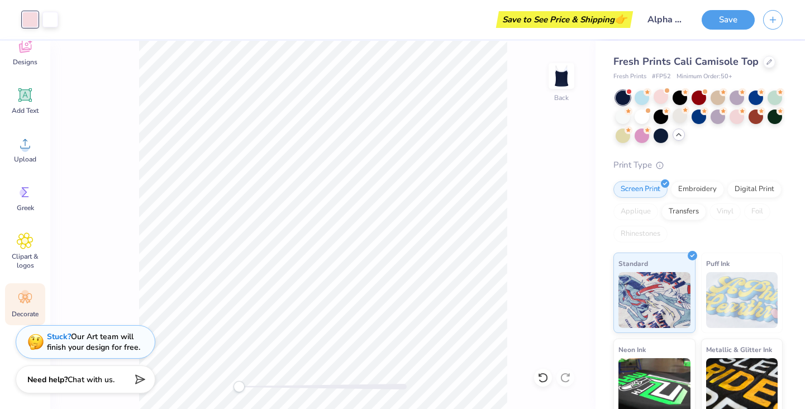
click at [28, 308] on div "Decorate" at bounding box center [25, 304] width 40 height 42
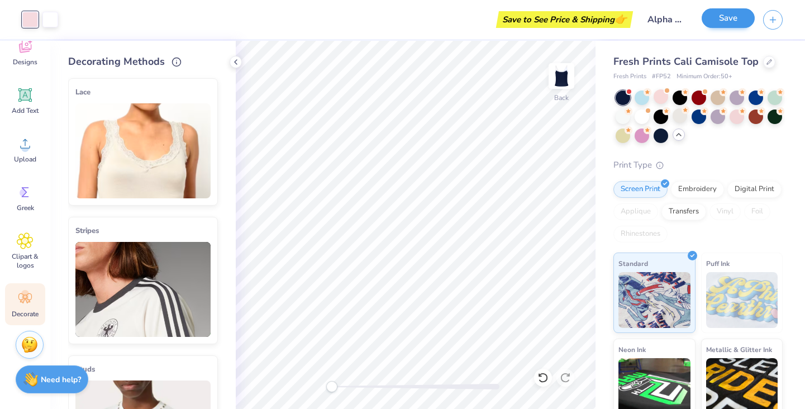
click at [725, 20] on button "Save" at bounding box center [728, 18] width 53 height 20
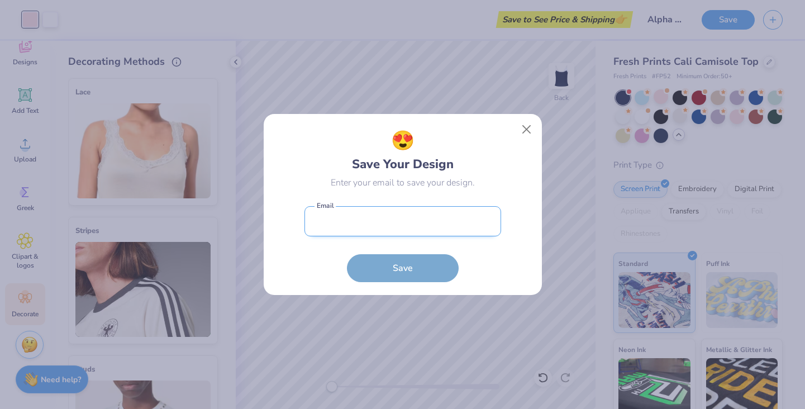
click at [402, 218] on input "email" at bounding box center [403, 221] width 197 height 31
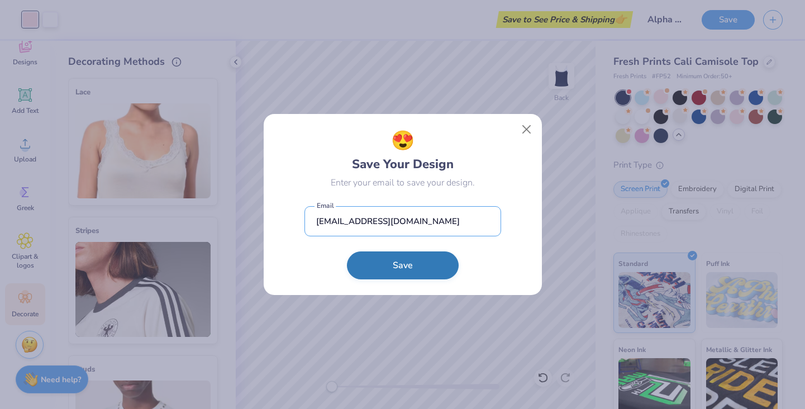
type input "[EMAIL_ADDRESS][DOMAIN_NAME]"
click at [393, 273] on button "Save" at bounding box center [403, 265] width 112 height 28
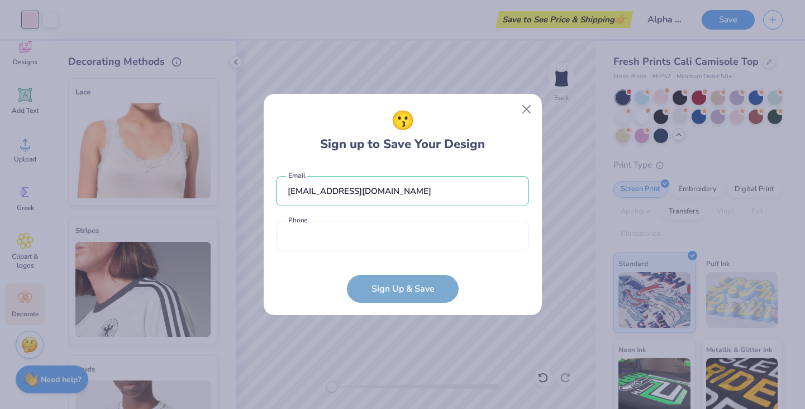
click at [395, 284] on form "[EMAIL_ADDRESS][DOMAIN_NAME] Email Phone is a required field Phone Sign Up & Sa…" at bounding box center [402, 234] width 253 height 138
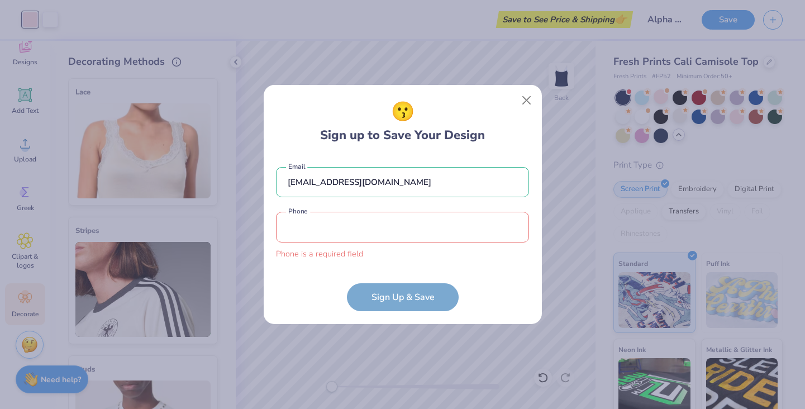
click at [349, 230] on input "tel" at bounding box center [402, 227] width 253 height 31
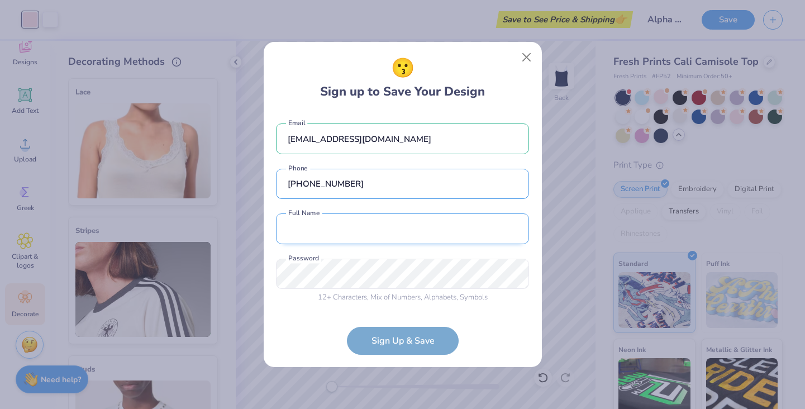
type input "[PHONE_NUMBER]"
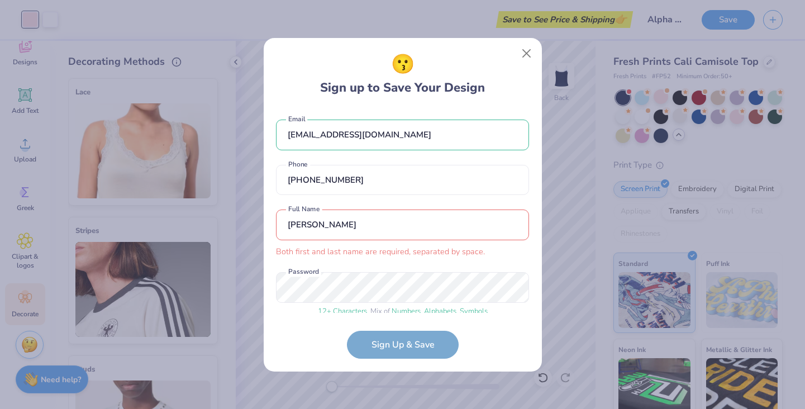
scroll to position [9, 0]
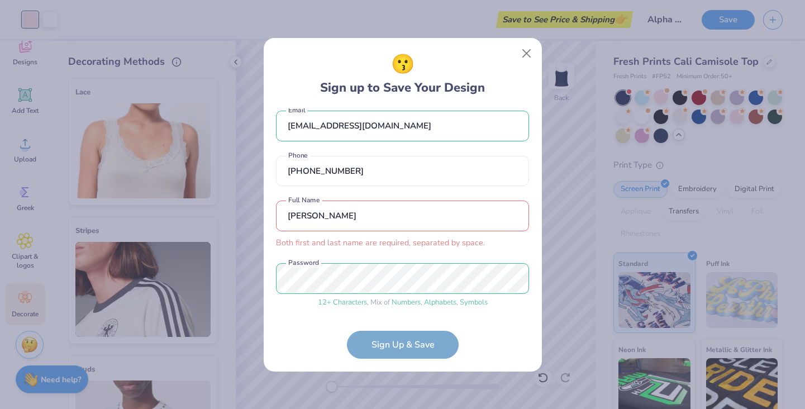
click at [416, 344] on form "[EMAIL_ADDRESS][DOMAIN_NAME] Email [PHONE_NUMBER] Phone [PERSON_NAME] Both firs…" at bounding box center [402, 233] width 253 height 250
click at [350, 215] on input "[PERSON_NAME]" at bounding box center [402, 216] width 253 height 31
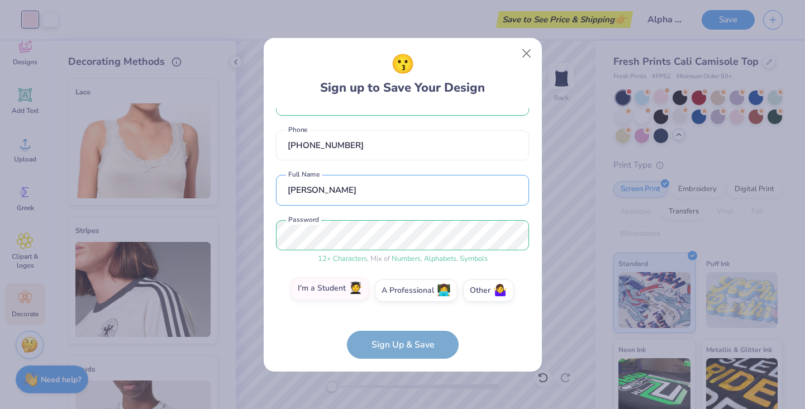
scroll to position [34, 0]
type input "[PERSON_NAME]"
click at [342, 287] on label "I'm a Student 🧑‍🎓" at bounding box center [330, 289] width 78 height 22
click at [399, 324] on input "I'm a Student 🧑‍🎓" at bounding box center [402, 327] width 7 height 7
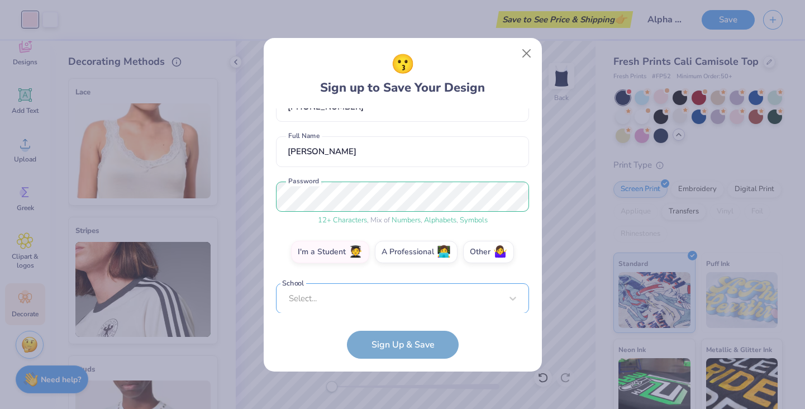
click at [373, 294] on div "Select..." at bounding box center [402, 298] width 253 height 31
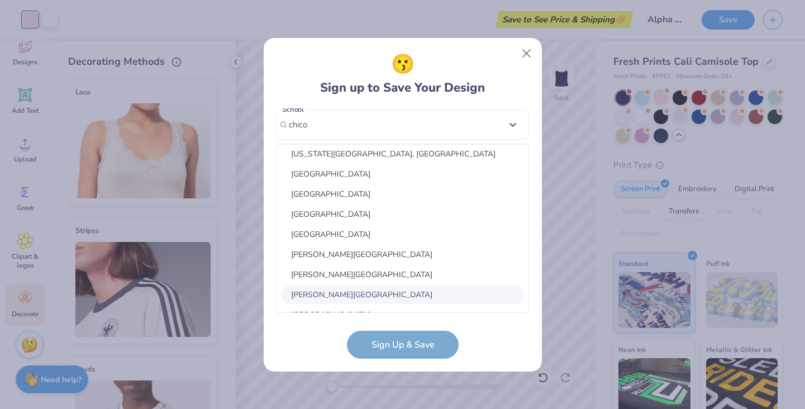
scroll to position [0, 0]
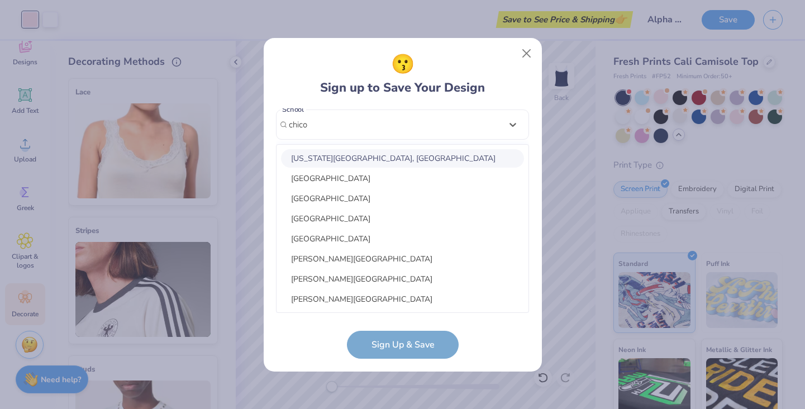
click at [375, 156] on div "[US_STATE][GEOGRAPHIC_DATA], [GEOGRAPHIC_DATA]" at bounding box center [402, 158] width 243 height 18
type input "chico"
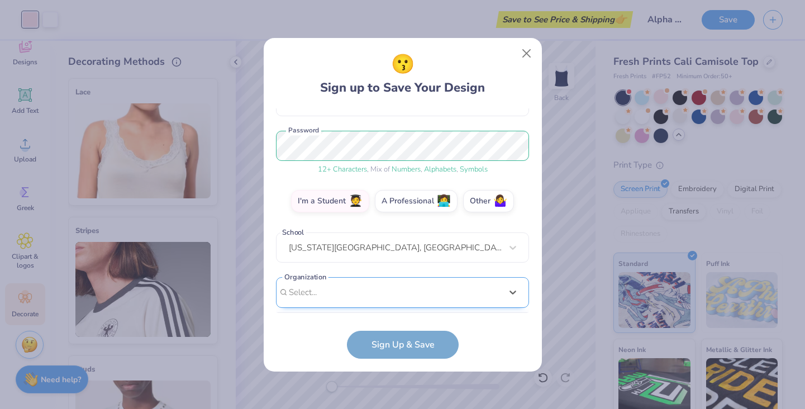
scroll to position [292, 0]
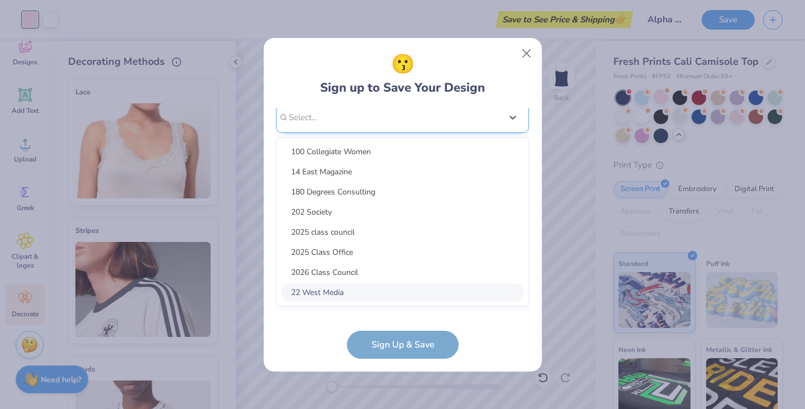
click at [383, 296] on div "option focused, 8 of 15. 15 results available. Use Up and Down to choose option…" at bounding box center [402, 204] width 253 height 204
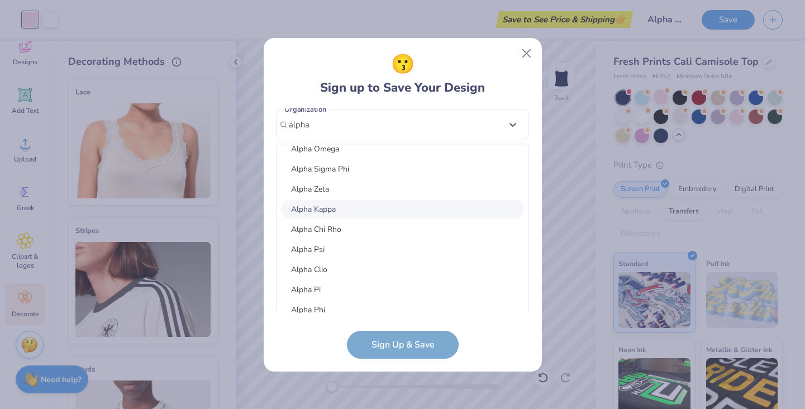
scroll to position [60, 0]
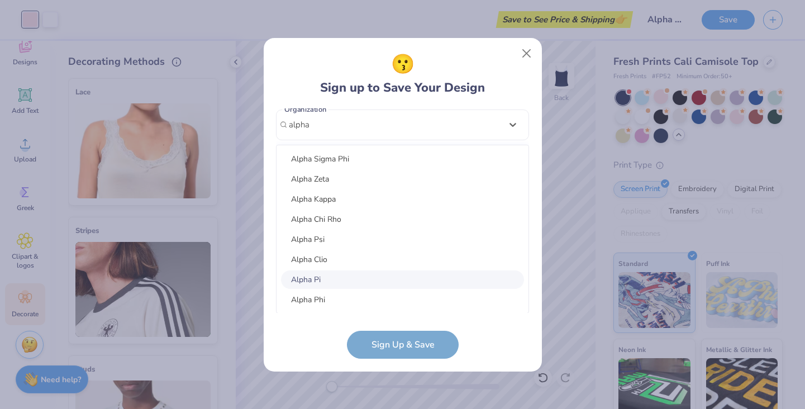
click at [364, 281] on div "Alpha Pi" at bounding box center [402, 279] width 243 height 18
type input "alpha"
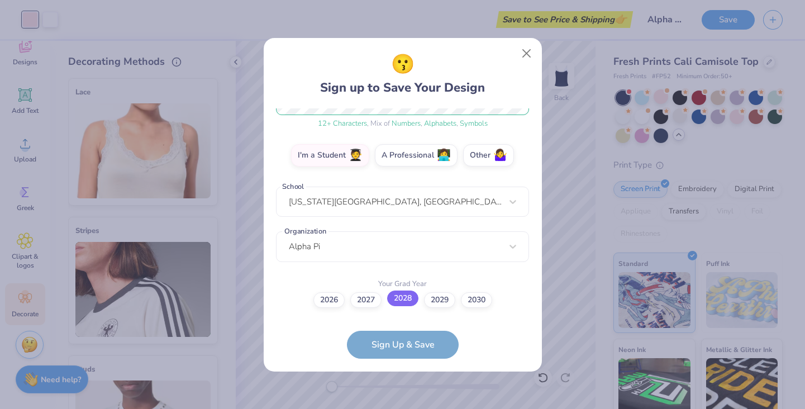
click at [412, 301] on label "2028" at bounding box center [402, 299] width 31 height 16
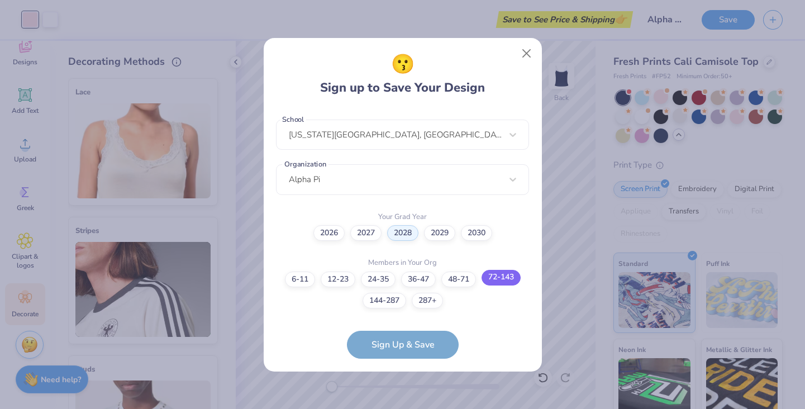
click at [507, 279] on label "72-143" at bounding box center [501, 278] width 39 height 16
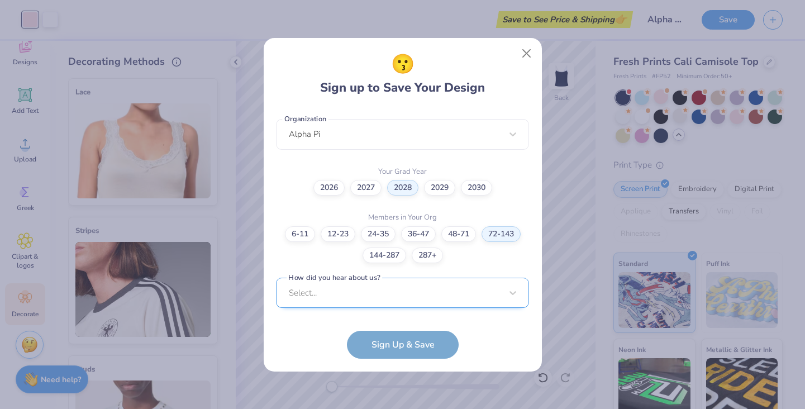
scroll to position [449, 0]
click at [430, 301] on div "Select..." at bounding box center [402, 292] width 253 height 31
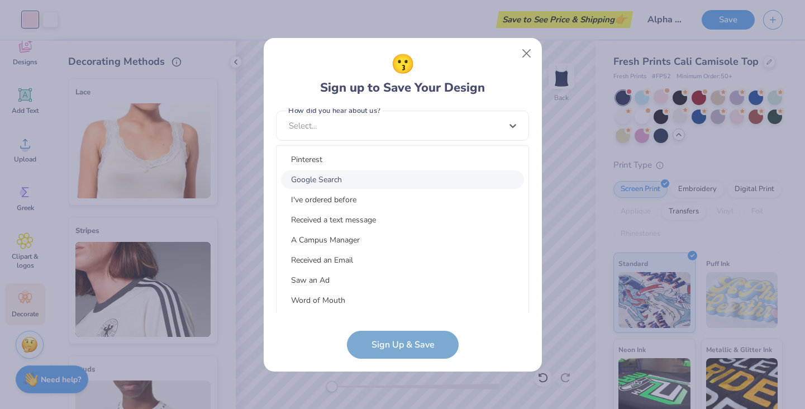
click at [405, 180] on div "Google Search" at bounding box center [402, 179] width 243 height 18
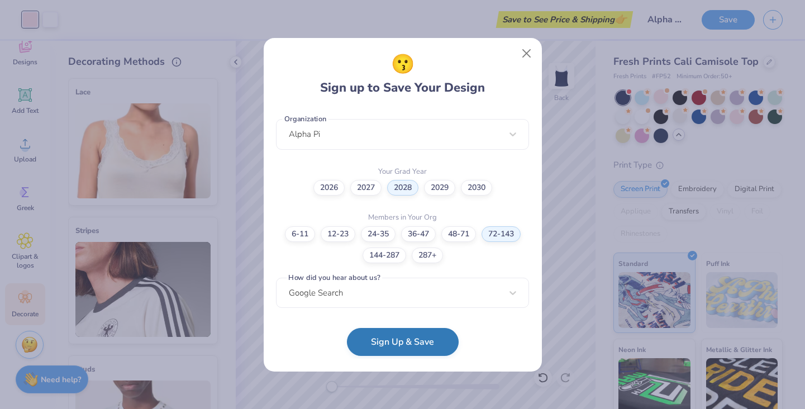
click at [404, 339] on button "Sign Up & Save" at bounding box center [403, 342] width 112 height 28
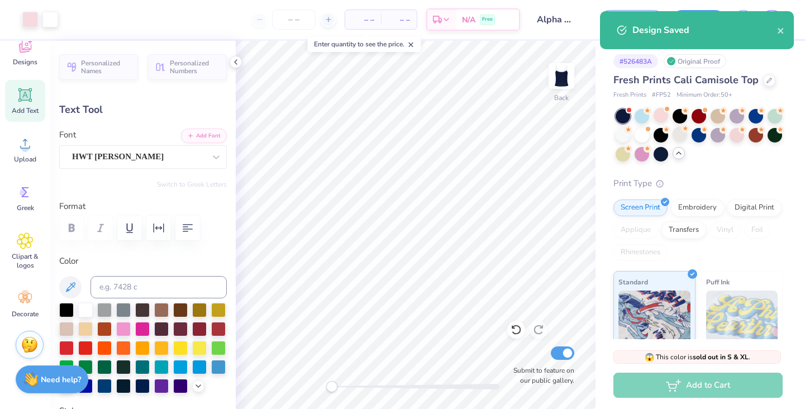
click at [772, 30] on div "Design Saved" at bounding box center [705, 29] width 145 height 13
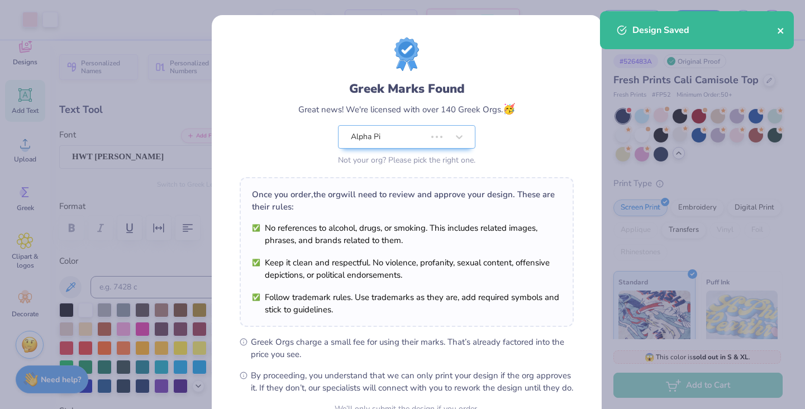
click at [782, 29] on icon "close" at bounding box center [781, 31] width 6 height 6
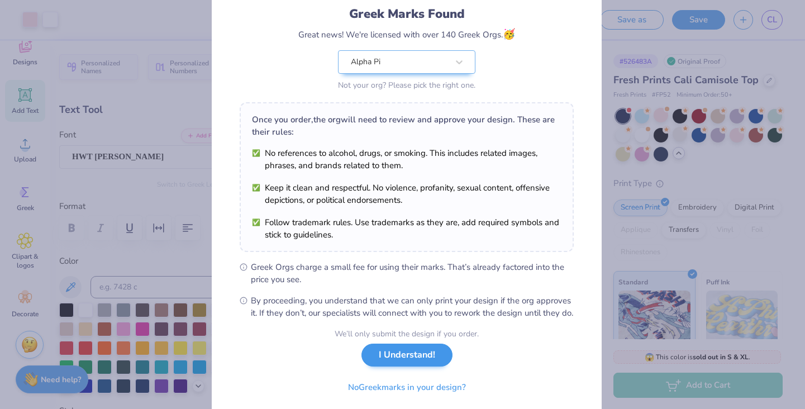
scroll to position [73, 0]
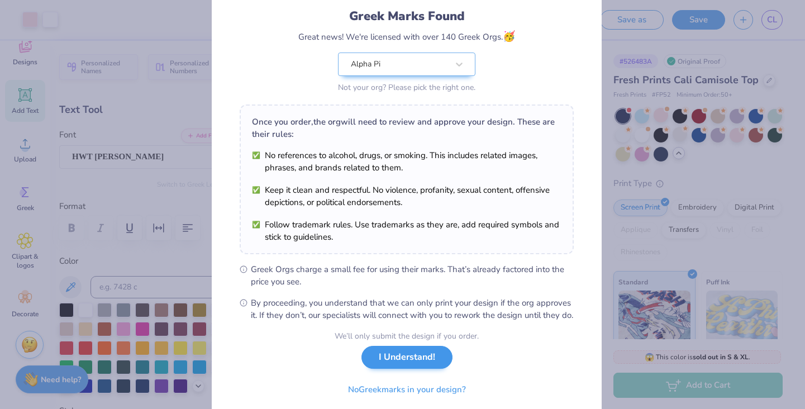
click at [391, 363] on button "I Understand!" at bounding box center [407, 357] width 91 height 23
